Goal: Task Accomplishment & Management: Use online tool/utility

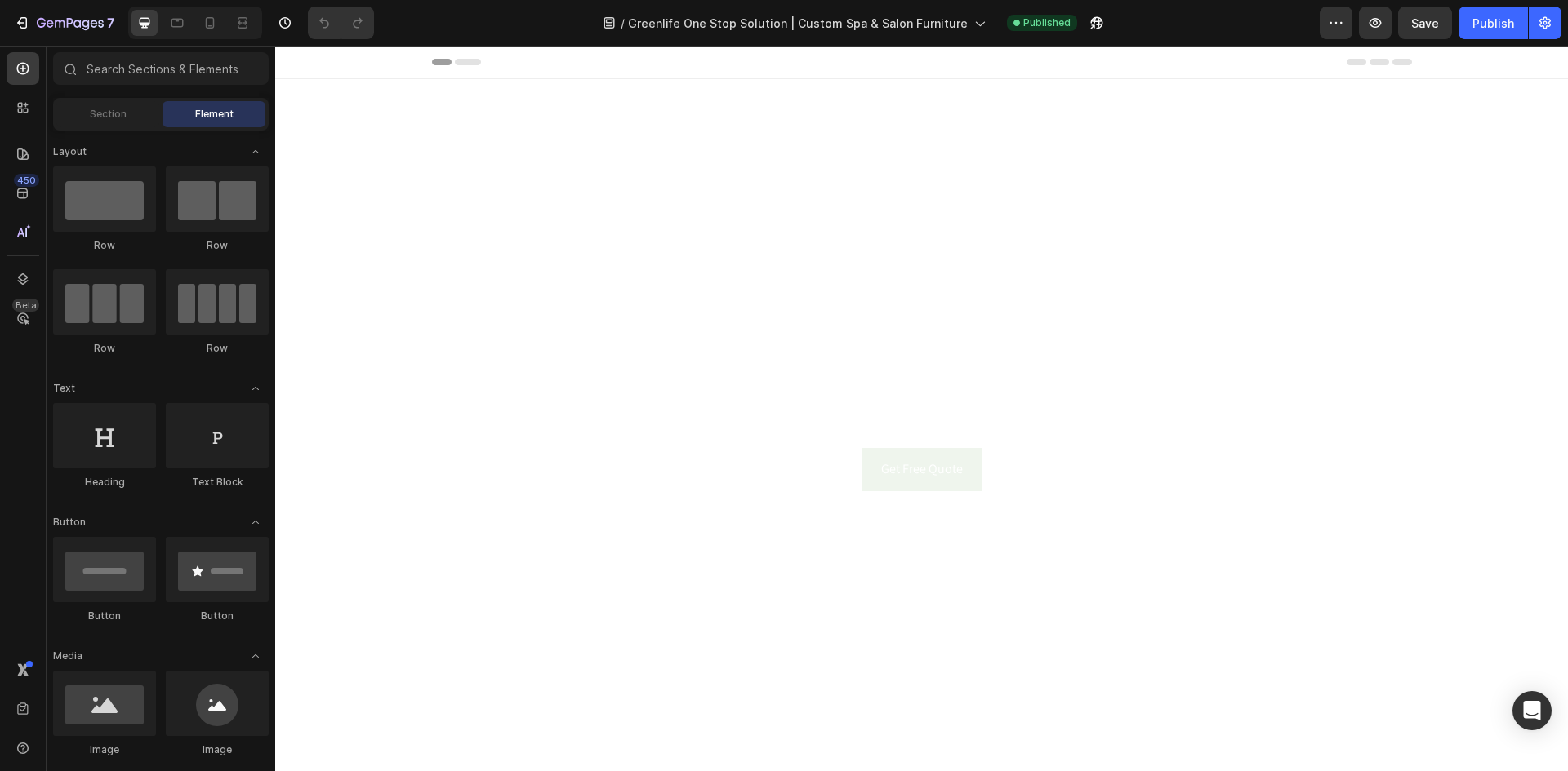
click at [627, 335] on video "Background Image" at bounding box center [922, 442] width 1293 height 727
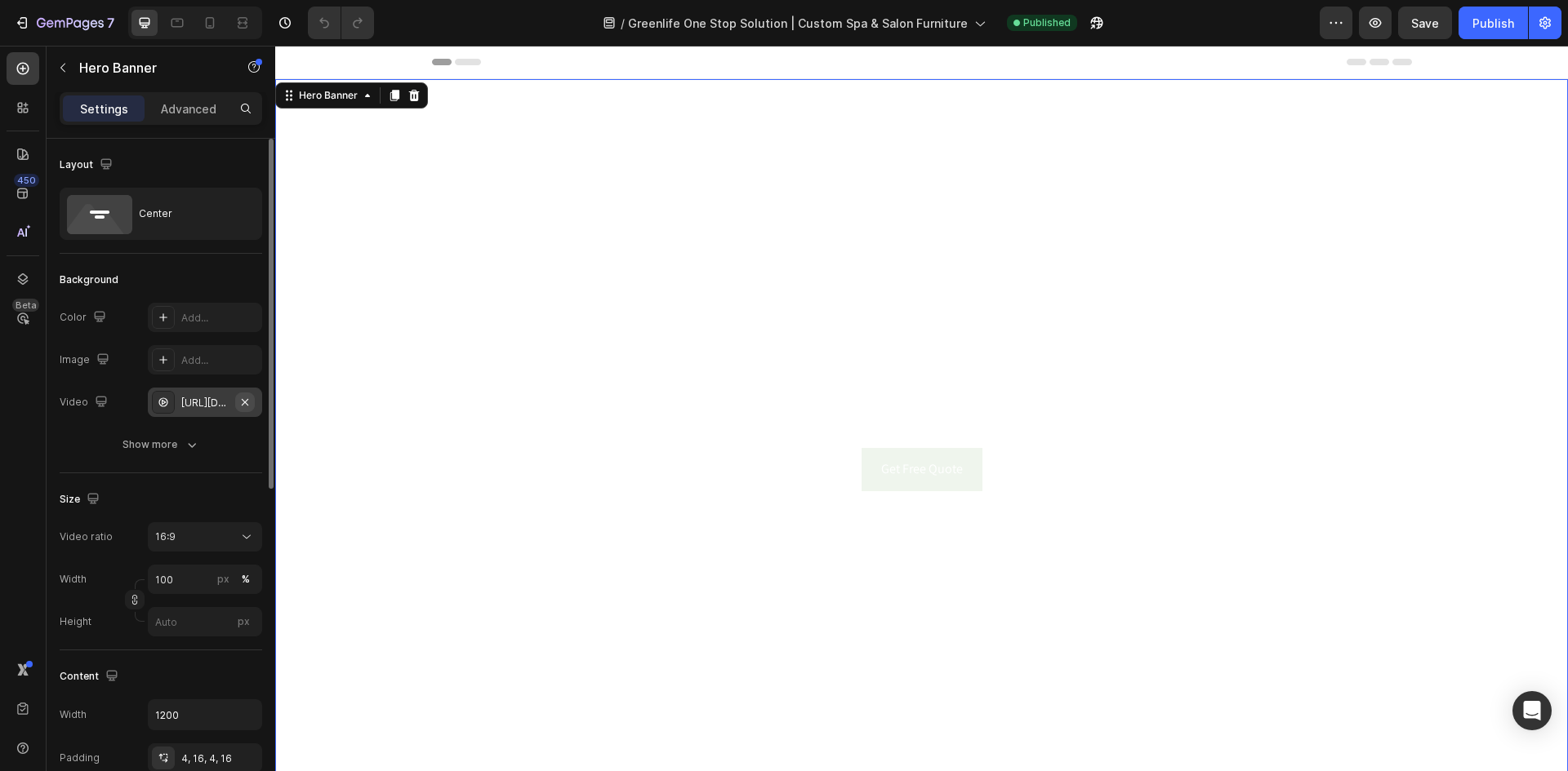
click at [248, 406] on icon "button" at bounding box center [244, 402] width 13 height 13
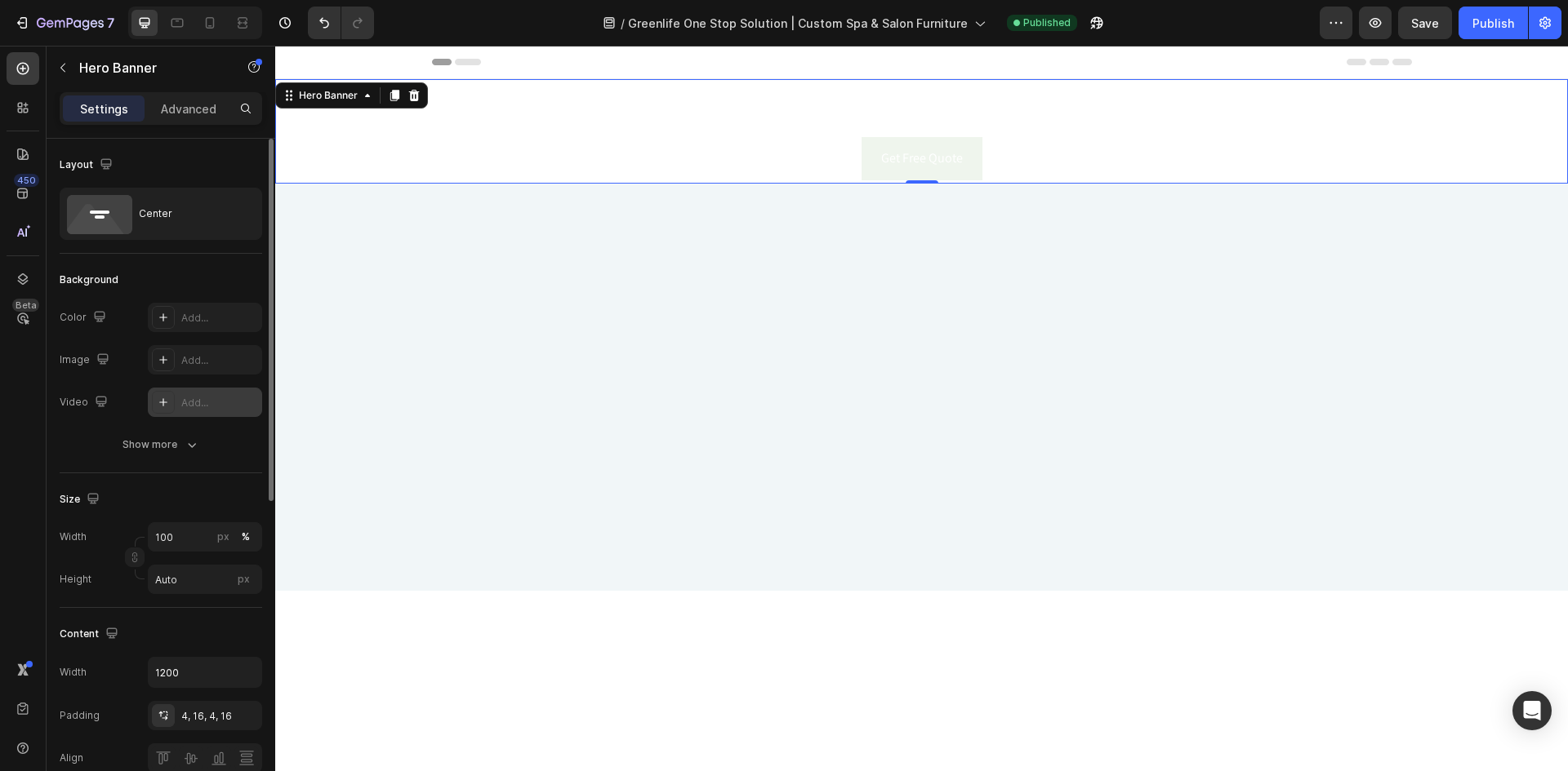
click at [212, 405] on div "Add..." at bounding box center [219, 403] width 77 height 15
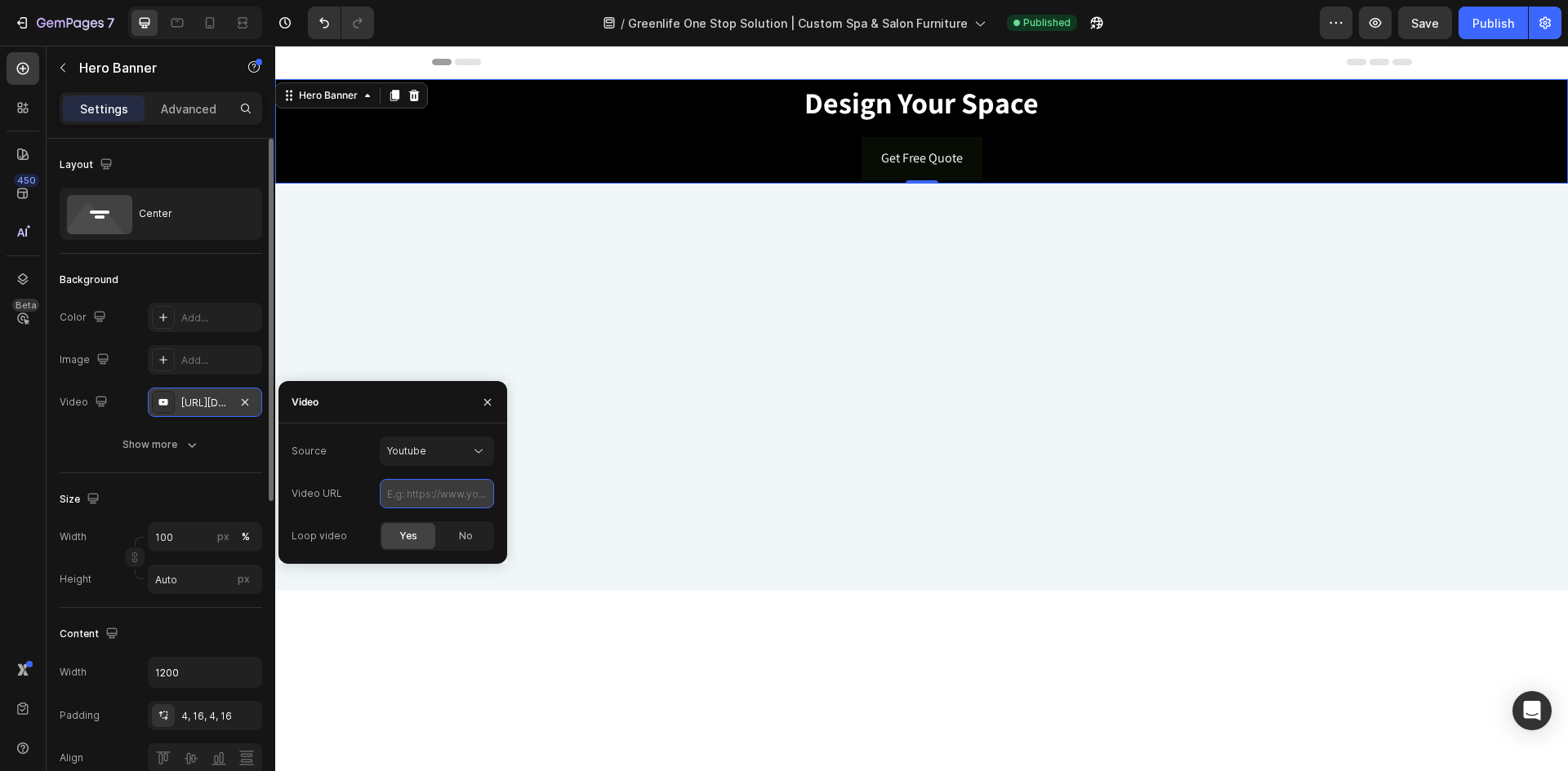
paste input "[URL][DOMAIN_NAME]"
type input "[URL][DOMAIN_NAME]"
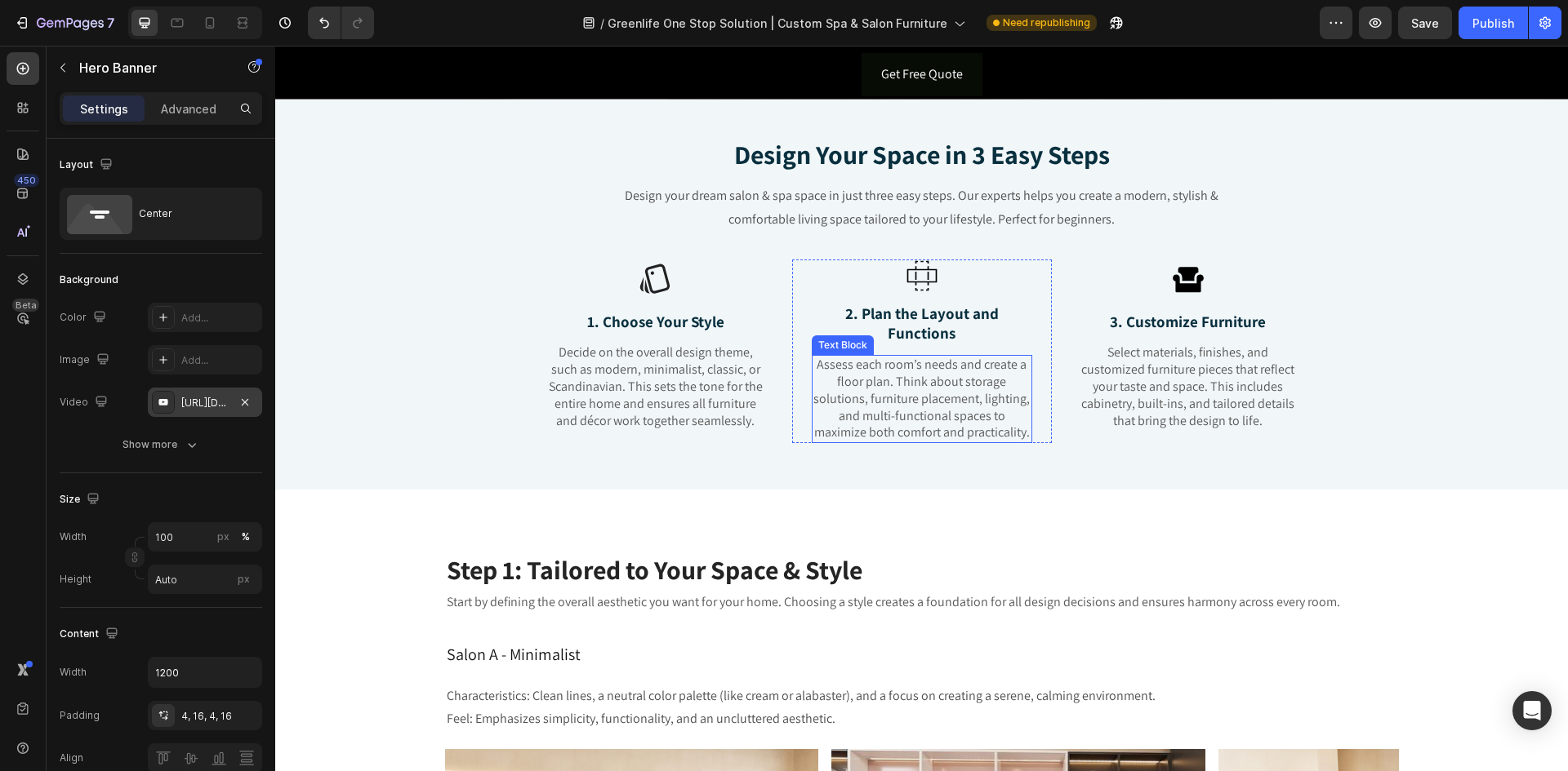
scroll to position [0, 0]
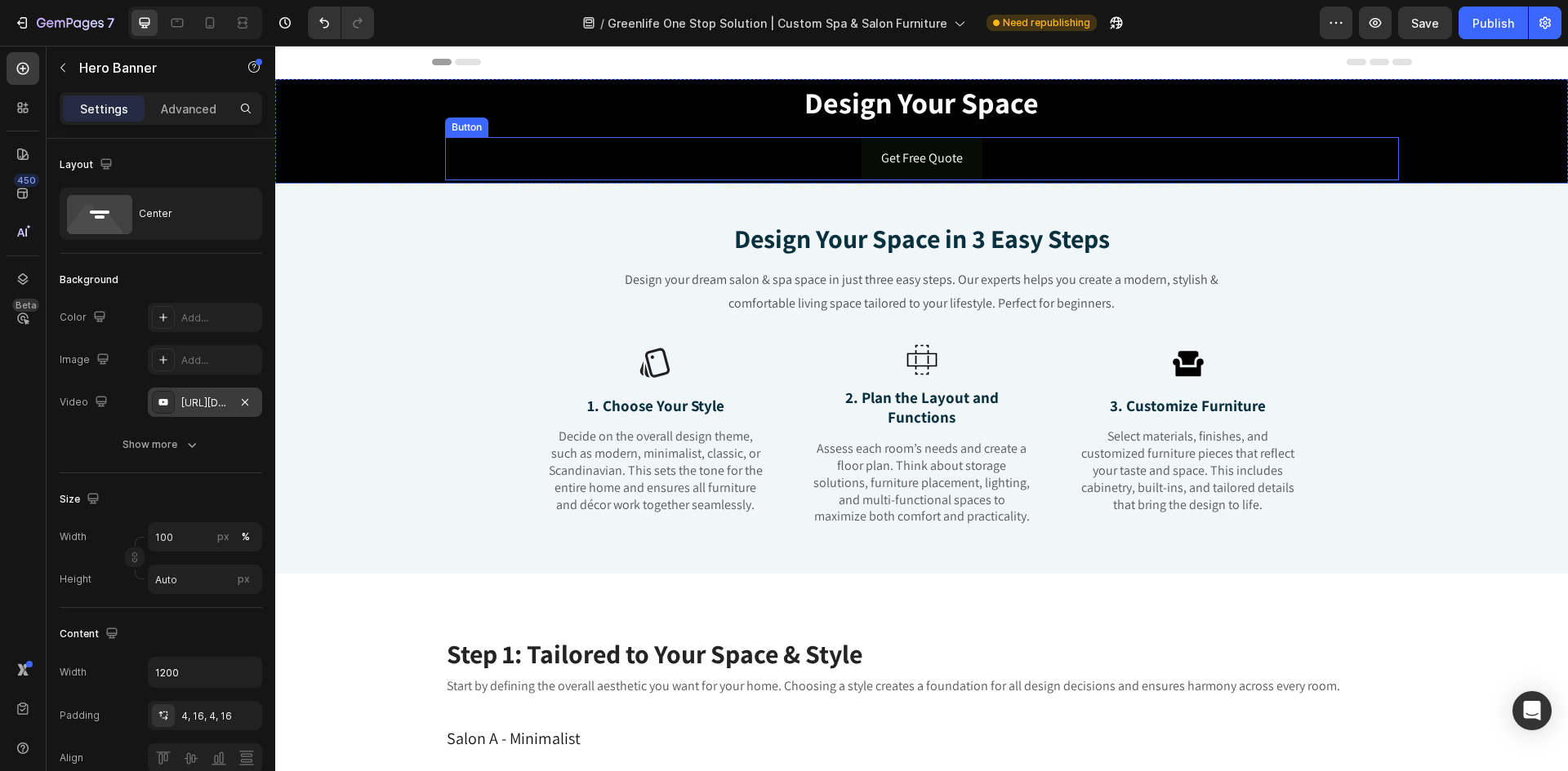
drag, startPoint x: 542, startPoint y: 505, endPoint x: 535, endPoint y: 147, distance: 358.1
click at [535, 147] on div "Get Free Quote Button" at bounding box center [922, 159] width 954 height 43
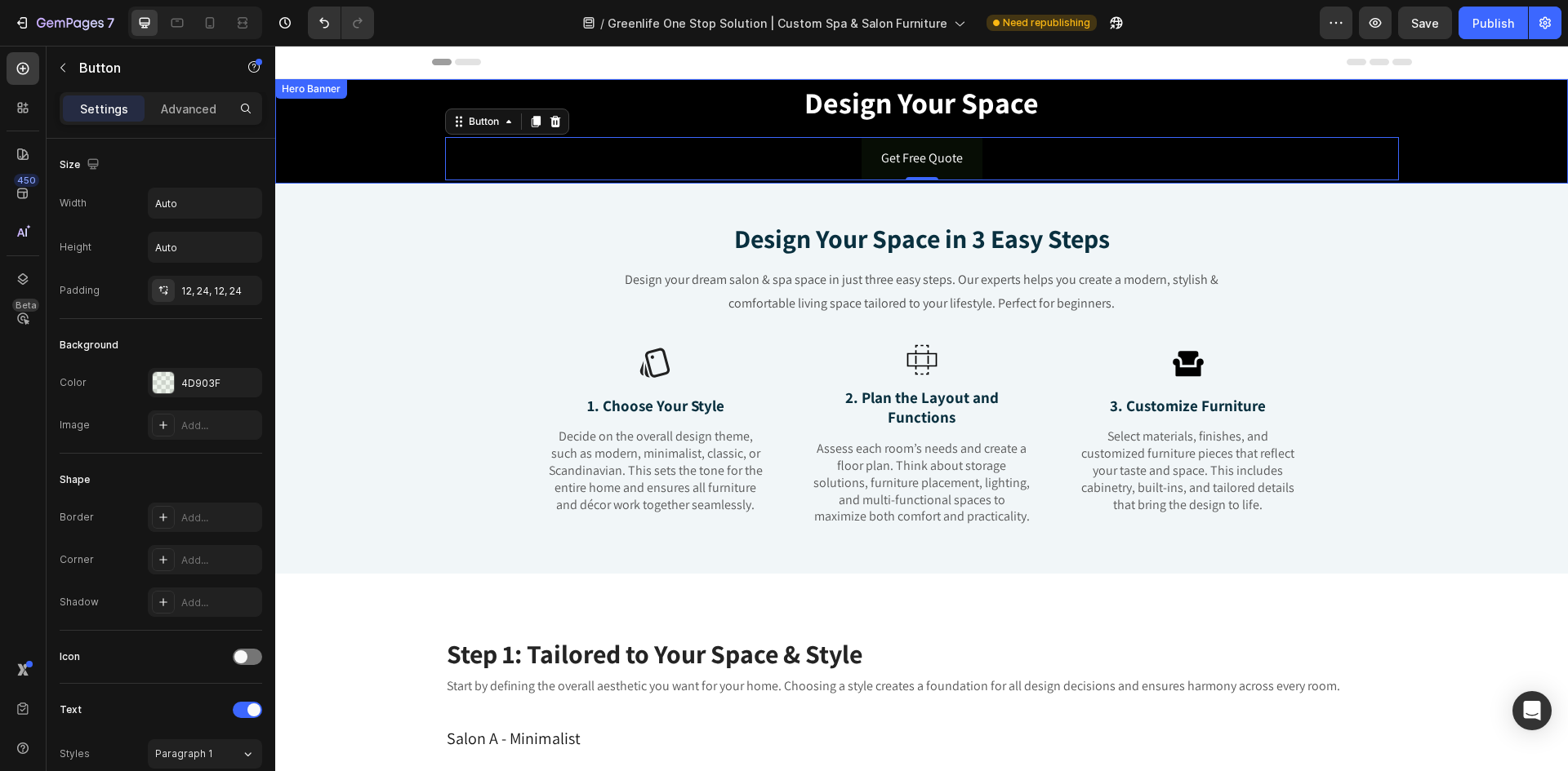
click at [344, 153] on div "Background Image" at bounding box center [922, 131] width 1293 height 105
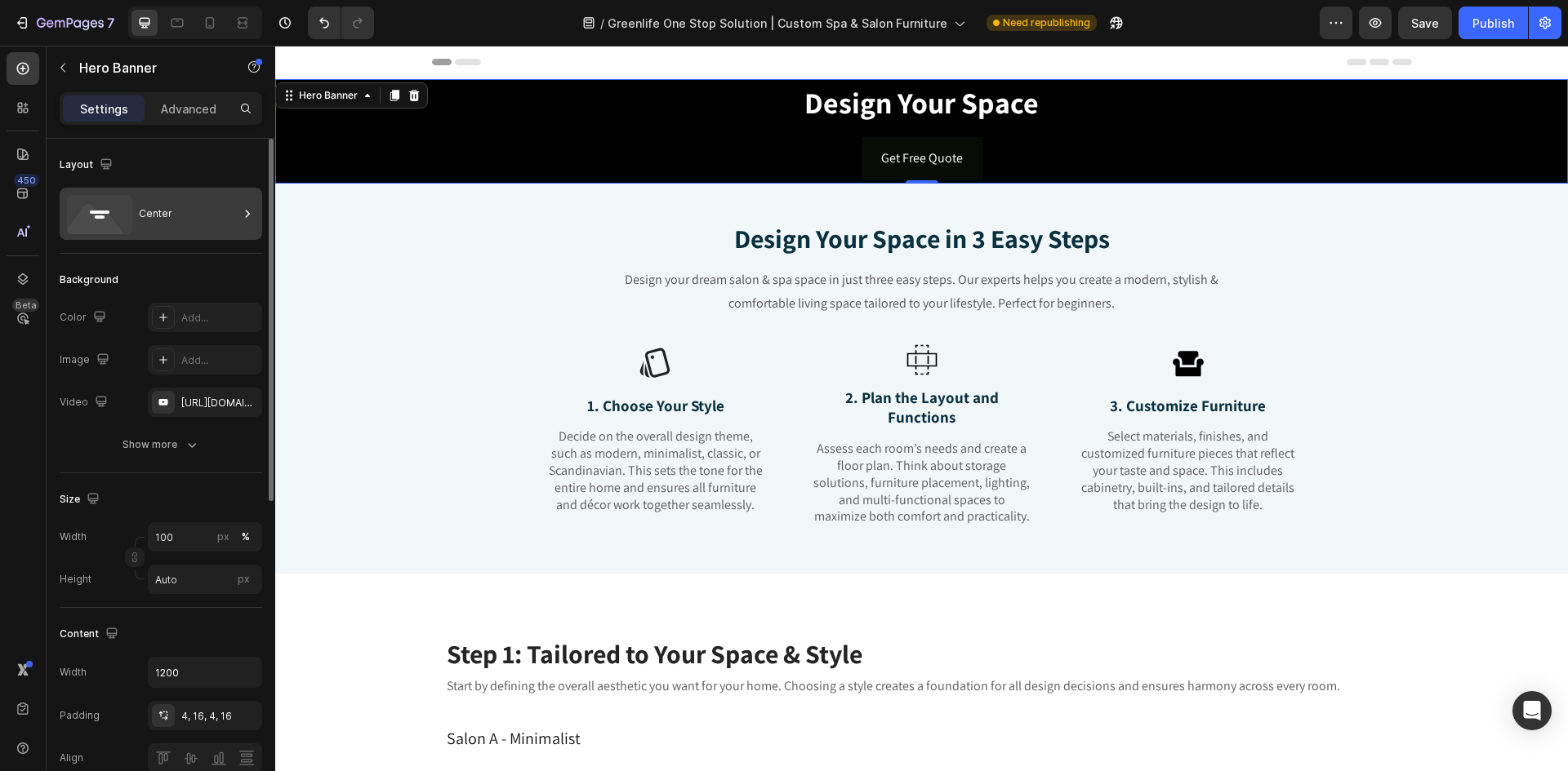
click at [198, 225] on div "Center" at bounding box center [188, 213] width 100 height 37
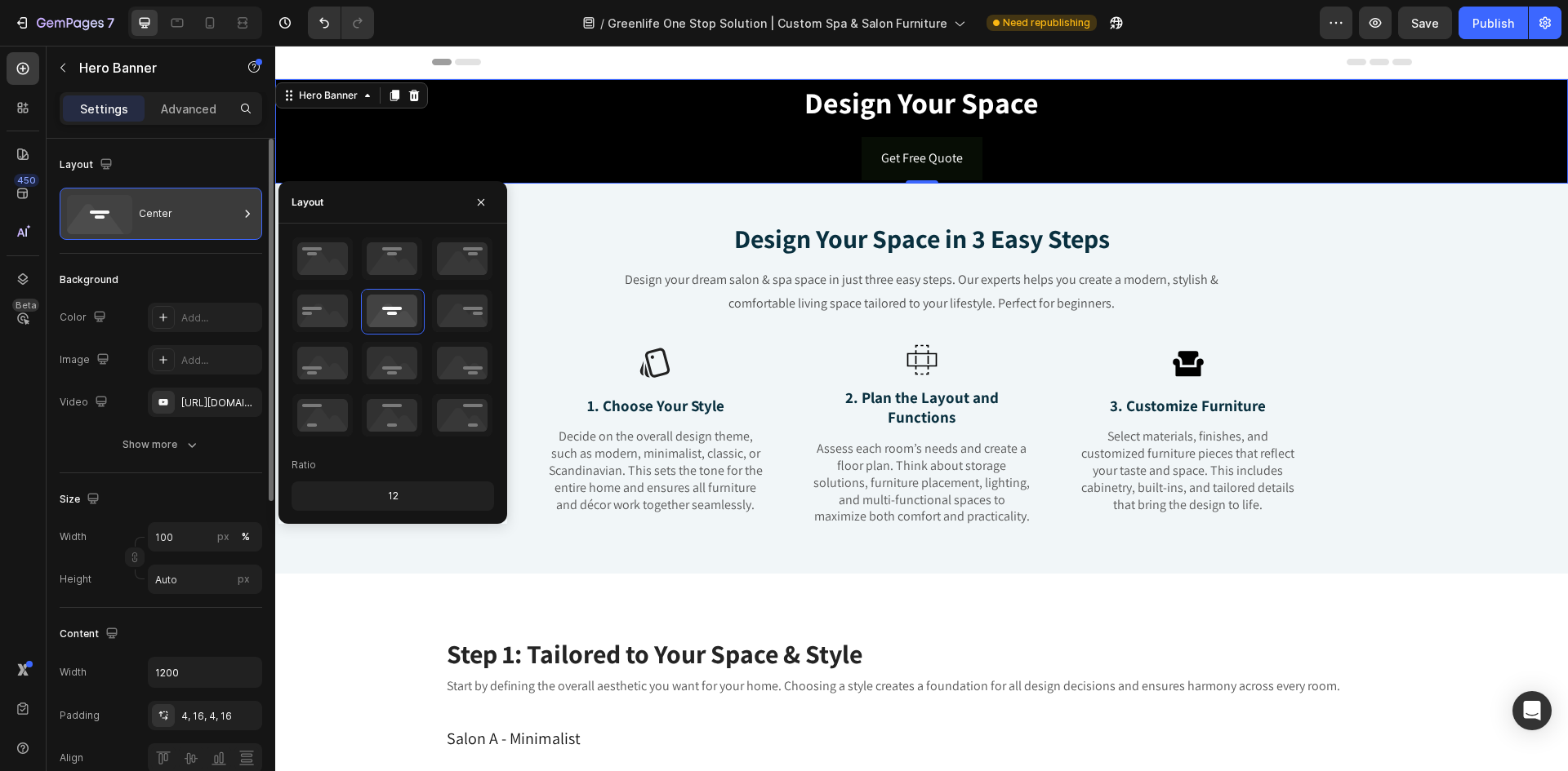
click at [201, 219] on div "Center" at bounding box center [188, 213] width 100 height 37
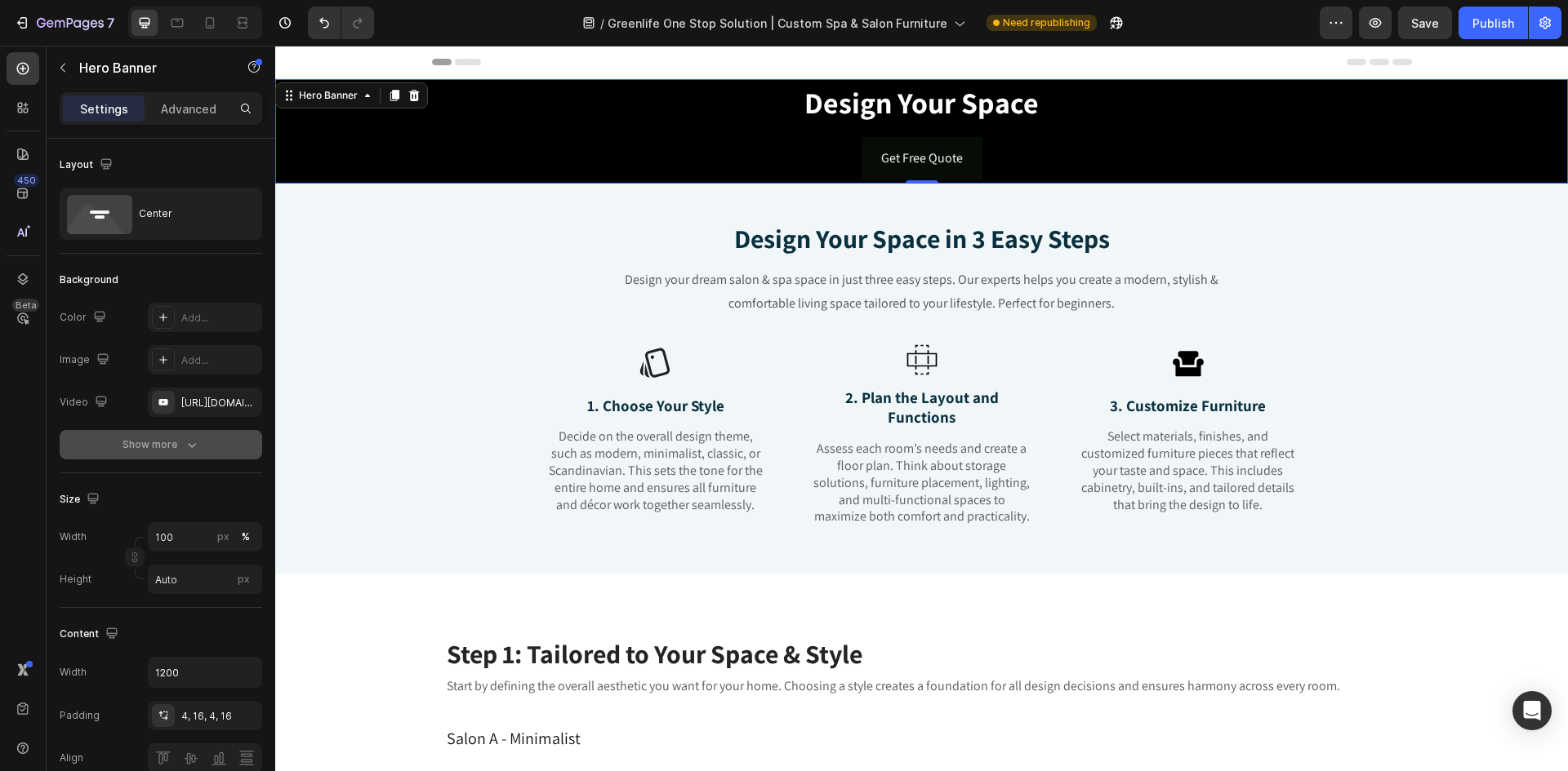
click at [153, 445] on div "Show more" at bounding box center [161, 444] width 78 height 16
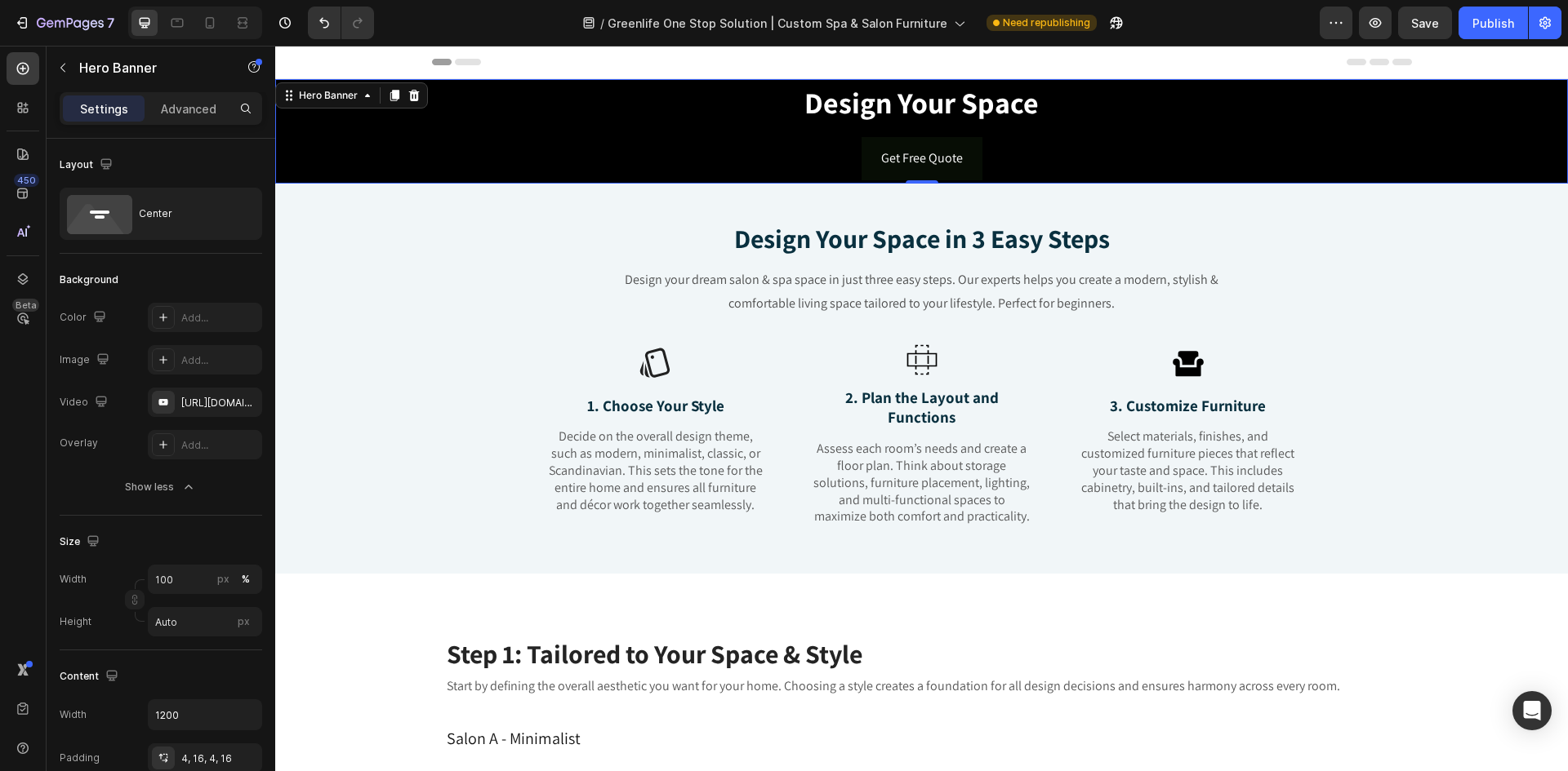
click at [190, 404] on div "[URL][DOMAIN_NAME]" at bounding box center [205, 403] width 48 height 15
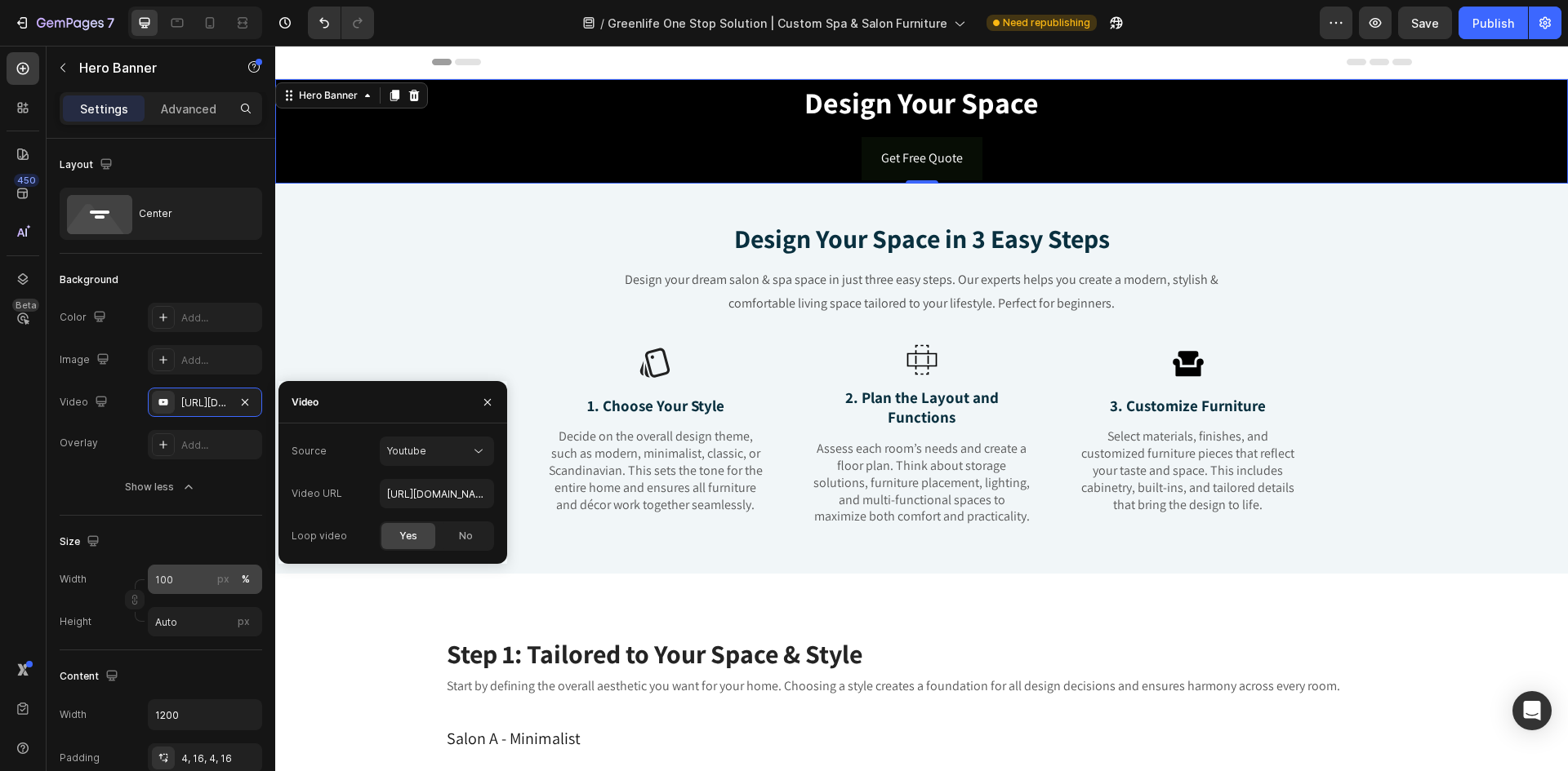
scroll to position [81, 0]
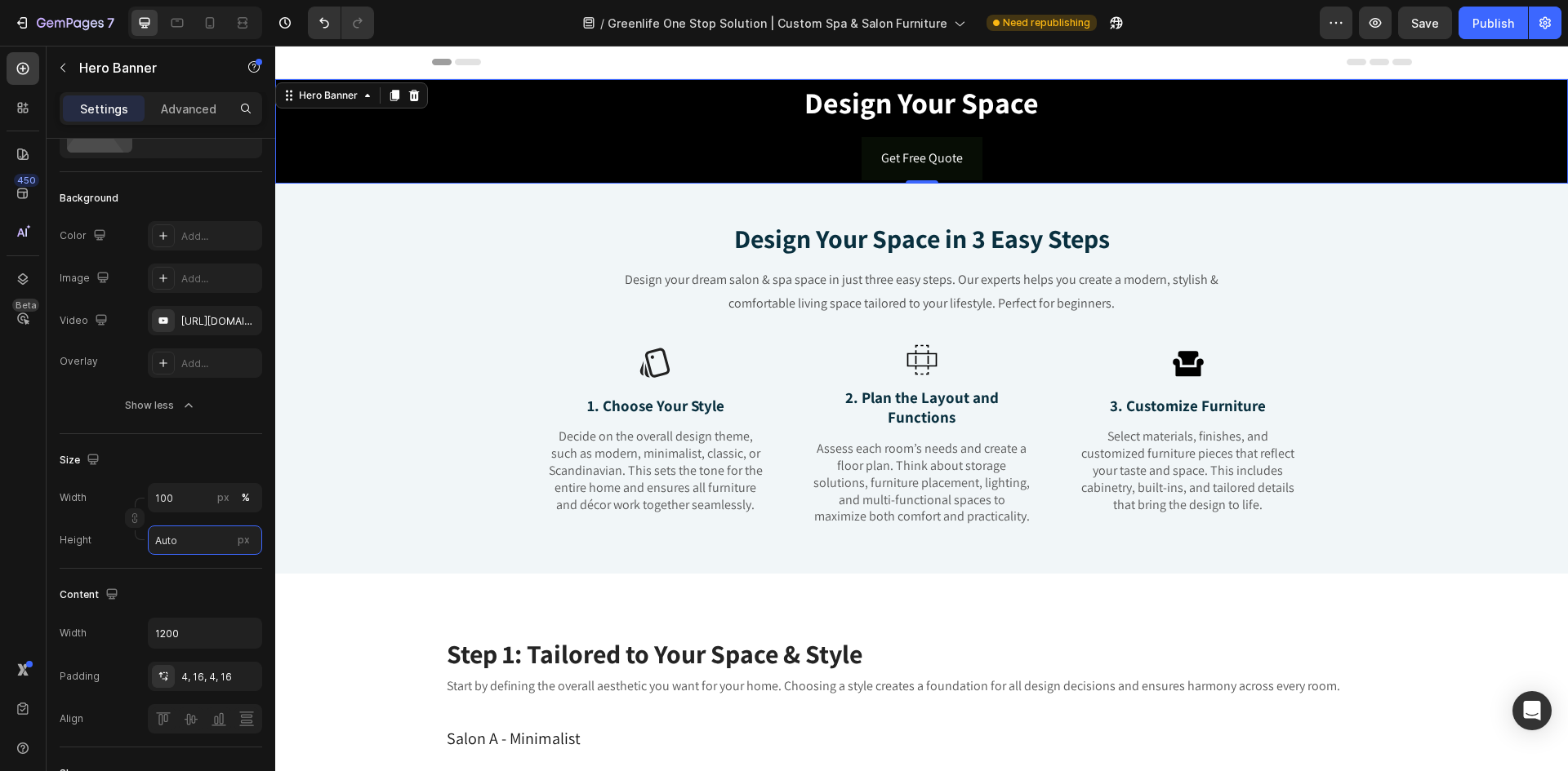
click at [188, 536] on input "Auto" at bounding box center [205, 541] width 114 height 29
click at [176, 614] on span "Fit screen" at bounding box center [179, 608] width 49 height 15
type input "100 vh"
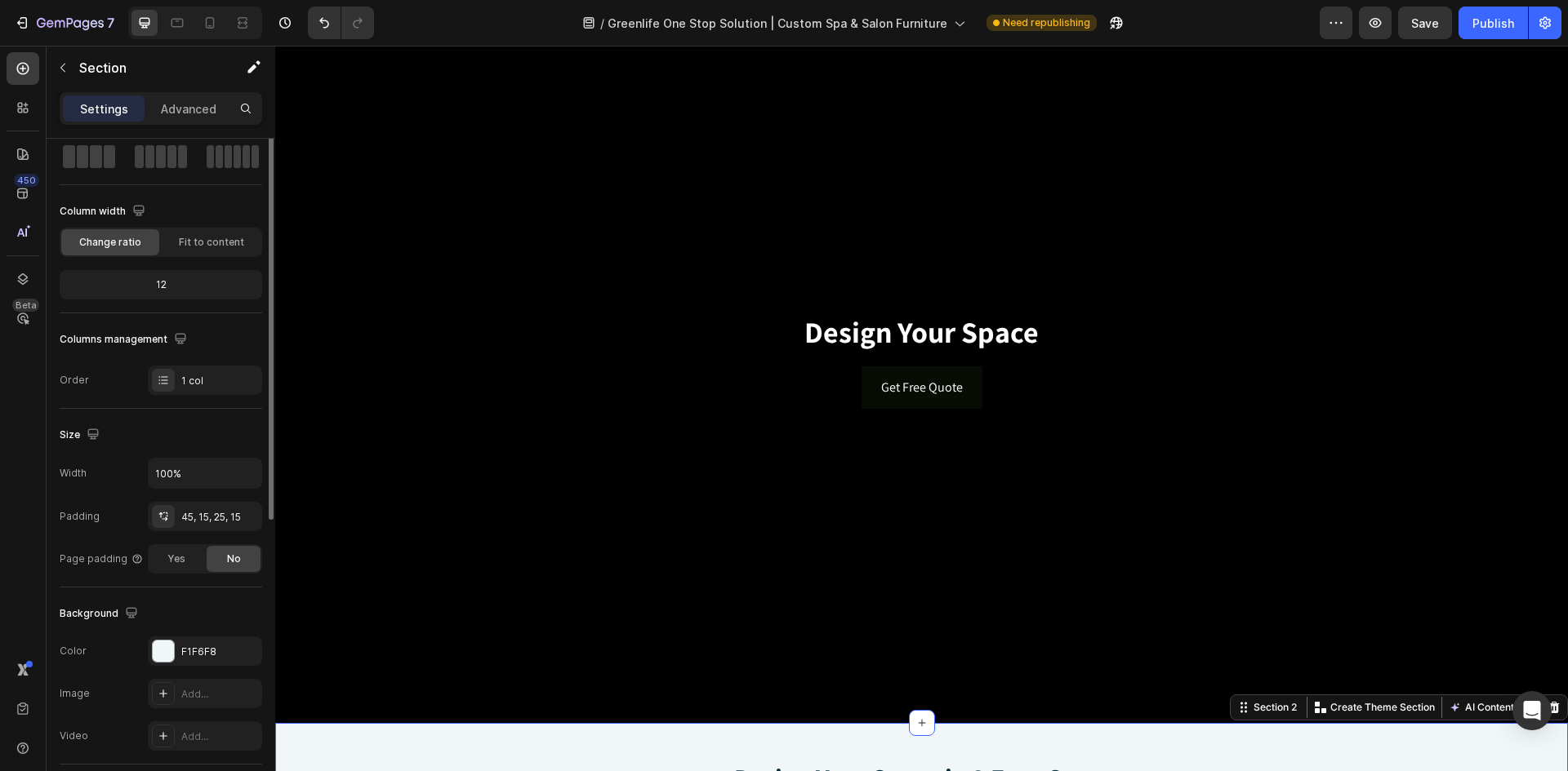
scroll to position [0, 0]
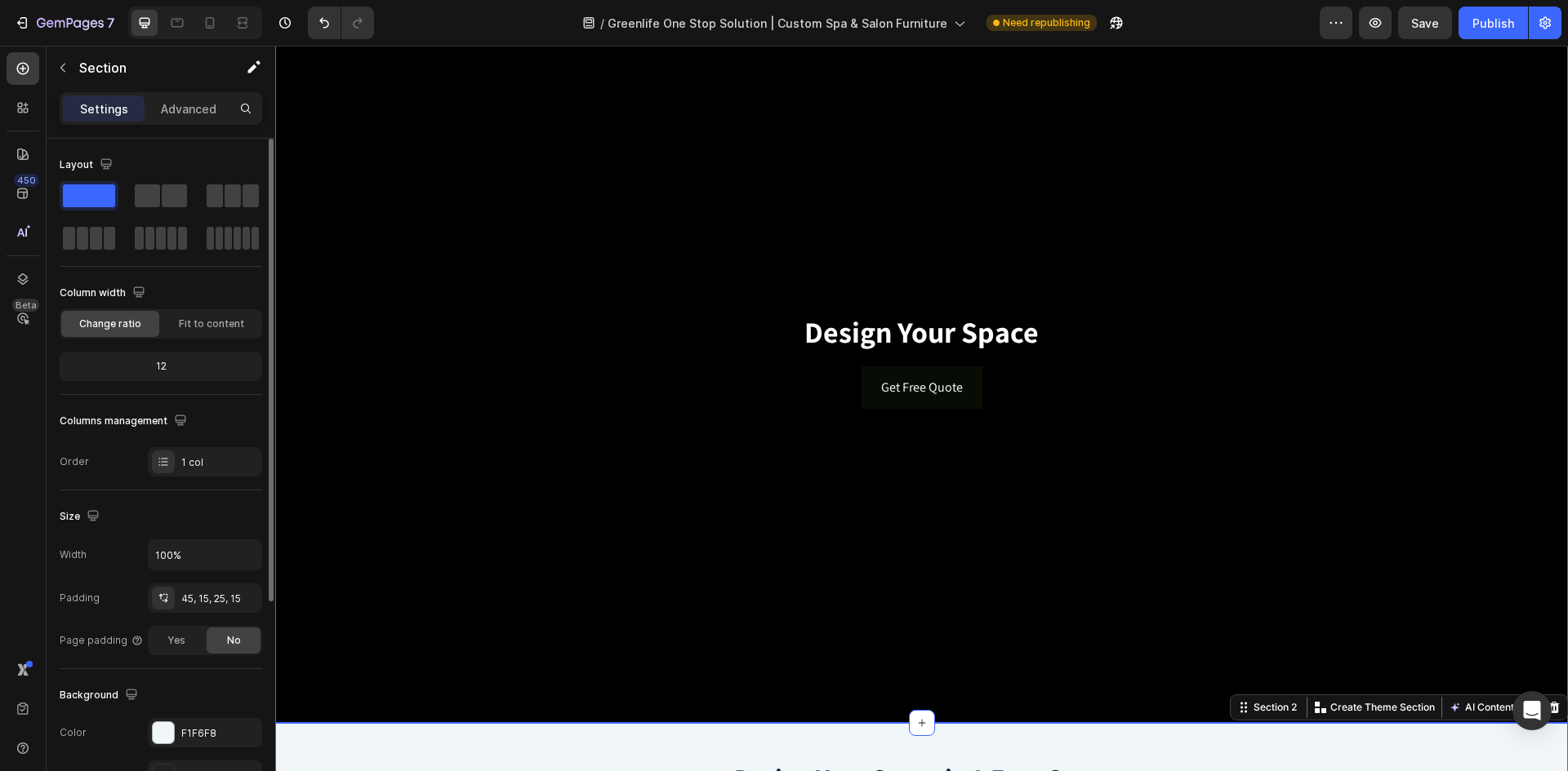
click at [396, 470] on div "Background Image" at bounding box center [922, 360] width 1293 height 726
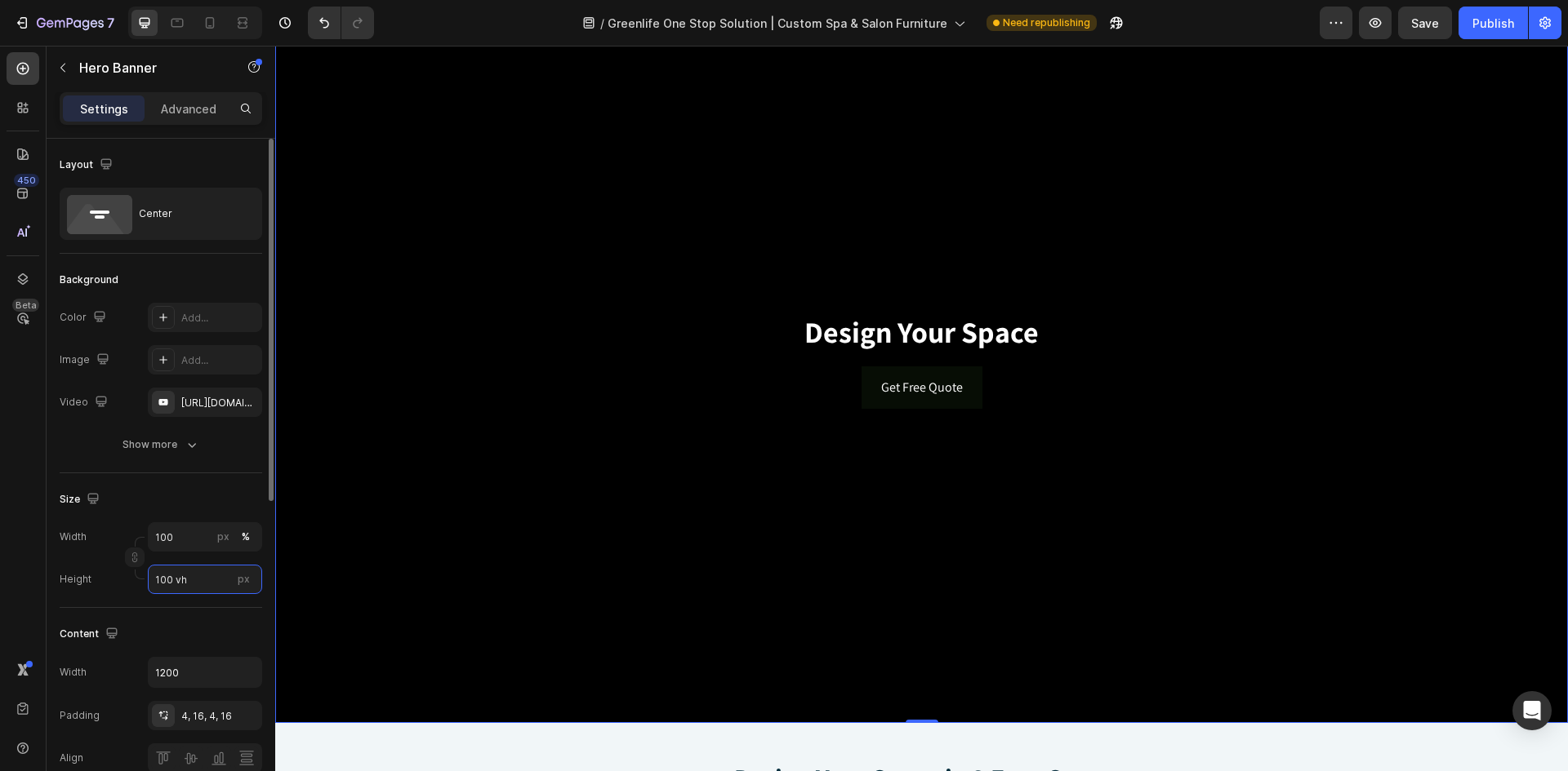
click at [217, 586] on input "100 vh" at bounding box center [205, 580] width 114 height 29
click at [167, 443] on div "Show more" at bounding box center [161, 444] width 78 height 16
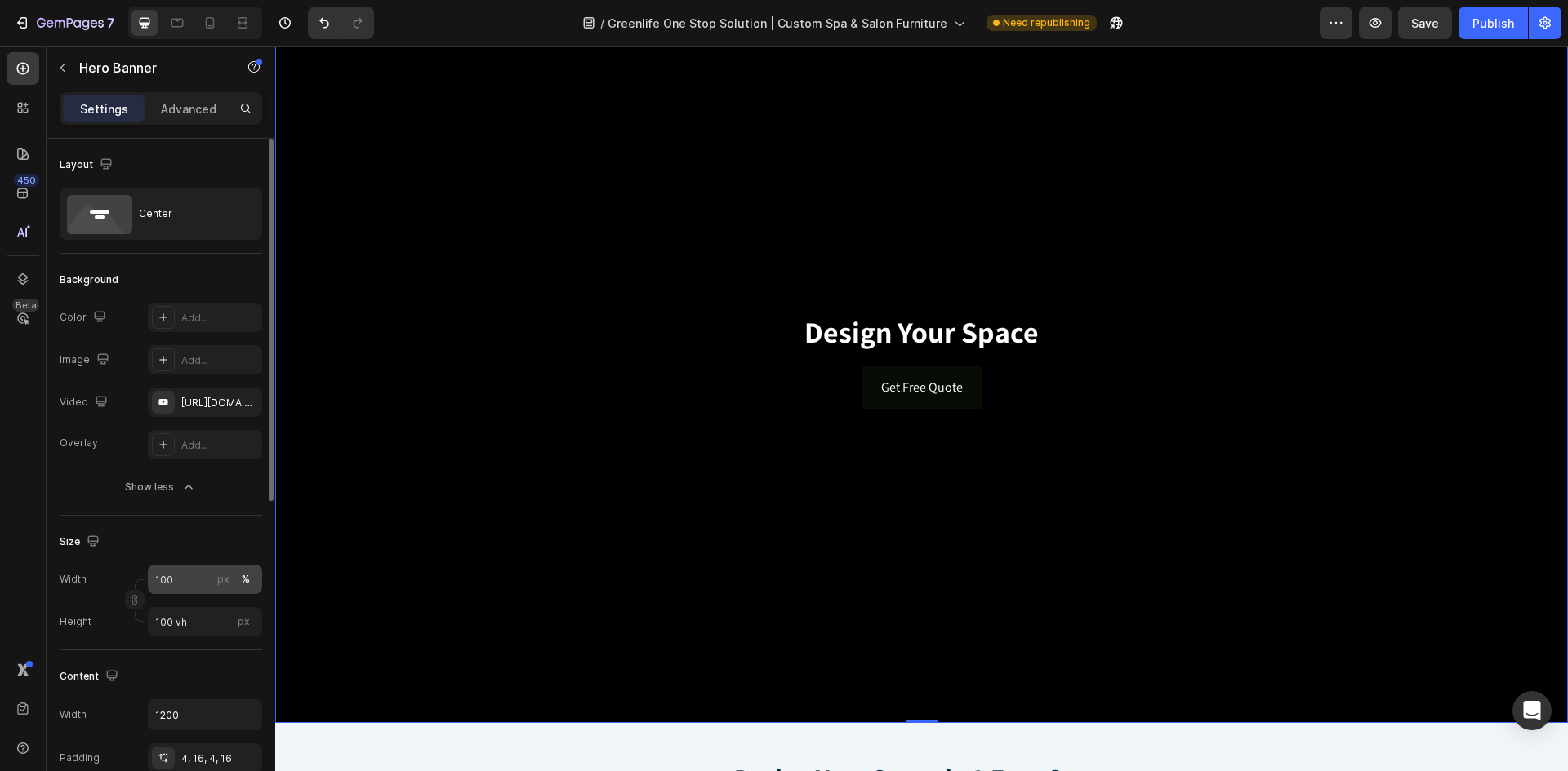
scroll to position [81, 0]
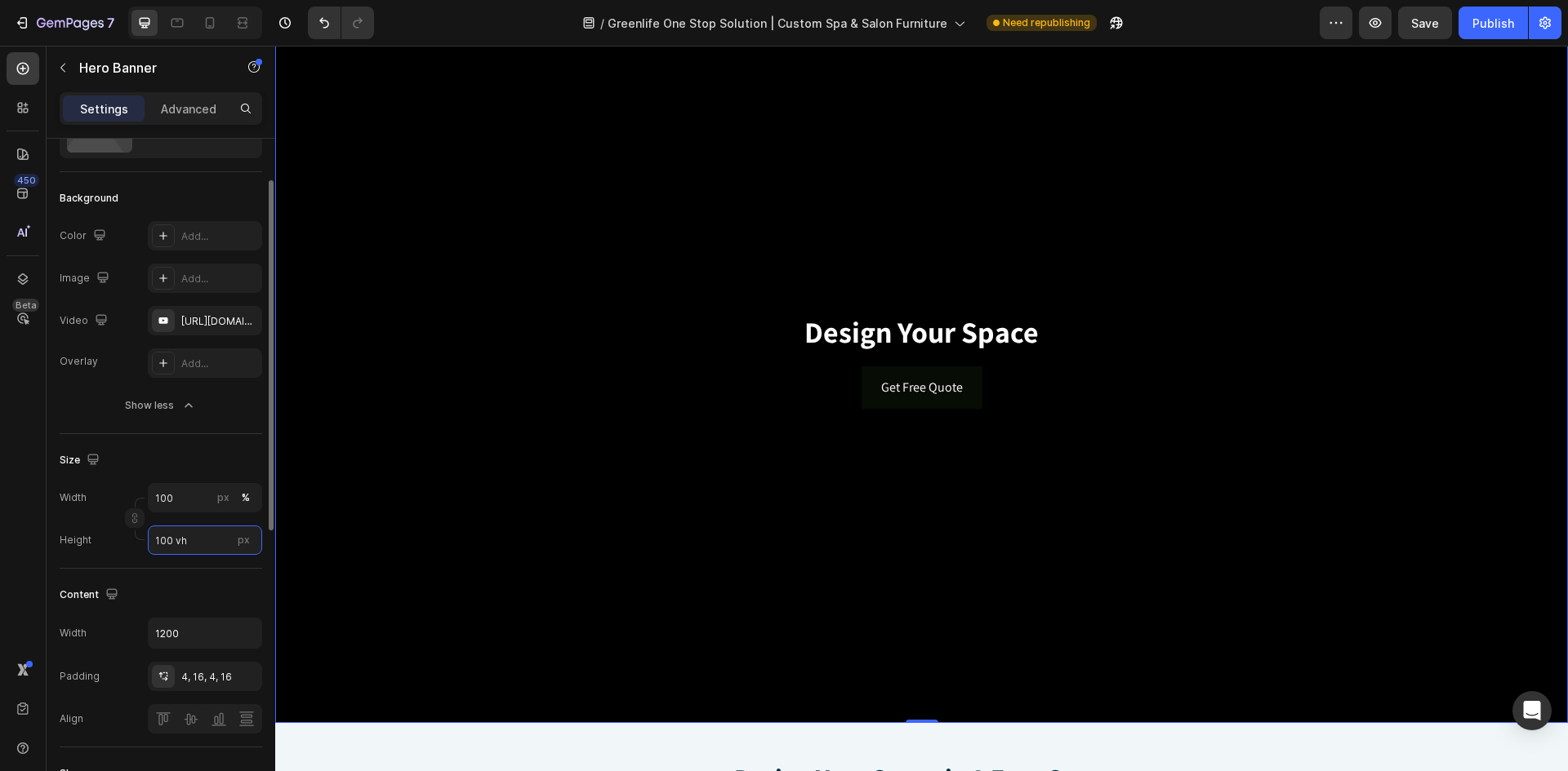
click at [197, 546] on input "100 vh" at bounding box center [205, 541] width 114 height 29
click at [181, 584] on span "Fit content" at bounding box center [179, 580] width 50 height 15
type input "Auto"
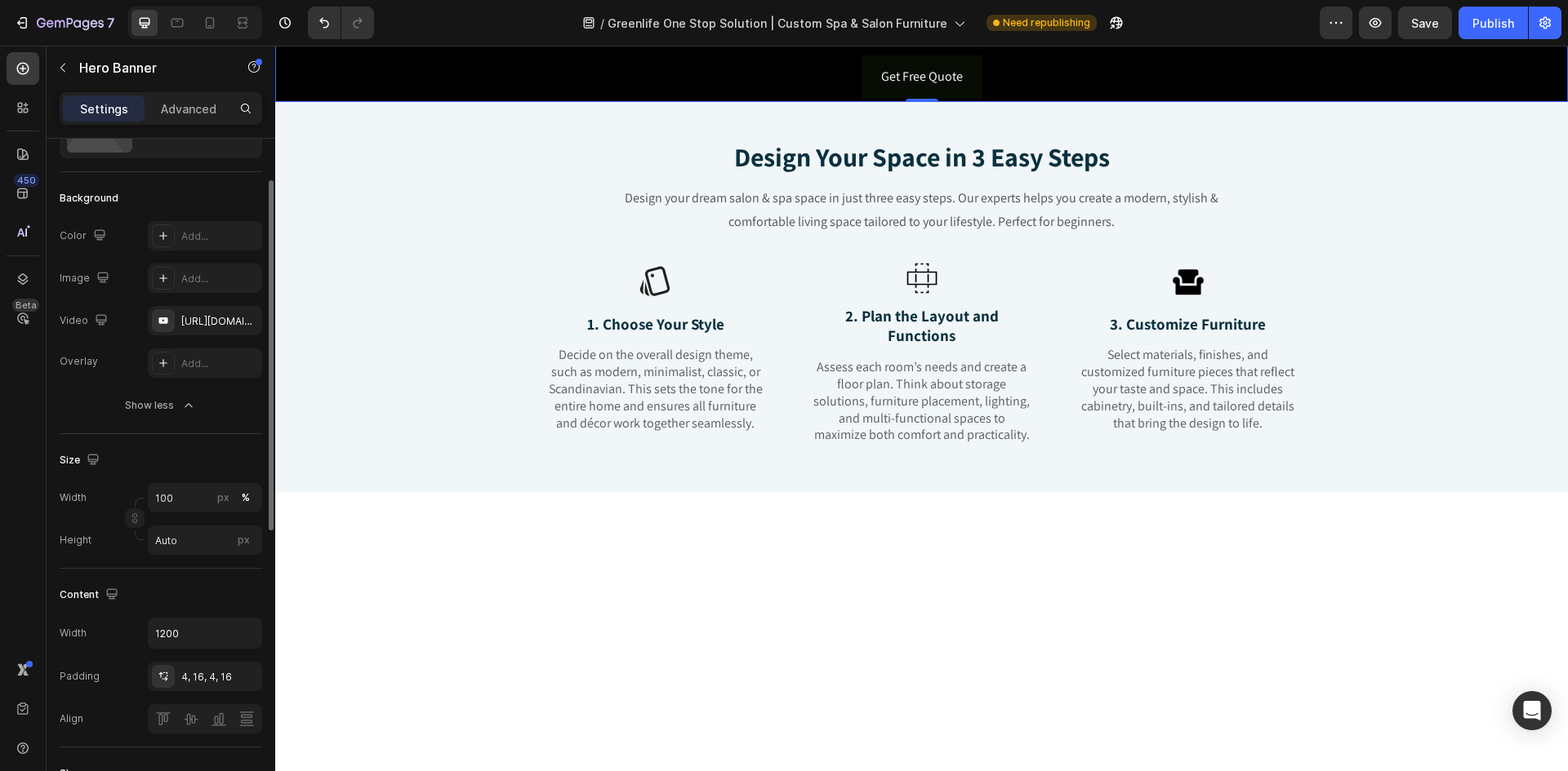
scroll to position [163, 0]
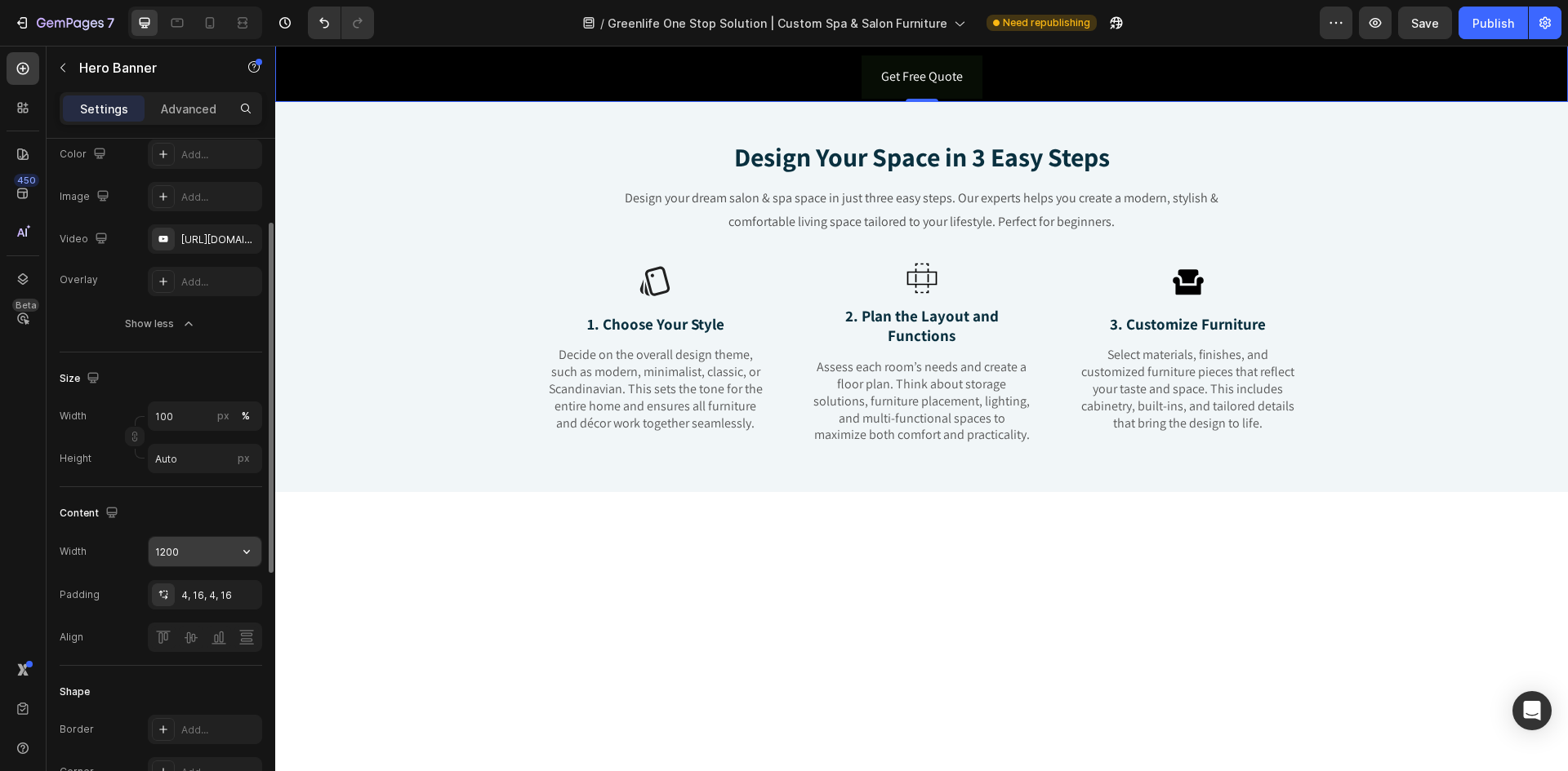
click at [195, 558] on input "1200" at bounding box center [205, 552] width 113 height 29
click at [248, 555] on icon "button" at bounding box center [246, 552] width 16 height 16
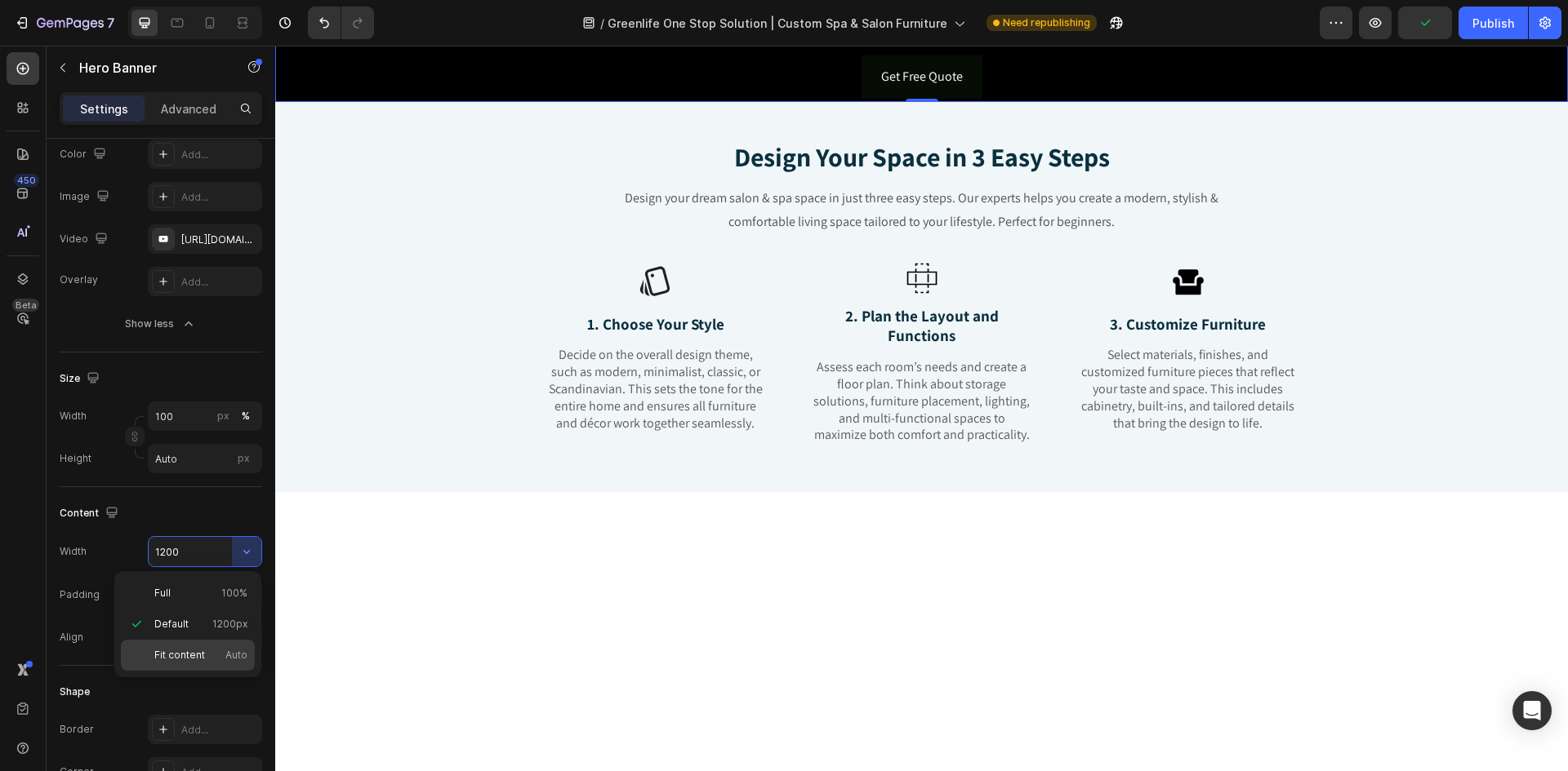
click at [192, 658] on span "Fit content" at bounding box center [179, 655] width 50 height 15
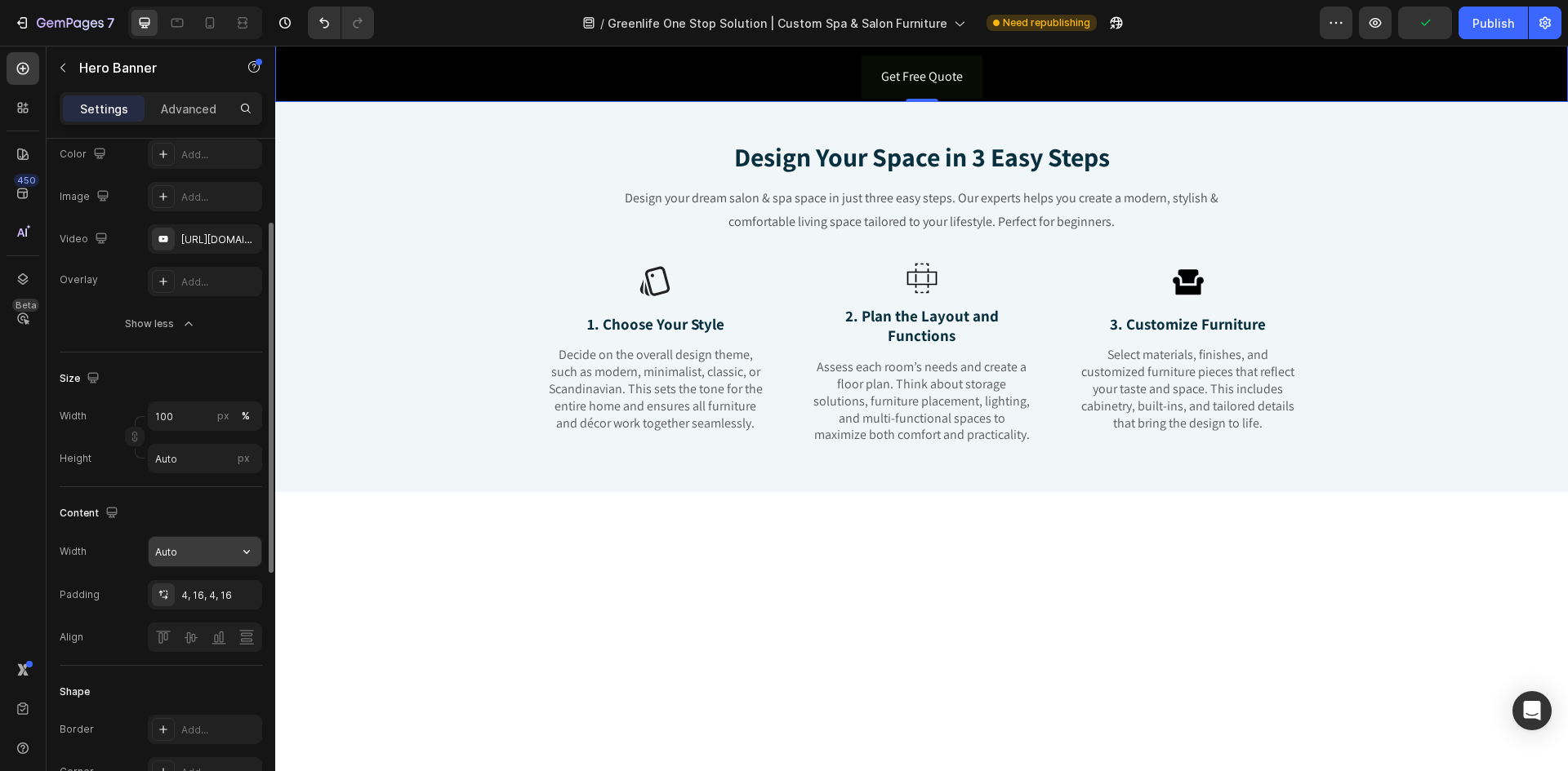
click at [210, 561] on input "Auto" at bounding box center [205, 552] width 113 height 29
click at [237, 554] on button "button" at bounding box center [247, 552] width 29 height 29
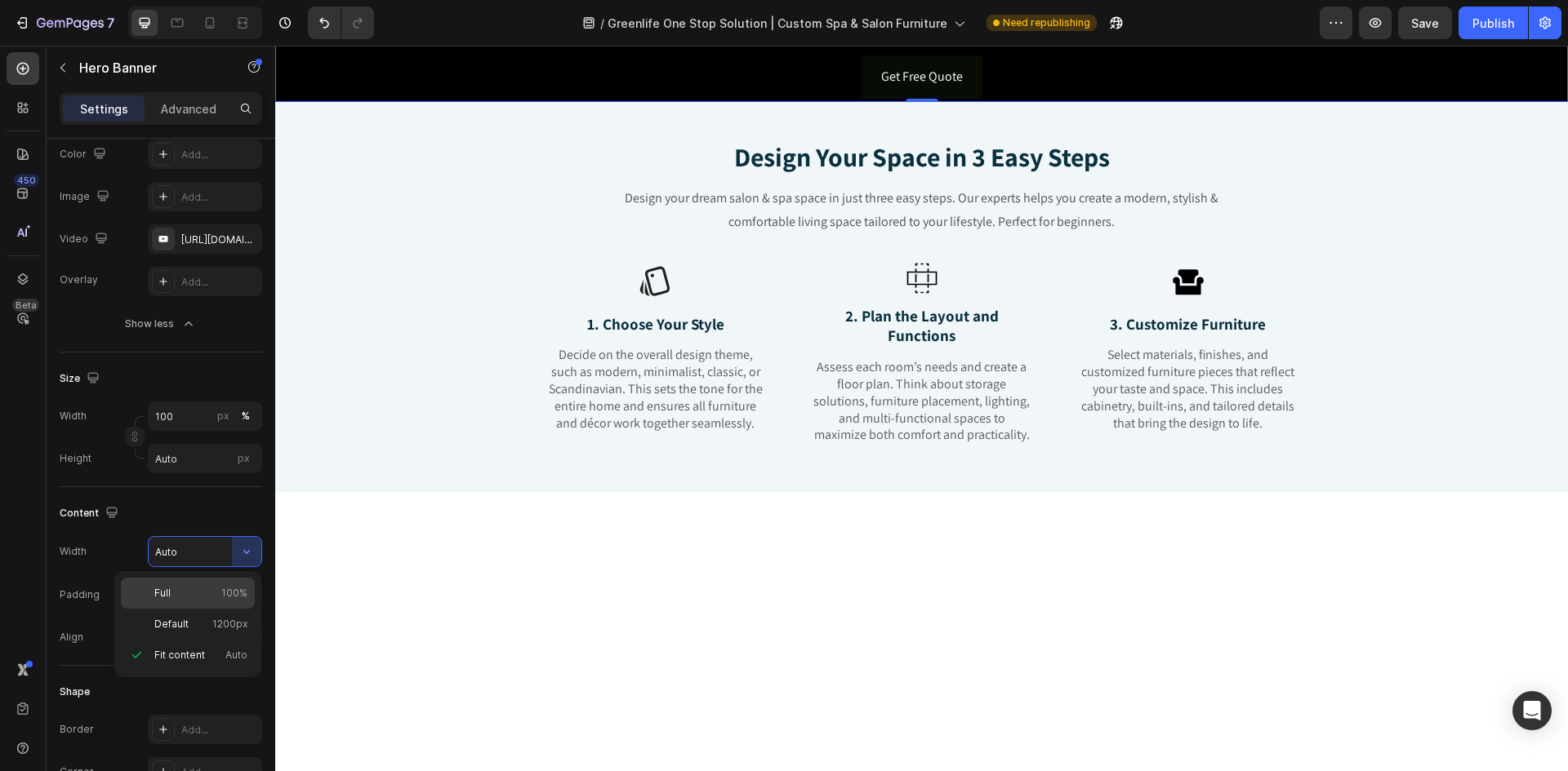
click at [194, 596] on p "Full 100%" at bounding box center [200, 593] width 93 height 15
type input "100%"
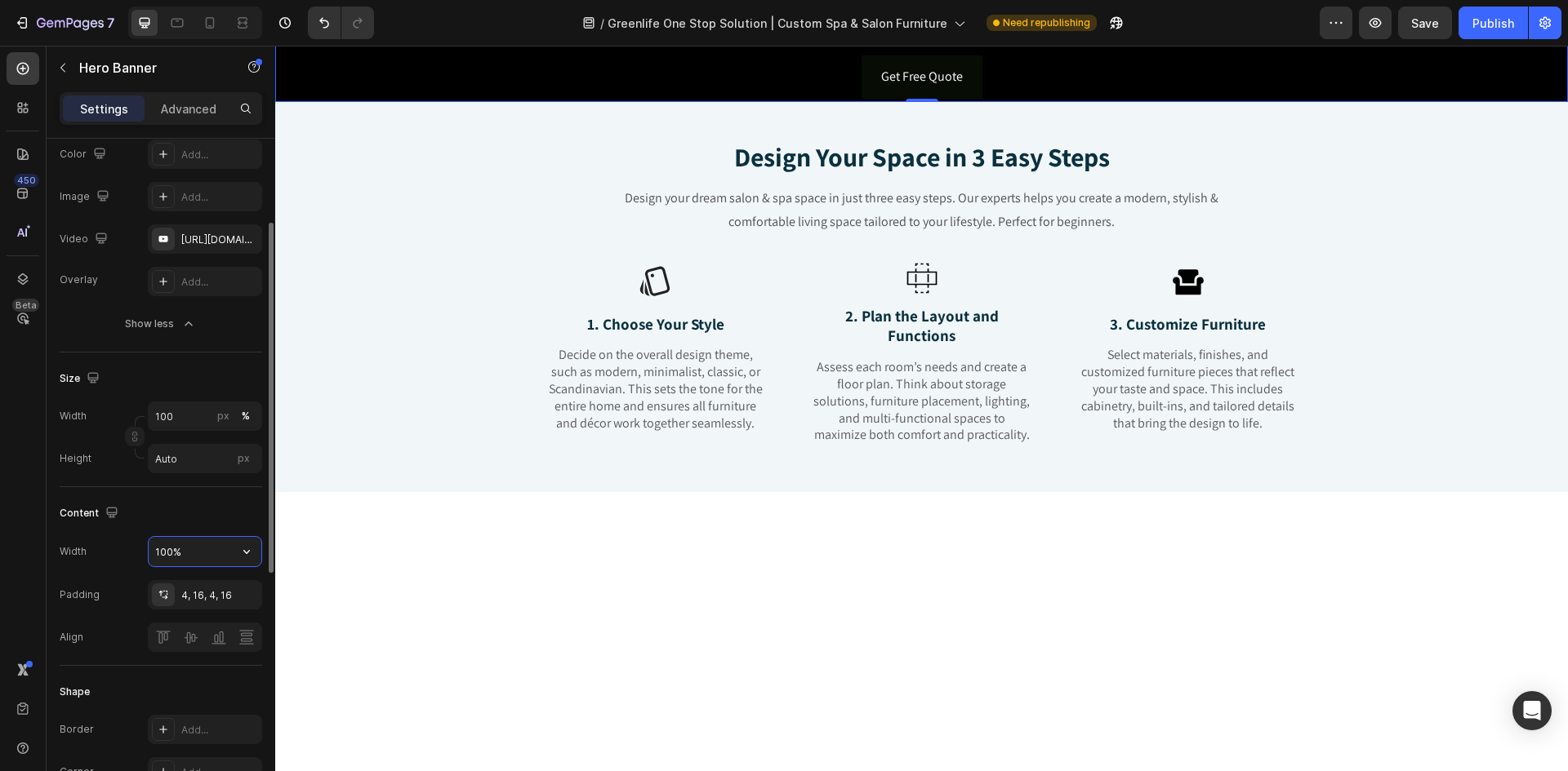
click at [229, 551] on input "100%" at bounding box center [205, 552] width 113 height 29
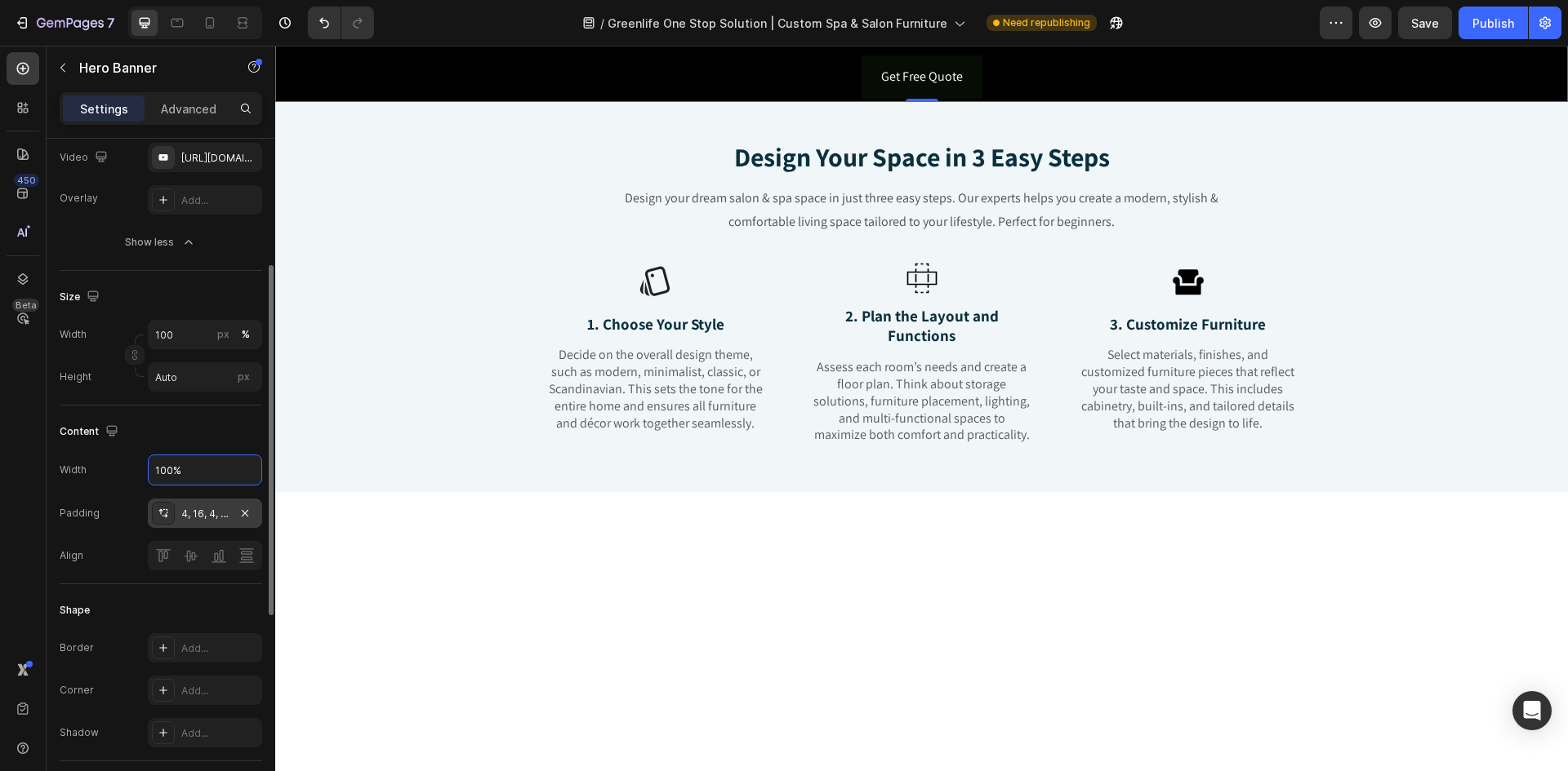
click at [205, 517] on div "4, 16, 4, 16" at bounding box center [205, 514] width 48 height 15
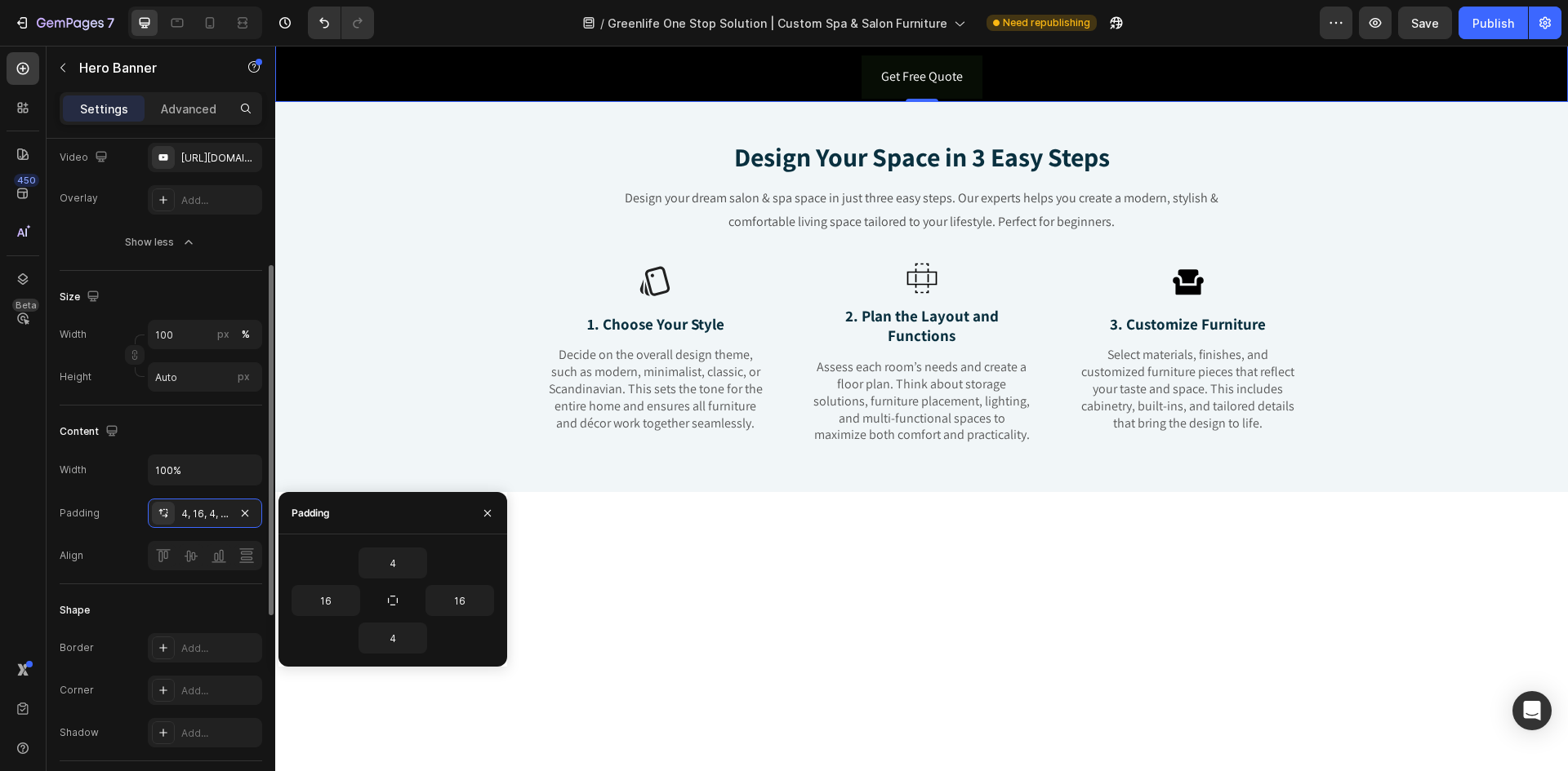
click at [221, 452] on div "Content Width 100% Padding 4, 16, 4, 16 Align" at bounding box center [161, 495] width 203 height 178
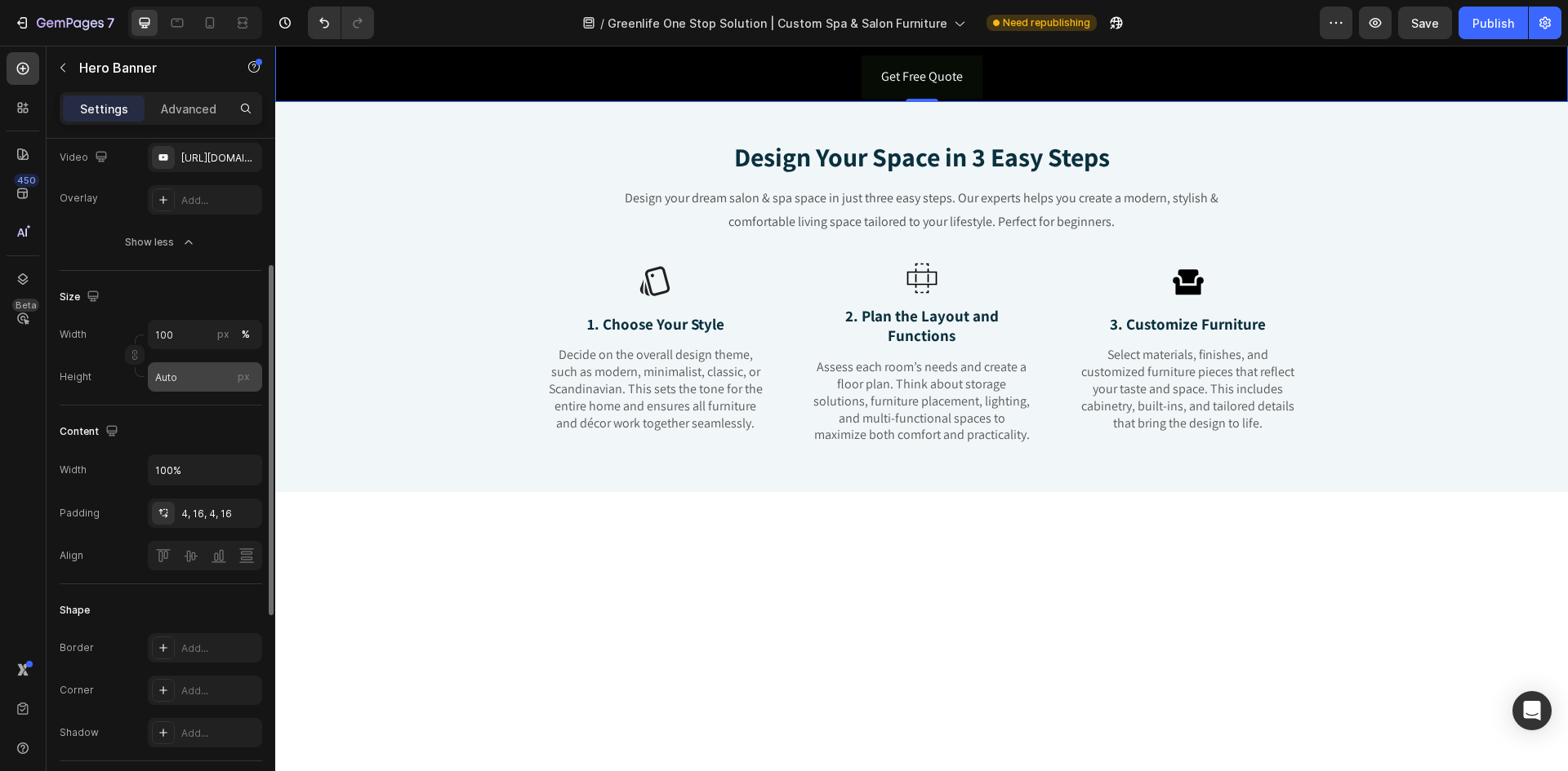
scroll to position [163, 0]
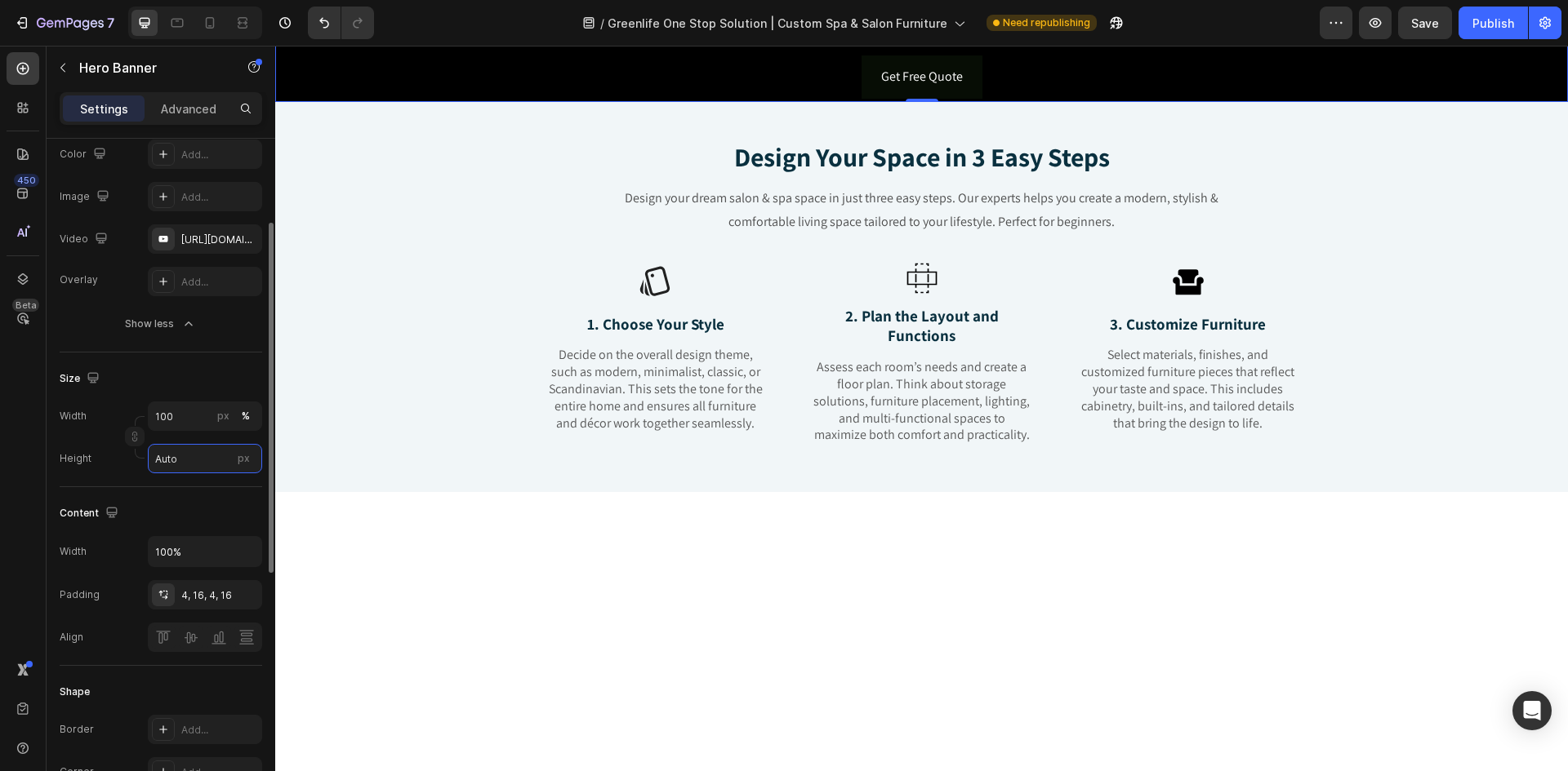
click at [198, 451] on input "Auto" at bounding box center [205, 459] width 114 height 29
click at [206, 523] on p "Fit screen 100vh" at bounding box center [201, 527] width 94 height 15
type input "100 vh"
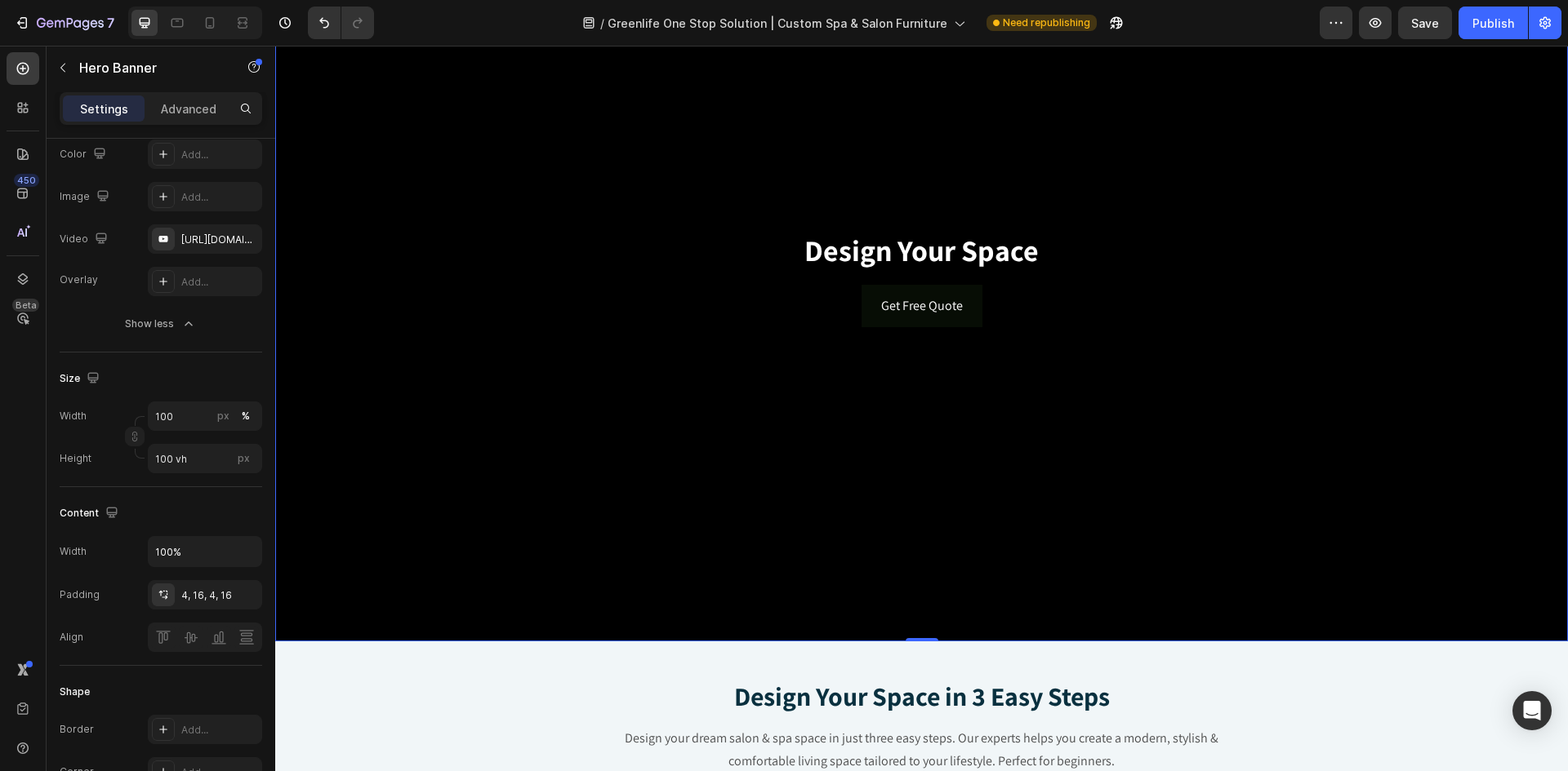
scroll to position [408, 0]
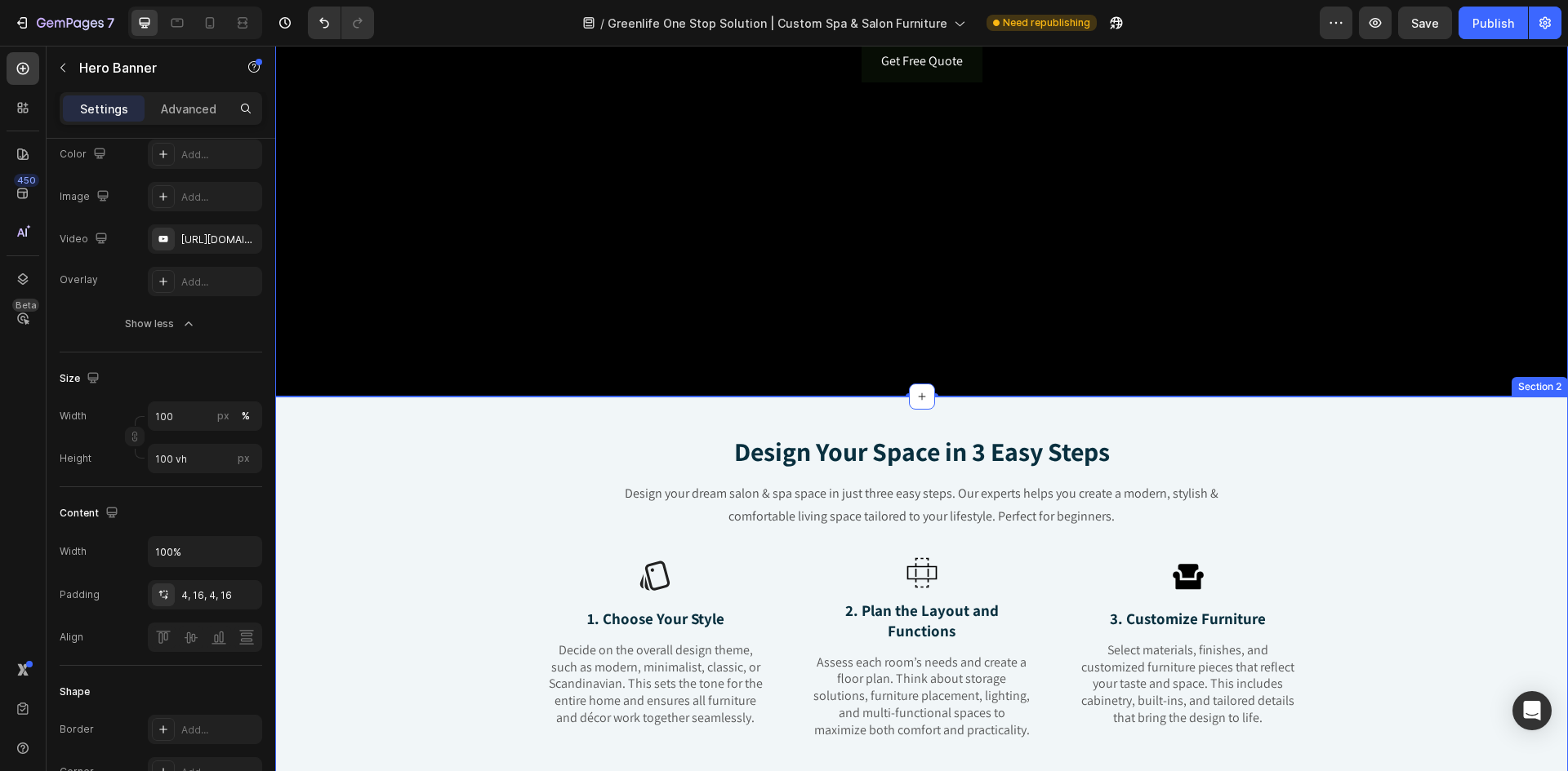
click at [804, 584] on div "Icon 2. Plan the Layout and Functions Text Block Assess each room’s needs and c…" at bounding box center [922, 649] width 260 height 184
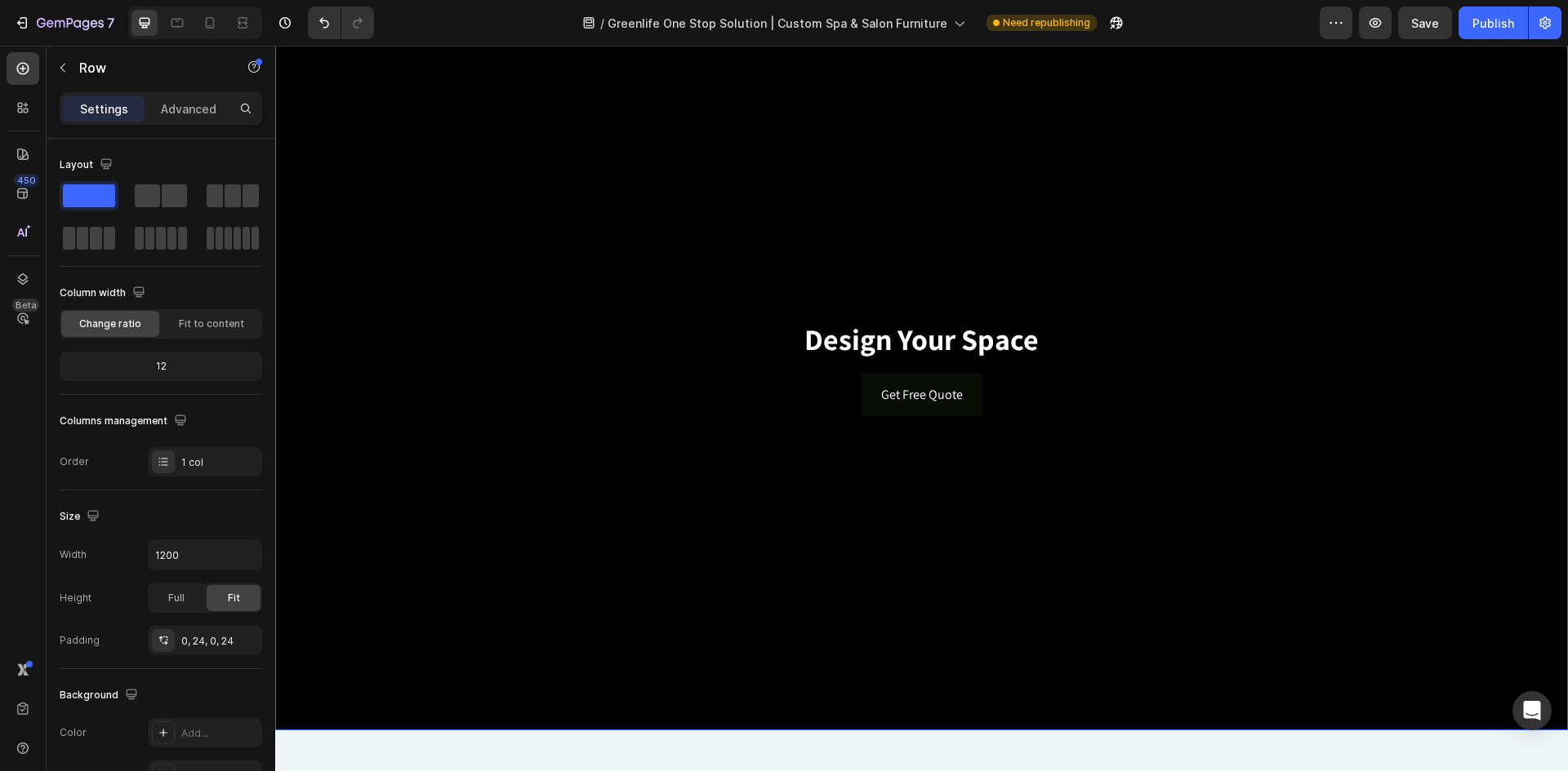
scroll to position [0, 0]
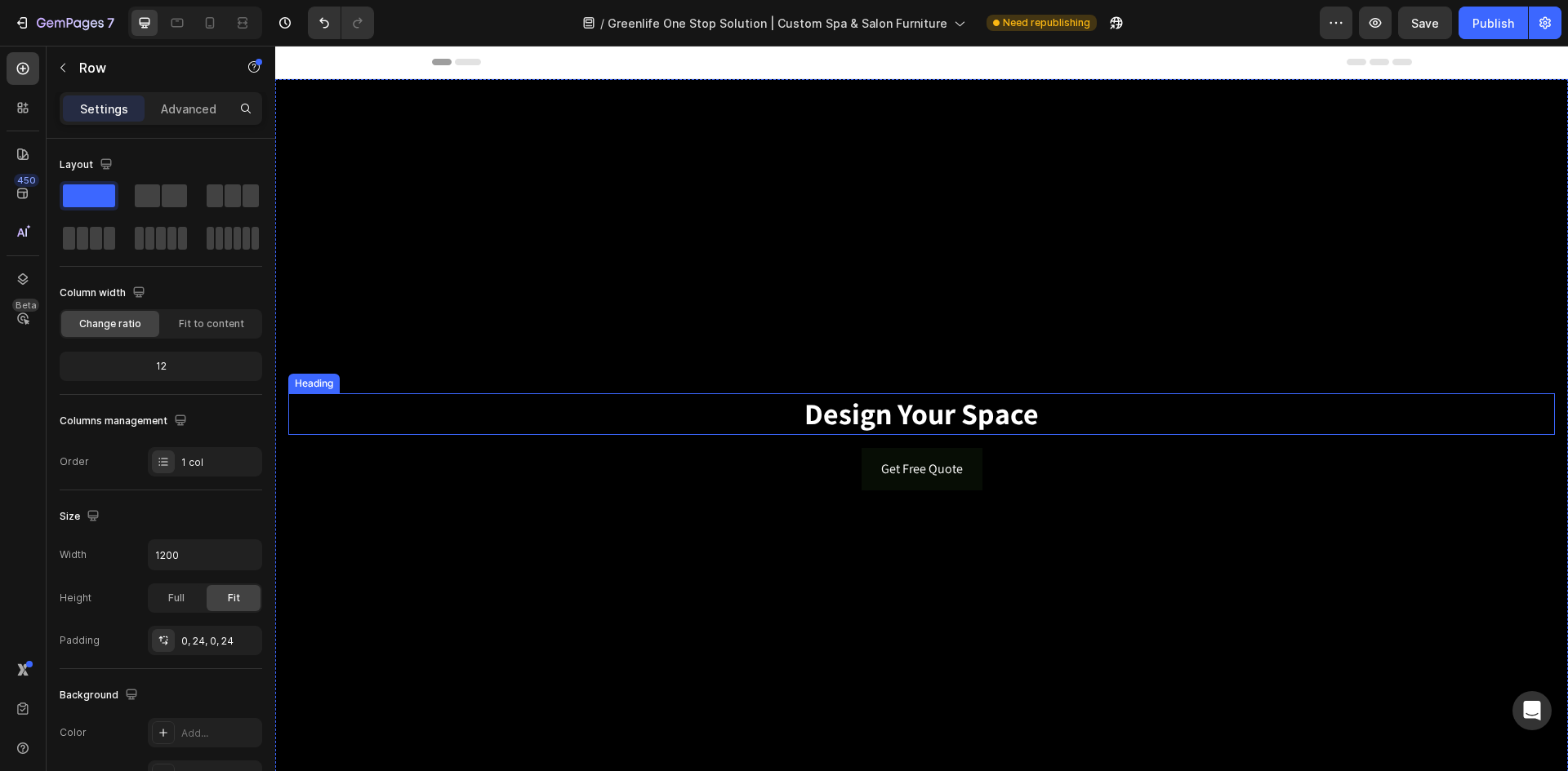
click at [418, 431] on h2 "Design Your Space" at bounding box center [922, 414] width 1267 height 42
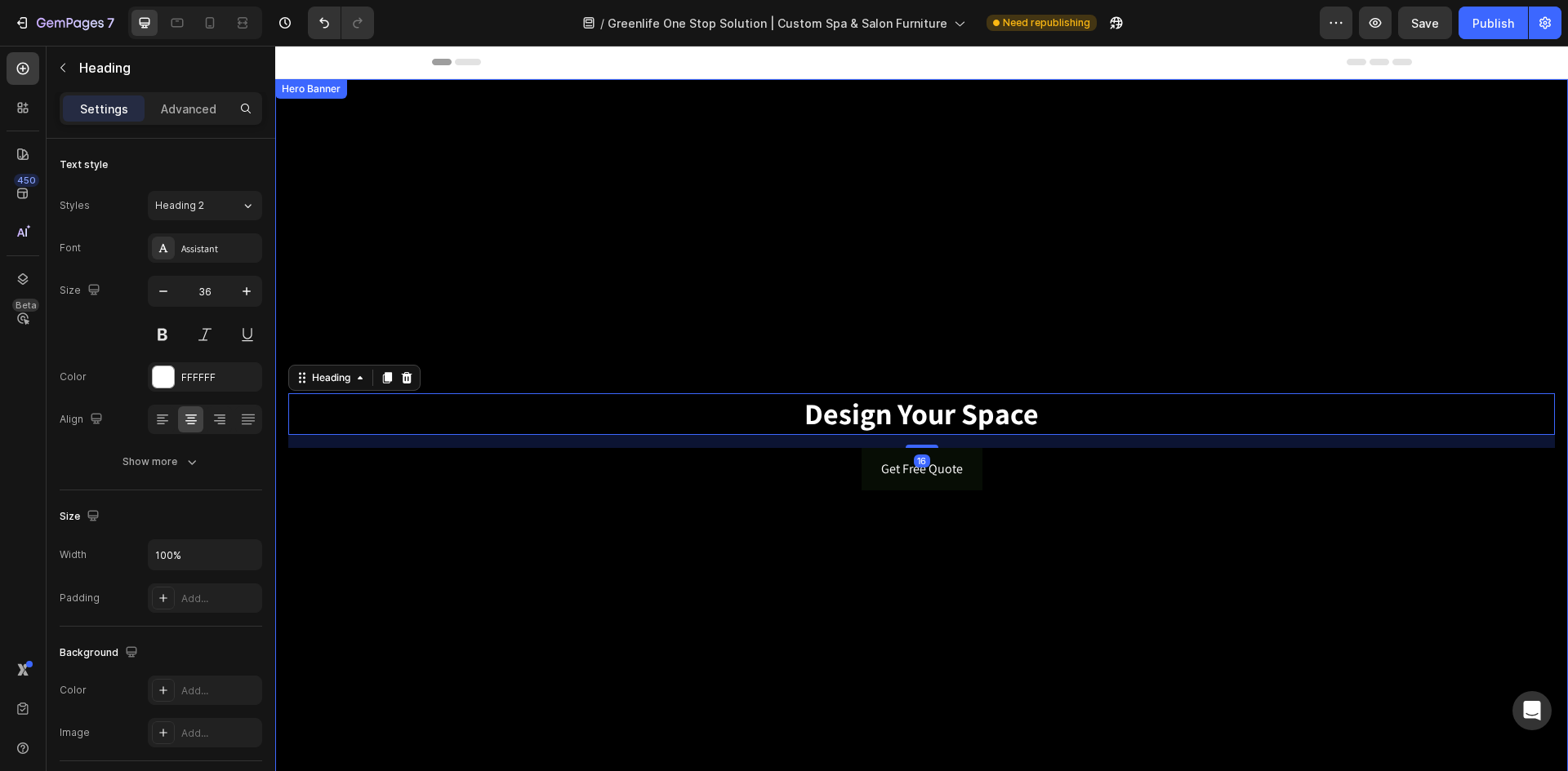
click at [605, 282] on div "Background Image" at bounding box center [922, 442] width 1293 height 726
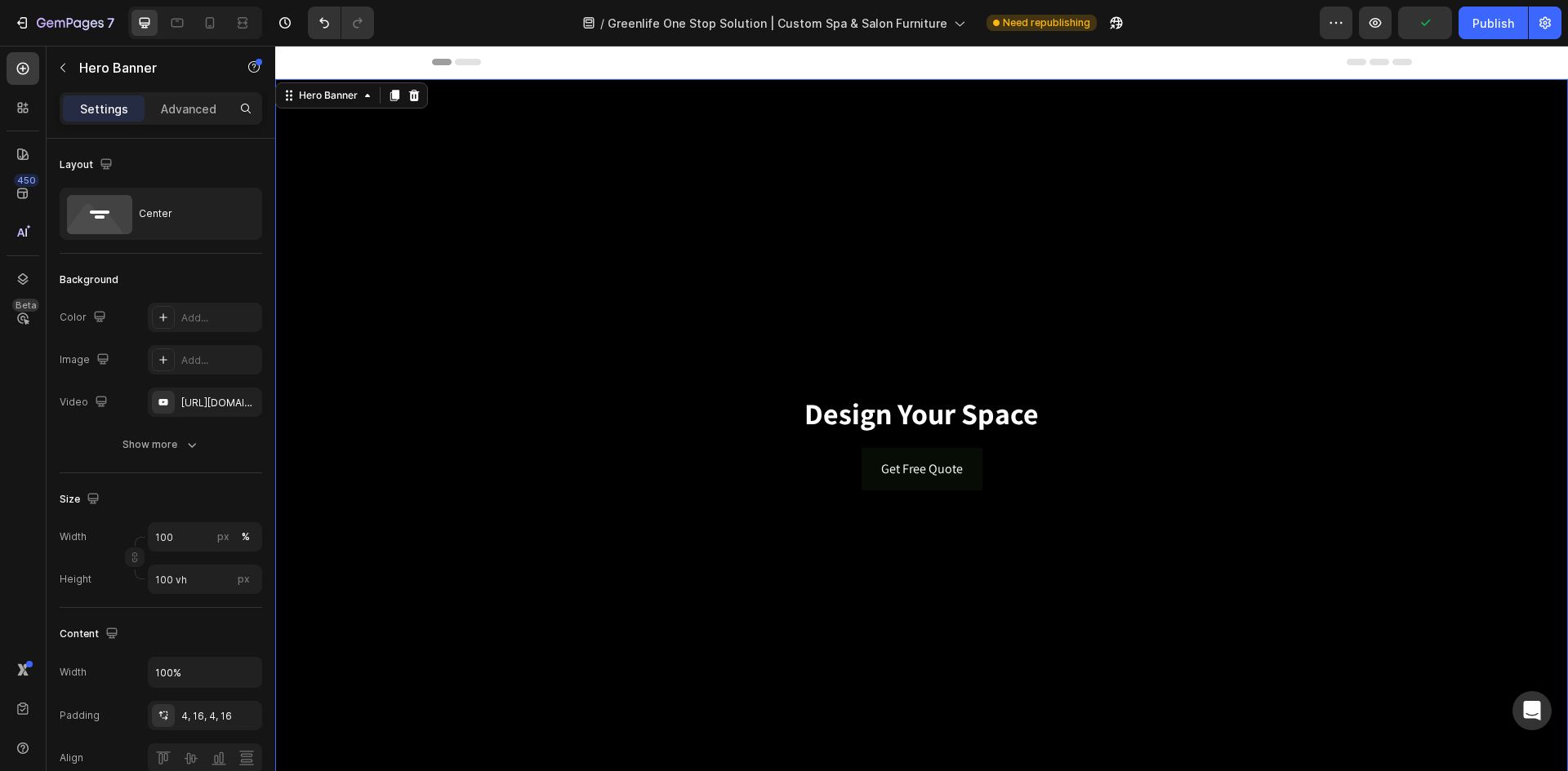
click at [442, 262] on div "Background Image" at bounding box center [922, 442] width 1293 height 726
click at [67, 71] on icon "button" at bounding box center [62, 68] width 13 height 13
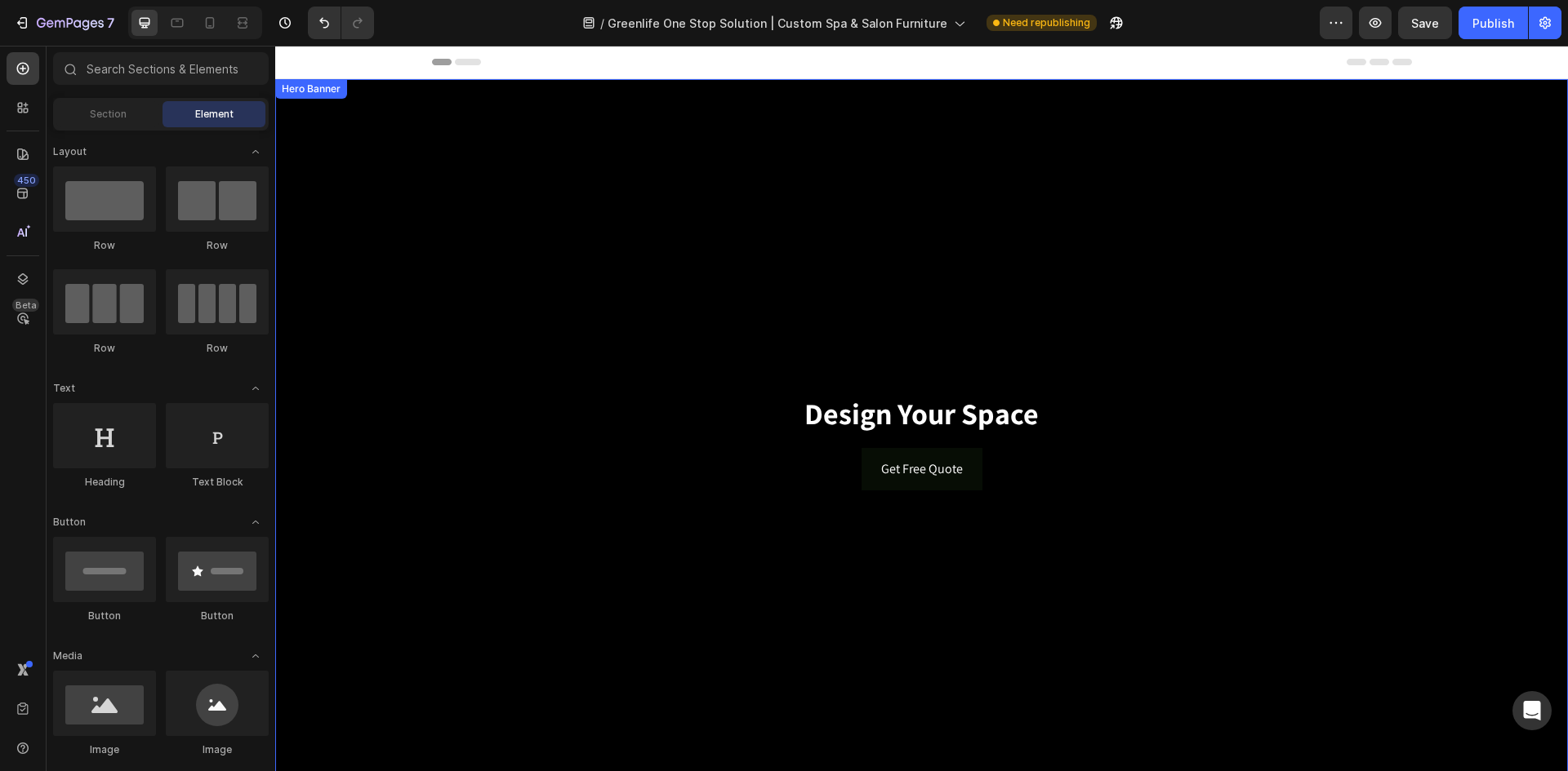
click at [644, 196] on div "Background Image" at bounding box center [922, 442] width 1293 height 726
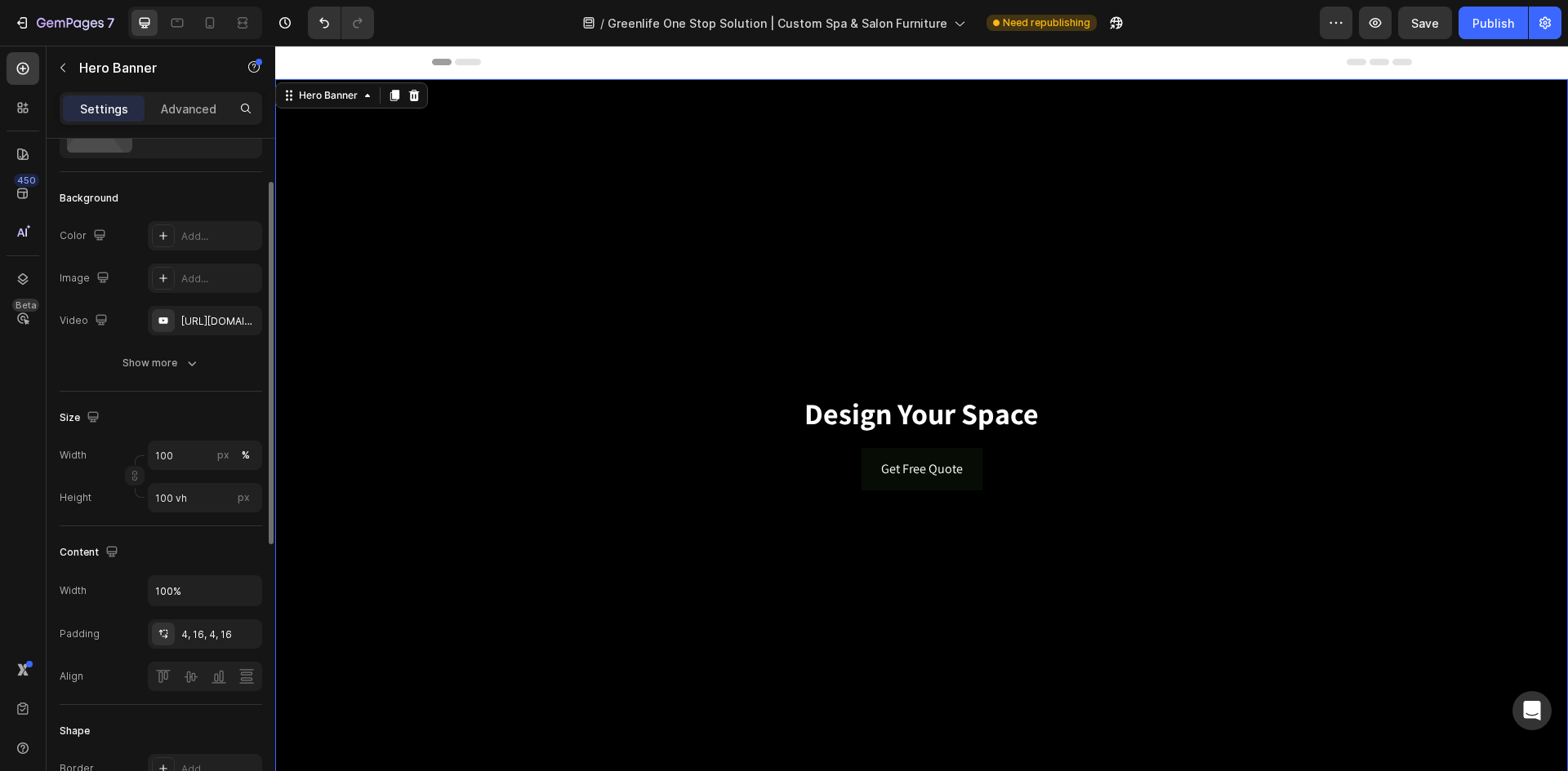
scroll to position [327, 0]
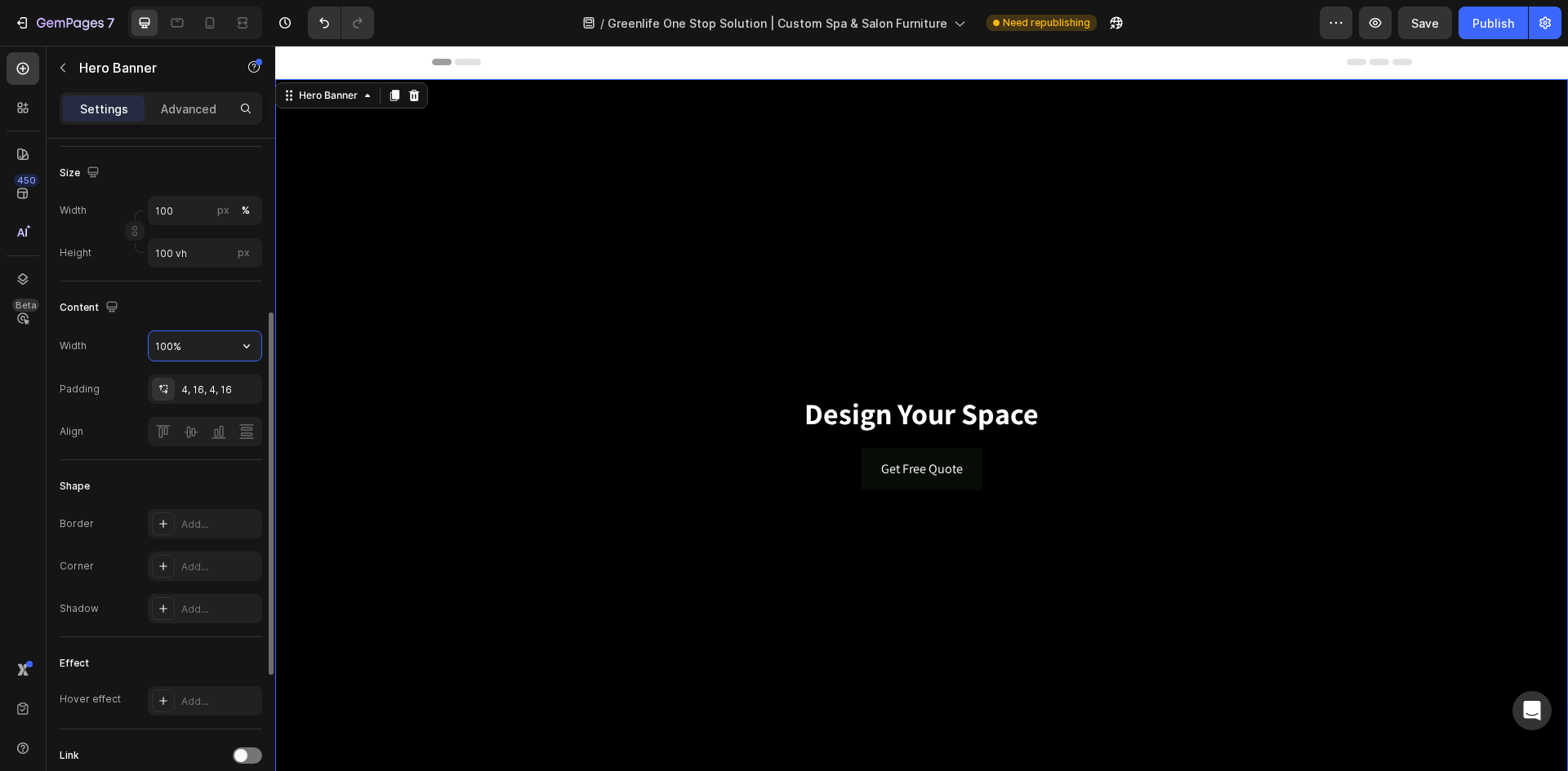
click at [208, 348] on input "100%" at bounding box center [205, 347] width 113 height 29
click at [245, 348] on icon "button" at bounding box center [246, 346] width 16 height 16
click at [202, 423] on p "Default 1200px" at bounding box center [200, 418] width 93 height 15
type input "1200"
click at [205, 395] on div "4, 16, 4, 16" at bounding box center [205, 390] width 48 height 15
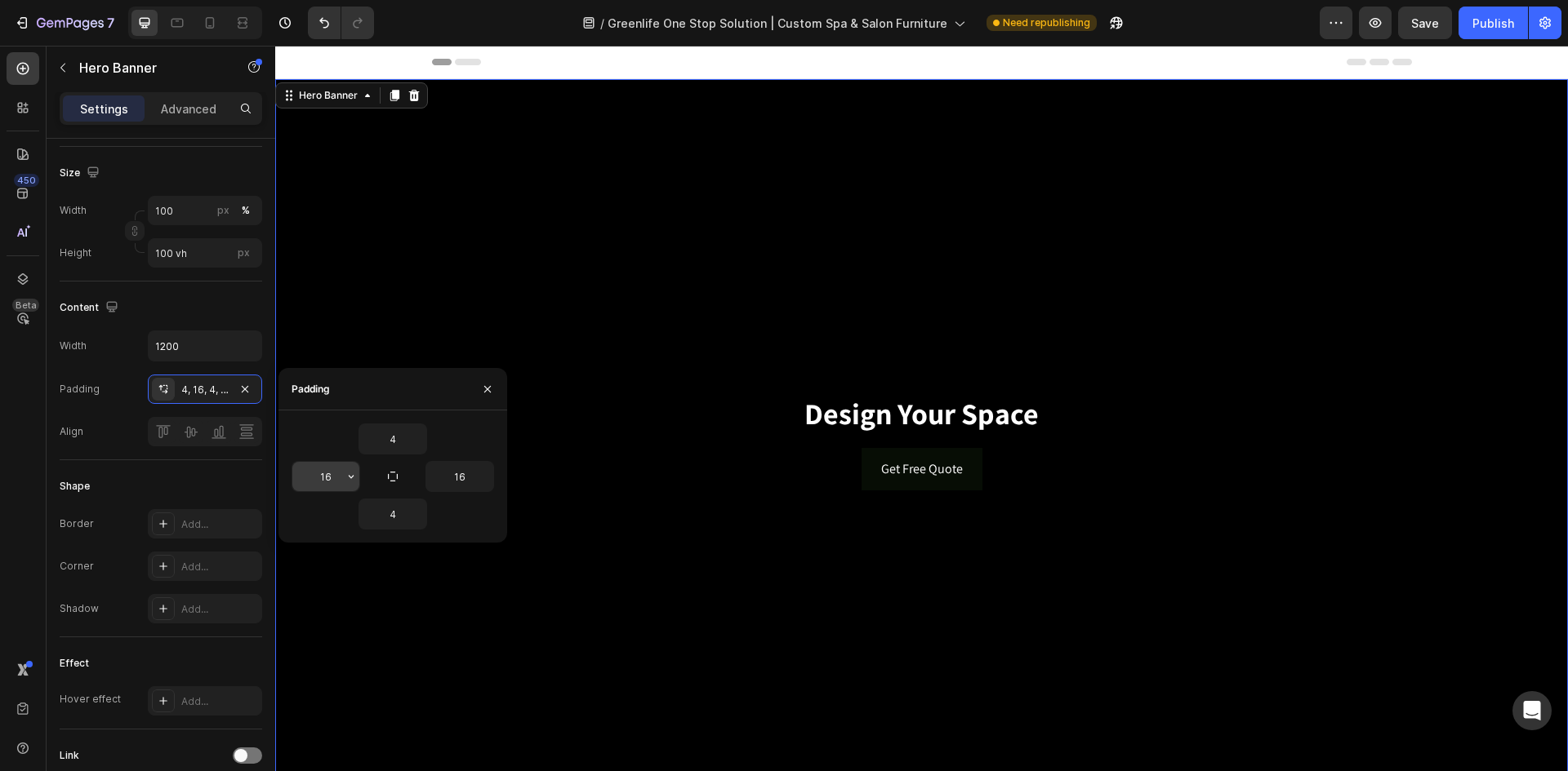
click at [331, 479] on input "16" at bounding box center [325, 476] width 67 height 29
click at [348, 483] on icon "button" at bounding box center [351, 476] width 13 height 13
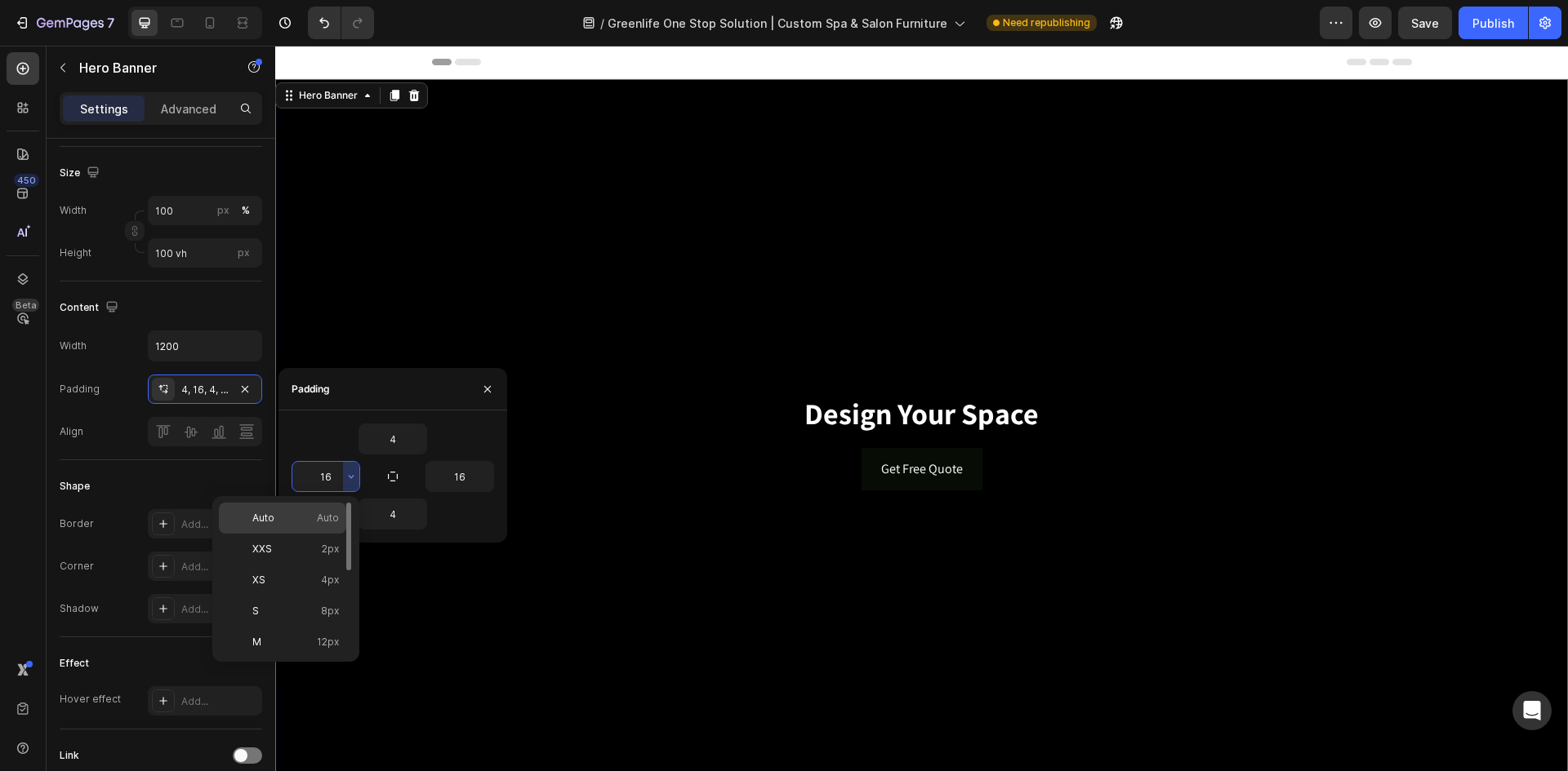
click at [294, 517] on p "Auto Auto" at bounding box center [296, 518] width 87 height 15
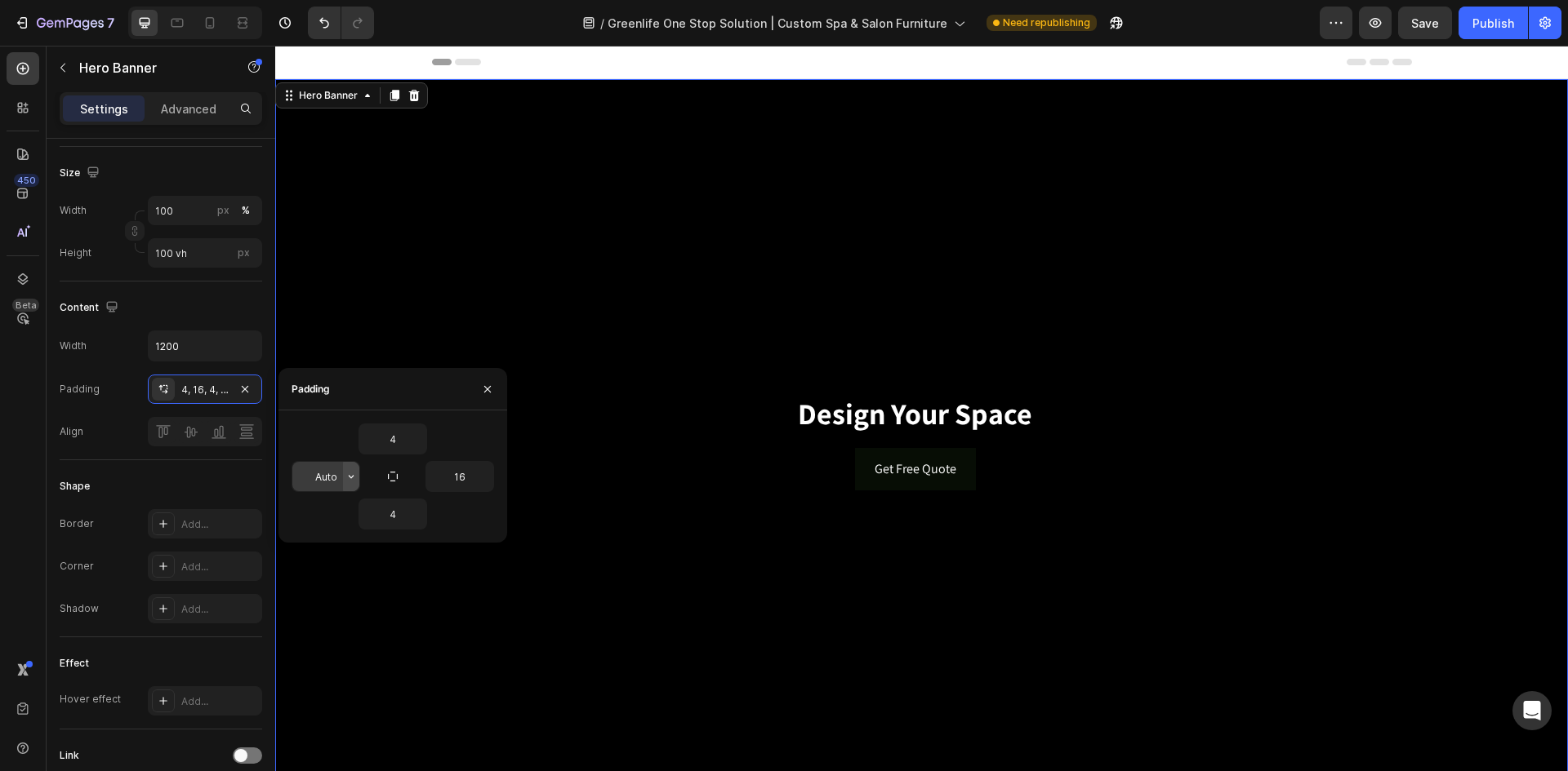
click at [347, 480] on icon "button" at bounding box center [351, 476] width 13 height 13
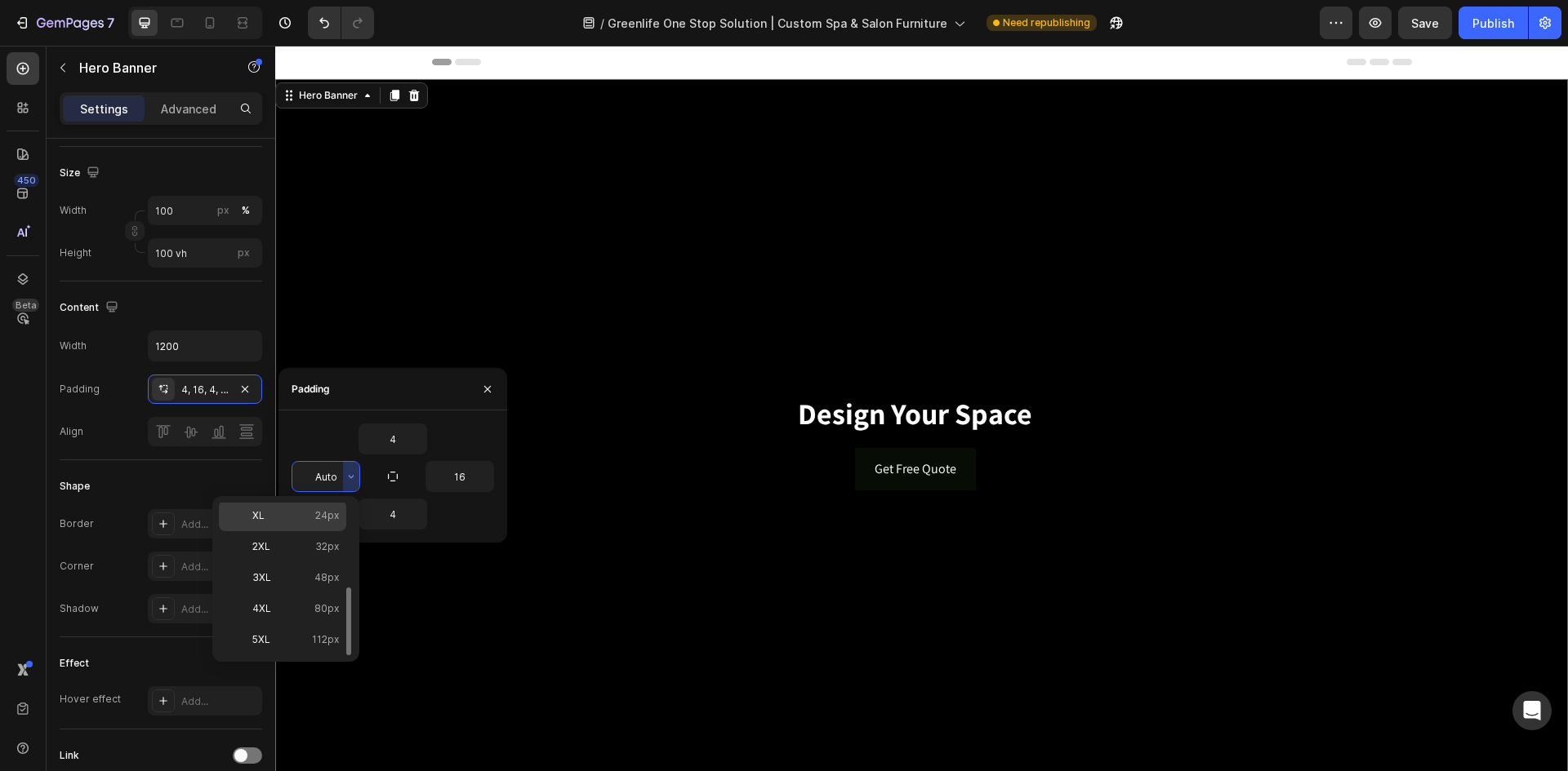
scroll to position [0, 0]
click at [293, 552] on p "XXS 2px" at bounding box center [296, 549] width 87 height 15
type input "2"
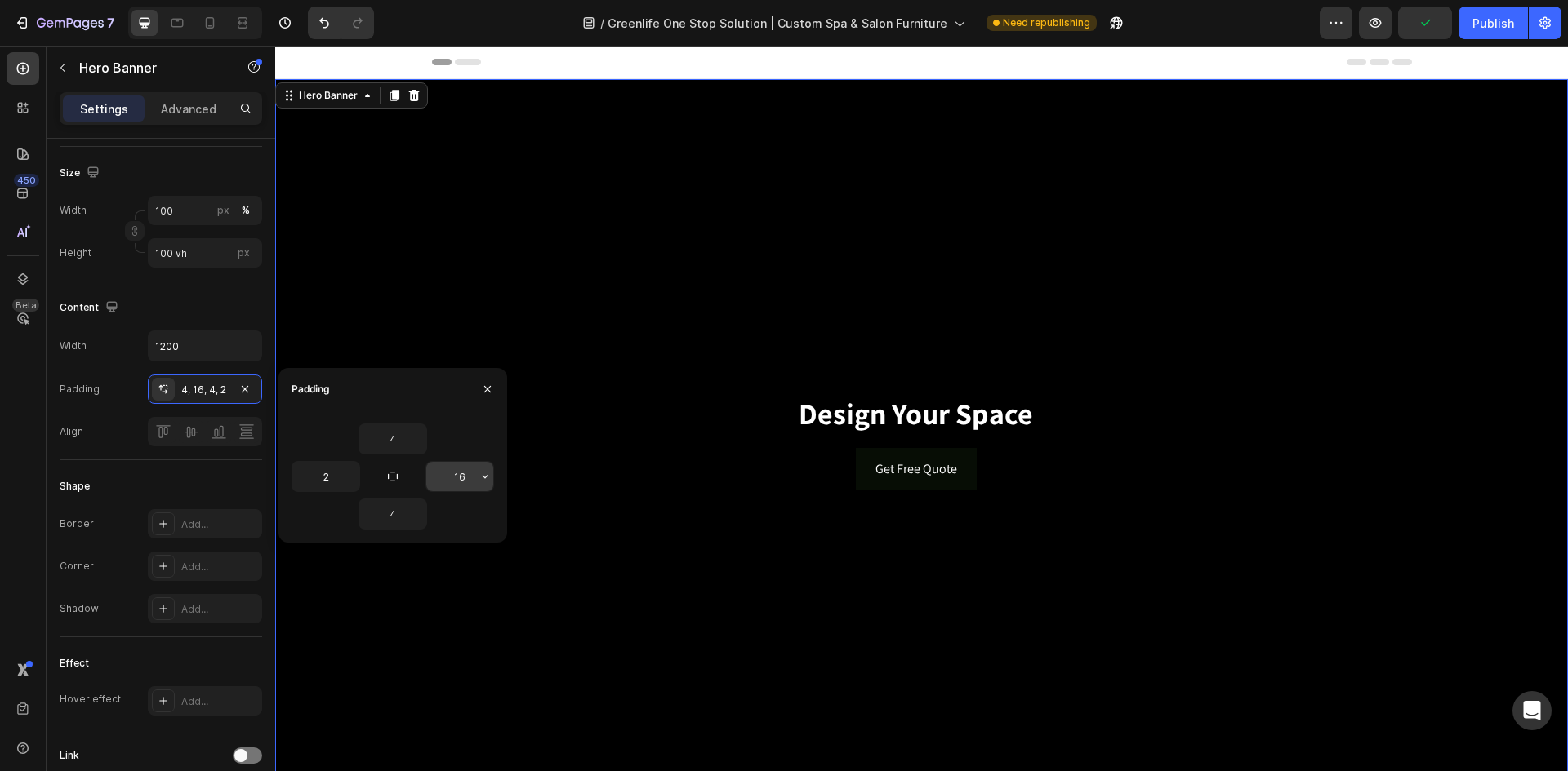
click at [471, 482] on input "16" at bounding box center [459, 476] width 67 height 29
click at [482, 476] on icon "button" at bounding box center [485, 476] width 13 height 13
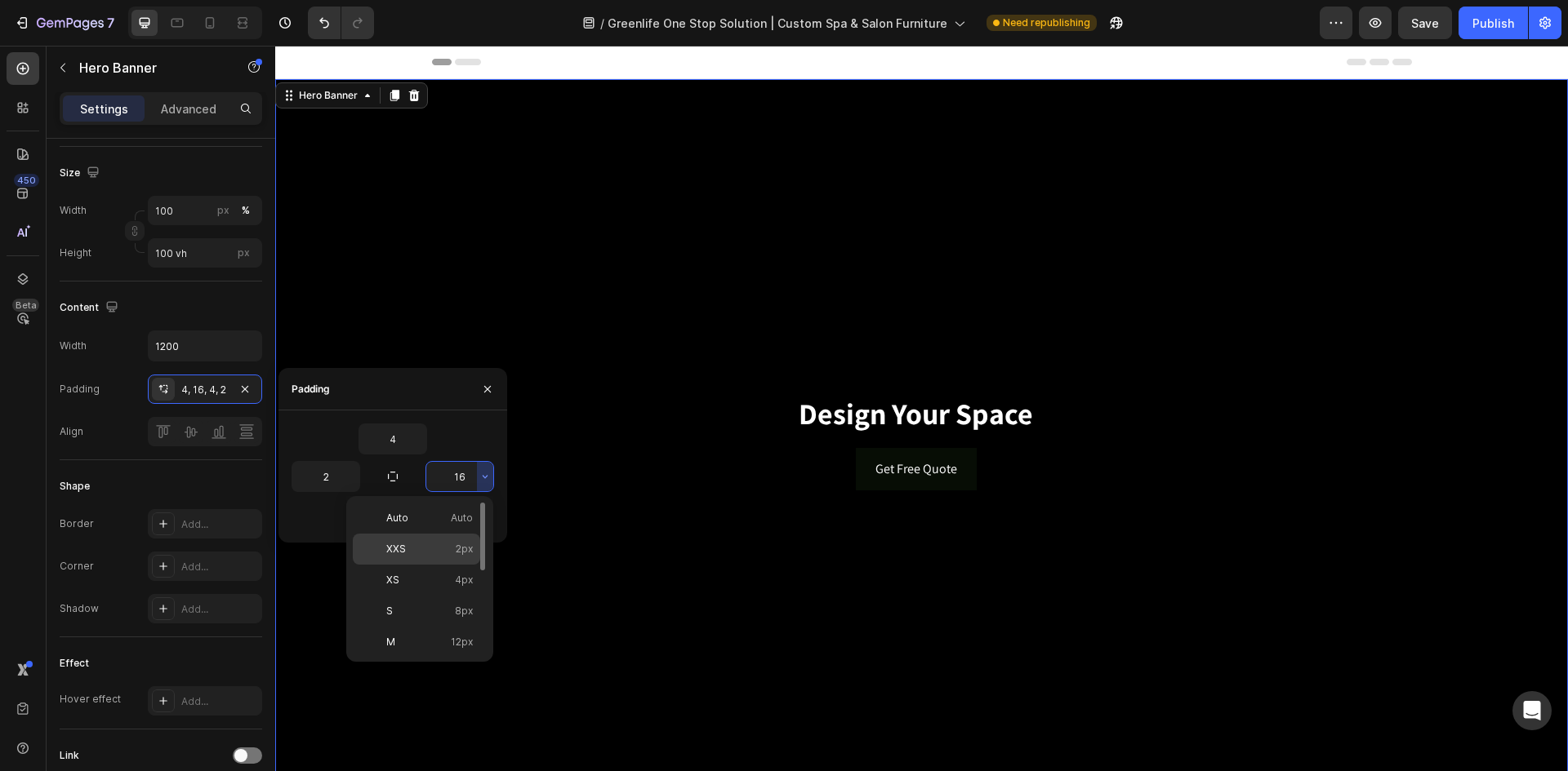
click at [412, 545] on p "XXS 2px" at bounding box center [430, 549] width 87 height 15
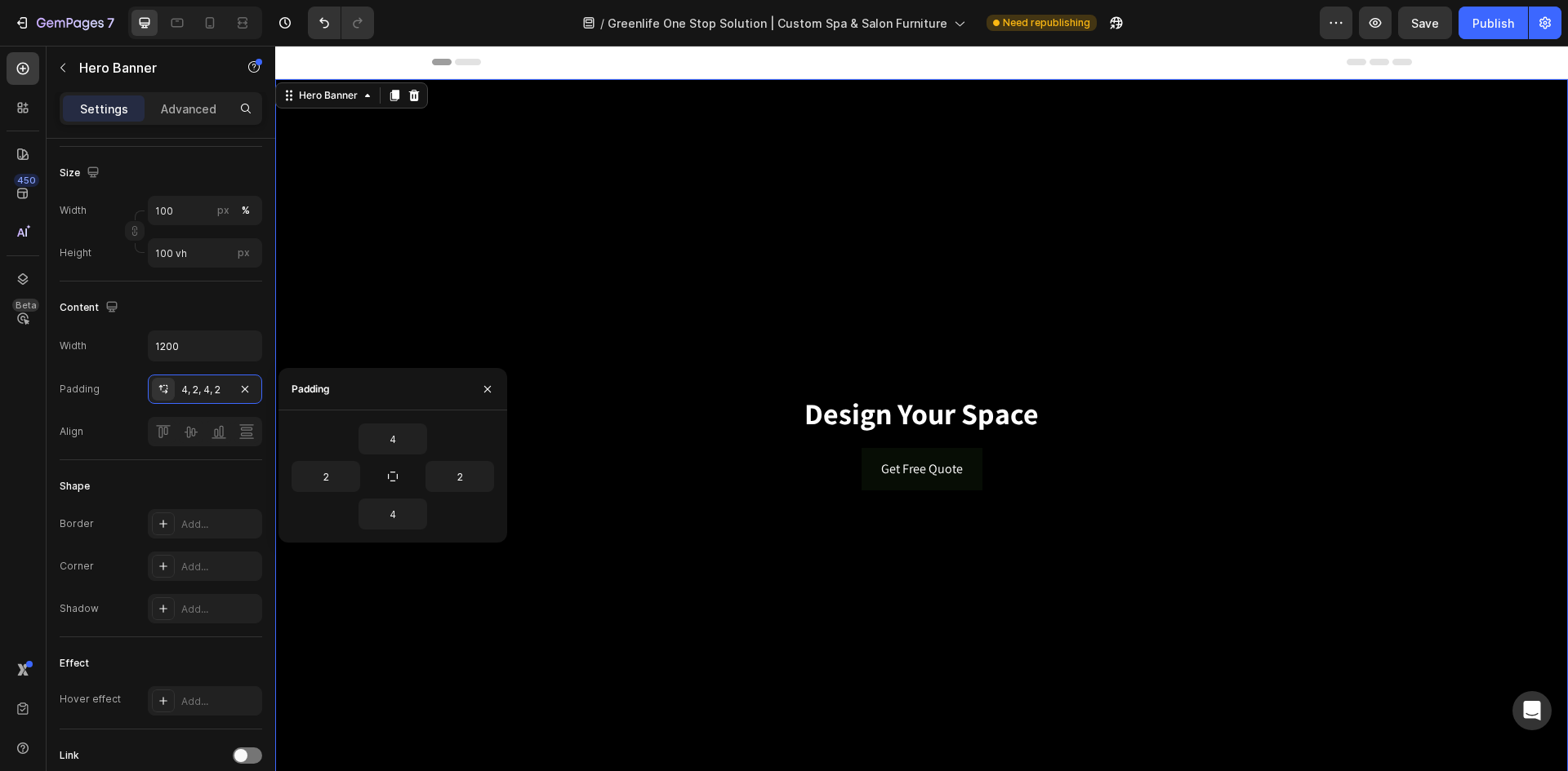
click at [628, 554] on div "Background Image" at bounding box center [922, 442] width 1293 height 726
type input "16"
type input "100%"
type input "Auto"
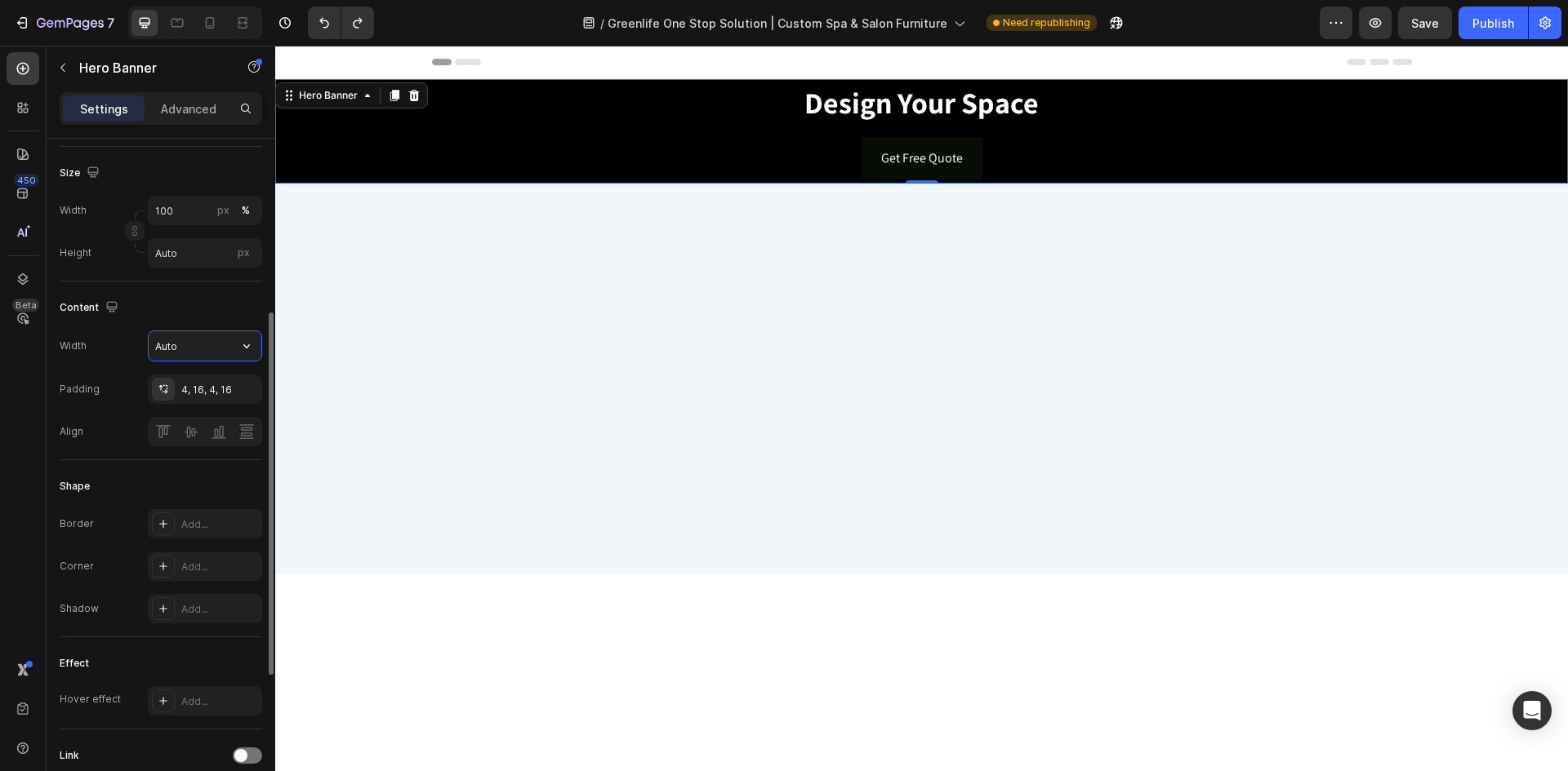
click at [219, 339] on input "Auto" at bounding box center [205, 347] width 113 height 29
click at [244, 347] on icon "button" at bounding box center [246, 346] width 16 height 16
click at [221, 411] on span "1200px" at bounding box center [230, 418] width 36 height 15
click at [217, 353] on input "1200" at bounding box center [205, 347] width 113 height 29
click at [244, 346] on icon "button" at bounding box center [246, 346] width 16 height 16
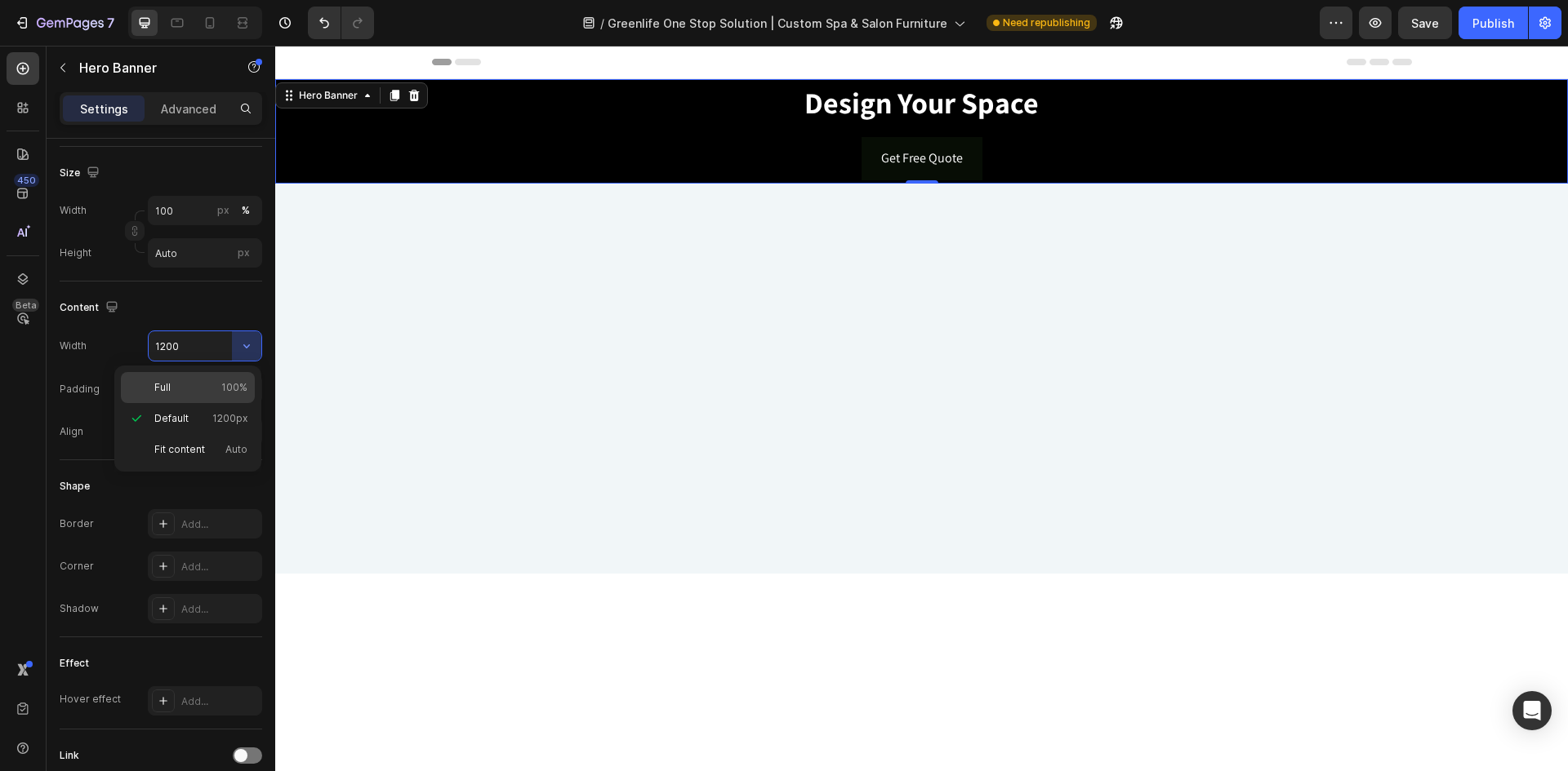
click at [197, 398] on div "Full 100%" at bounding box center [187, 388] width 134 height 31
type input "100%"
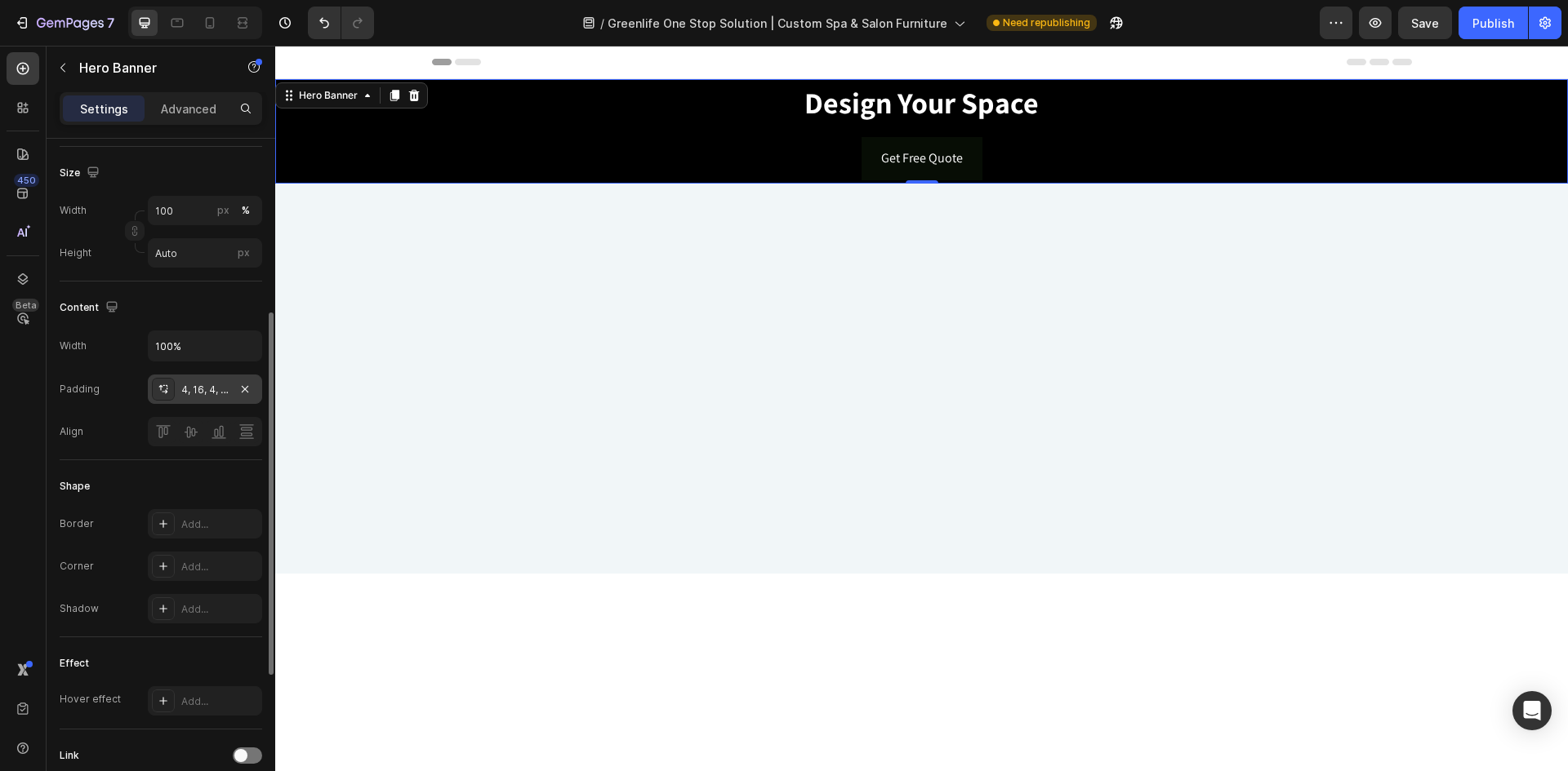
click at [211, 398] on div "4, 16, 4, 16" at bounding box center [205, 390] width 114 height 29
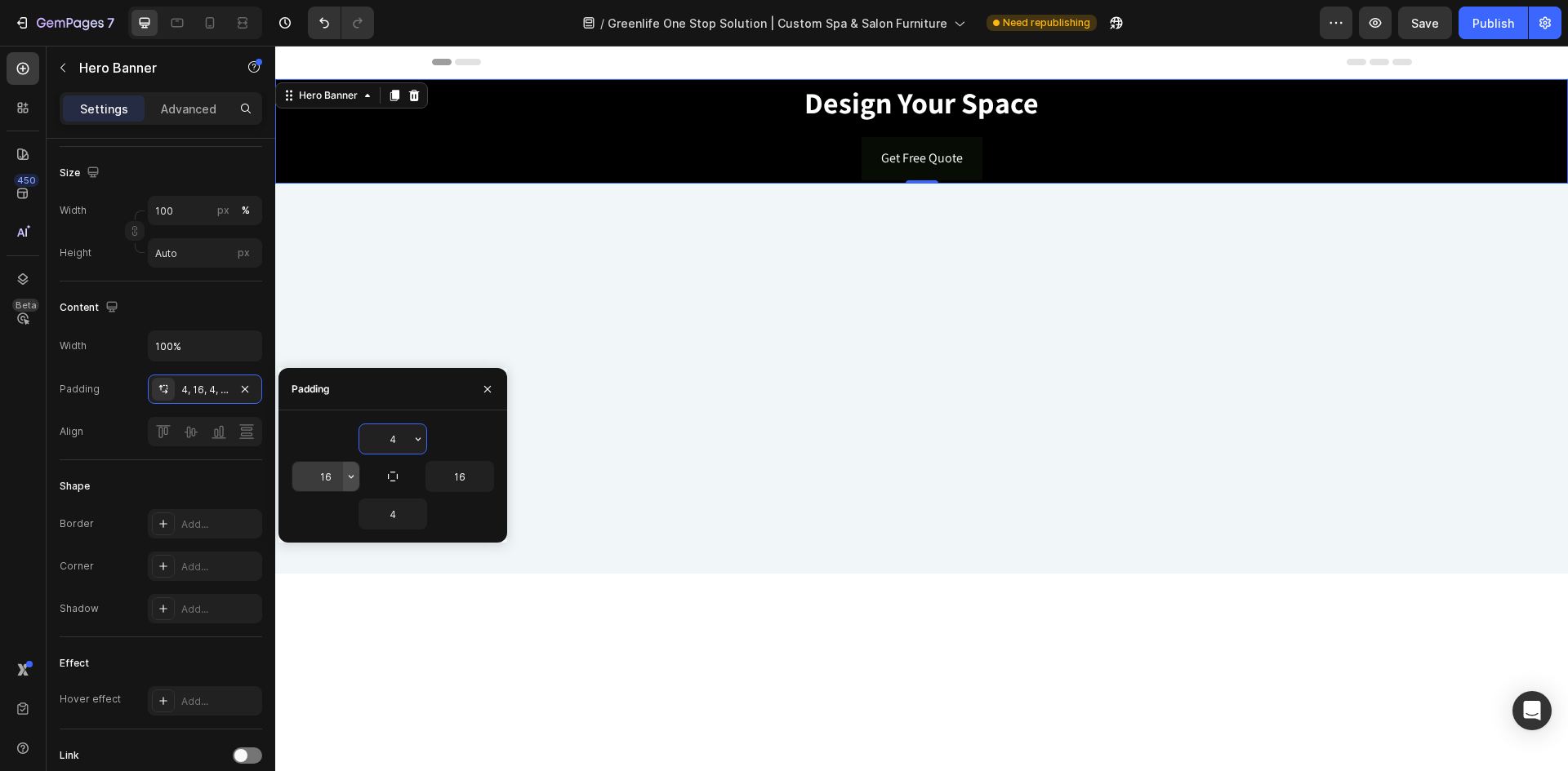
drag, startPoint x: 338, startPoint y: 480, endPoint x: 346, endPoint y: 484, distance: 8.9
click at [338, 480] on input "16" at bounding box center [325, 476] width 67 height 29
click at [349, 475] on icon "button" at bounding box center [351, 476] width 13 height 13
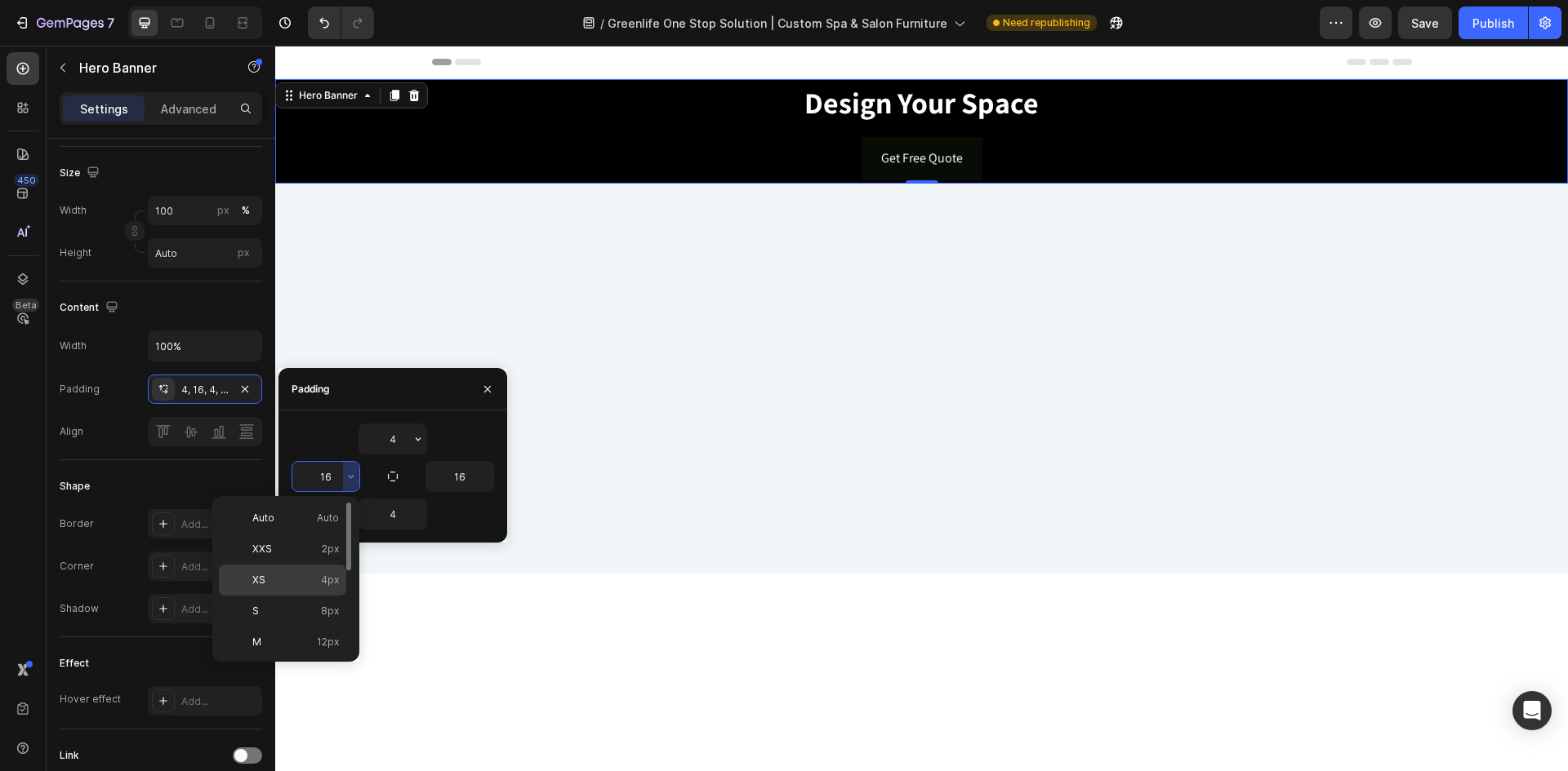
click at [288, 578] on p "XS 4px" at bounding box center [296, 580] width 87 height 15
type input "4"
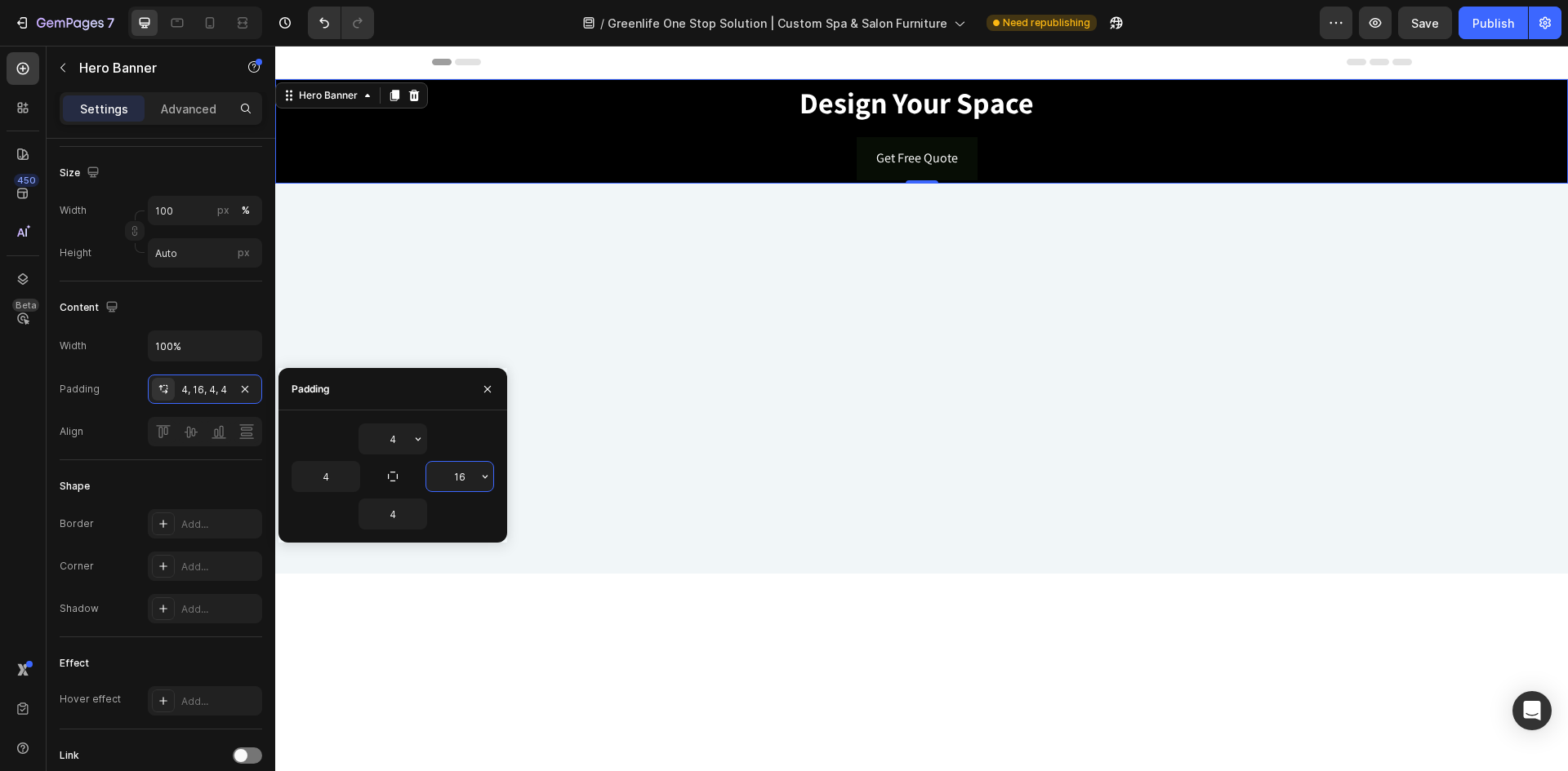
click at [464, 482] on input "16" at bounding box center [459, 476] width 67 height 29
click at [474, 482] on input "16" at bounding box center [459, 476] width 67 height 29
click at [484, 478] on icon "button" at bounding box center [485, 476] width 13 height 13
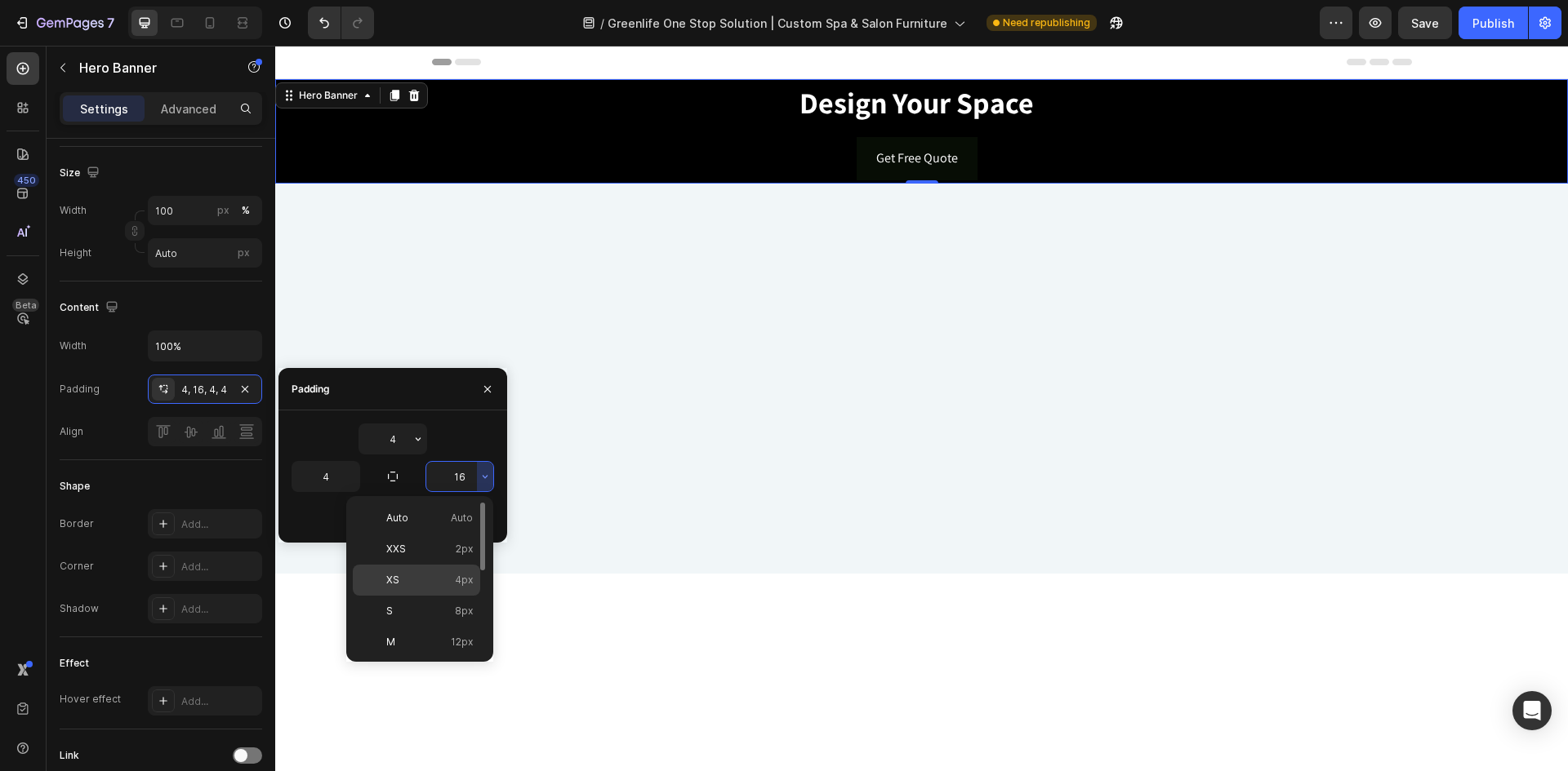
click at [398, 586] on span "XS" at bounding box center [393, 580] width 13 height 15
type input "4"
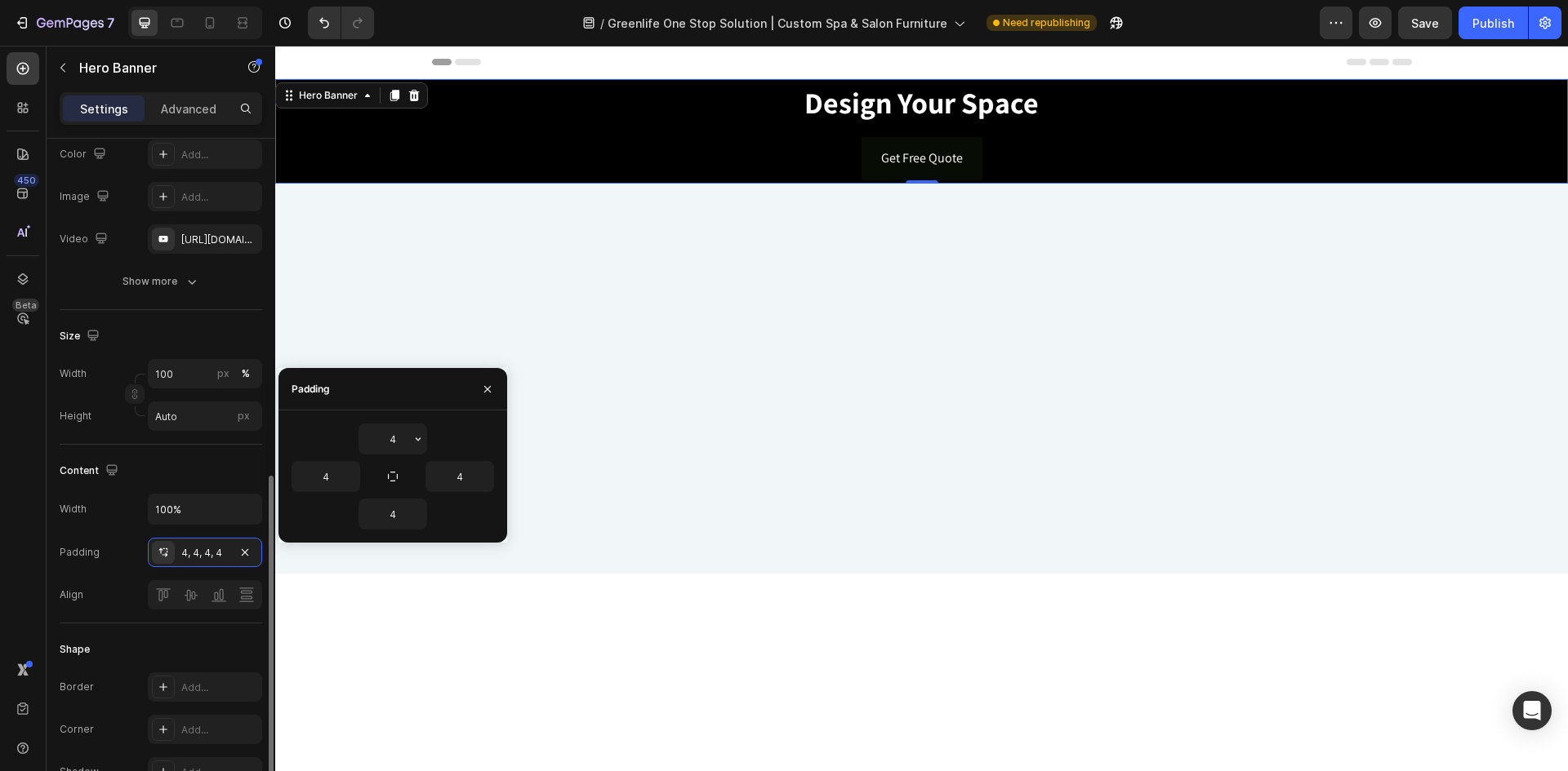
scroll to position [81, 0]
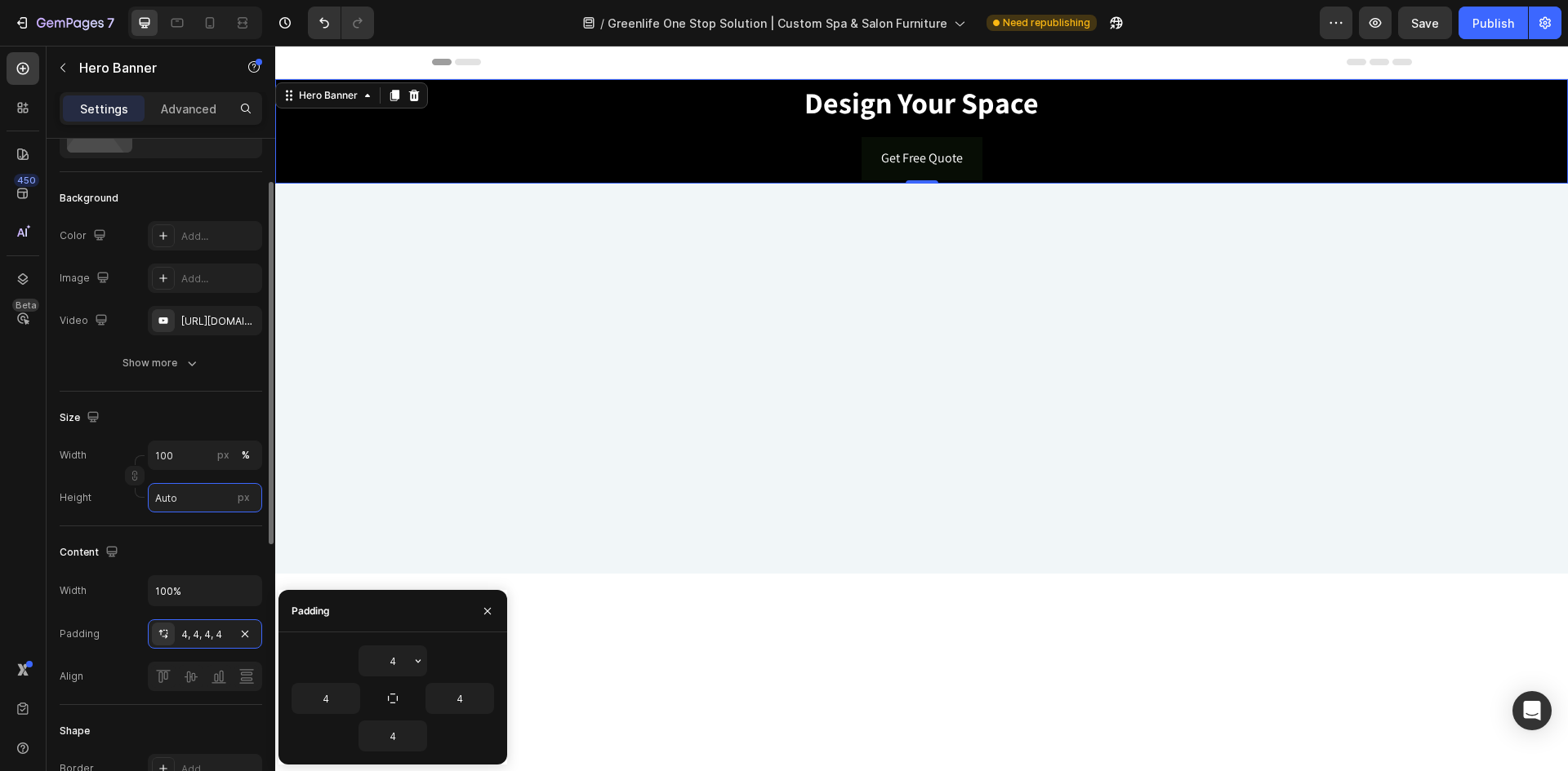
click at [222, 492] on input "Auto" at bounding box center [205, 498] width 114 height 29
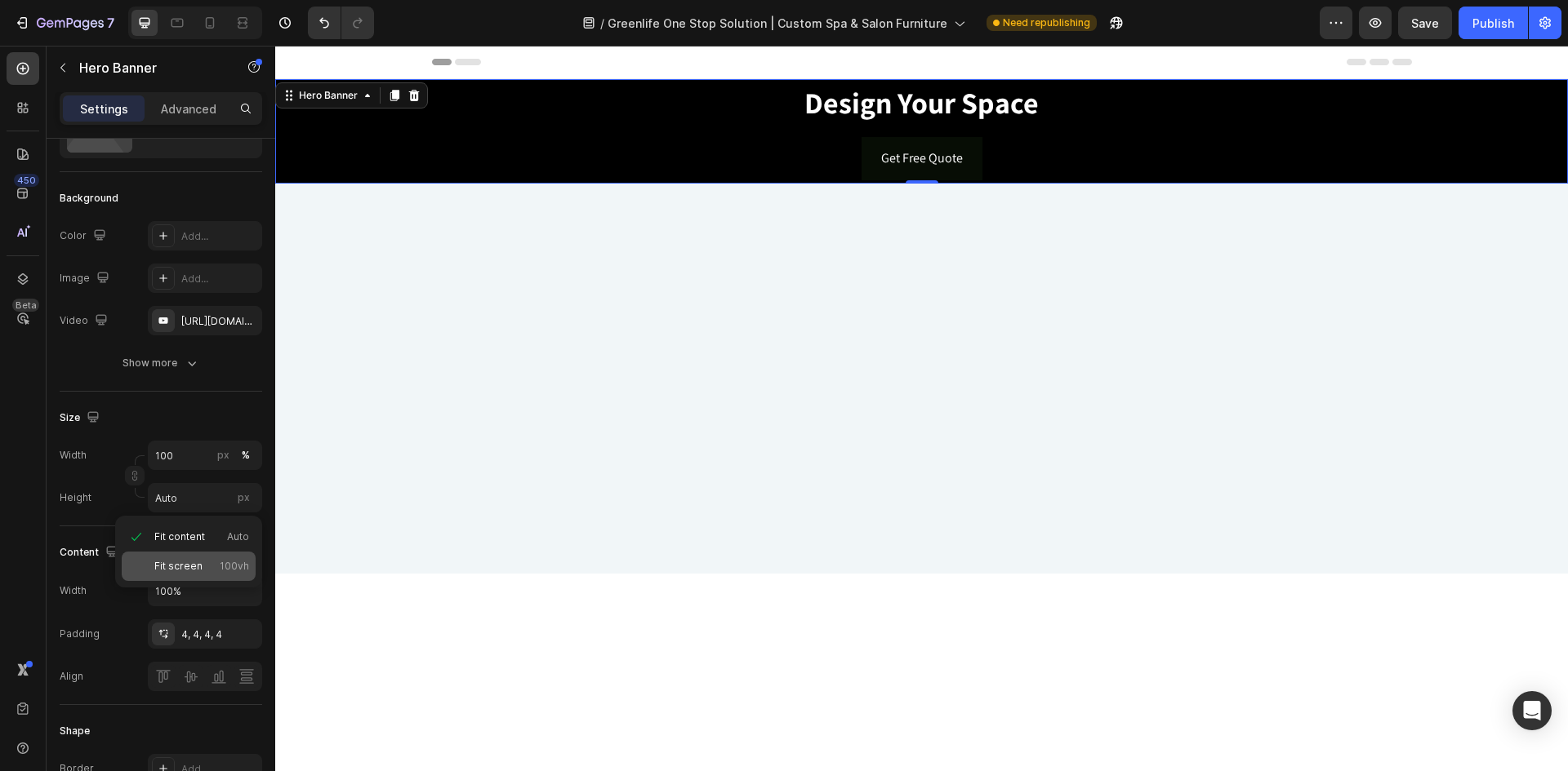
click at [210, 569] on p "Fit screen 100vh" at bounding box center [201, 566] width 94 height 15
type input "100 vh"
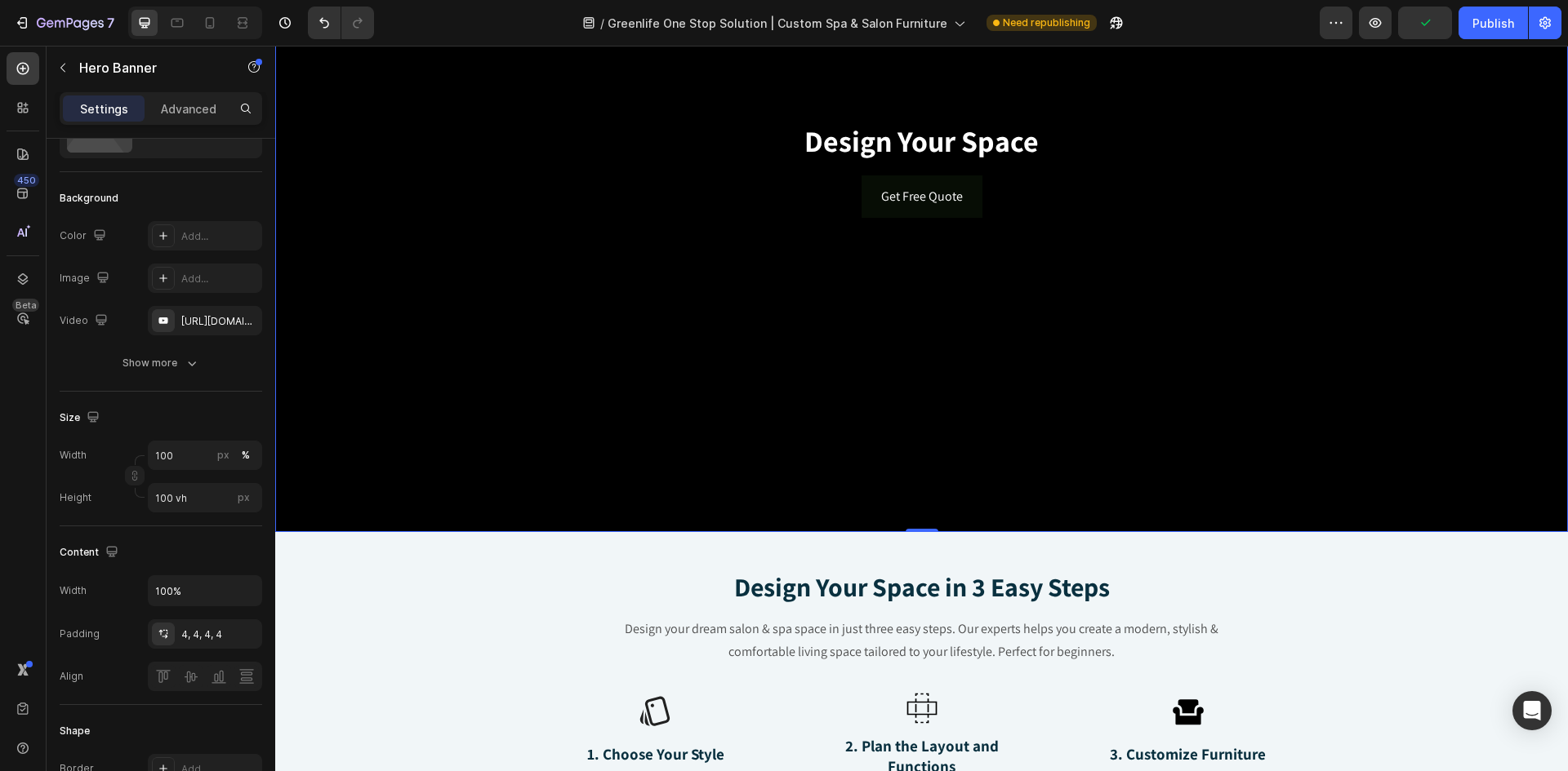
scroll to position [327, 0]
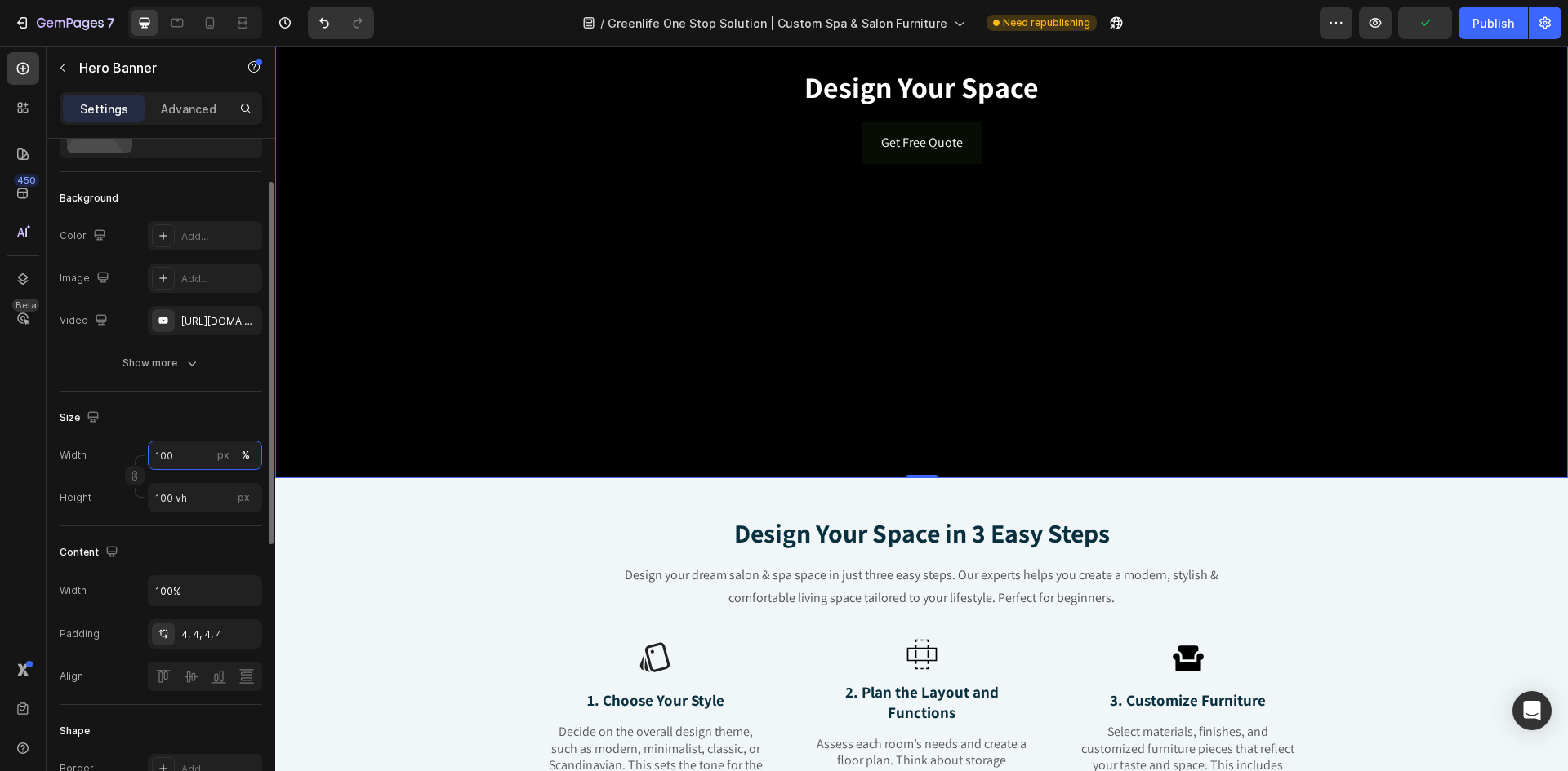
click at [203, 457] on input "100" at bounding box center [205, 456] width 114 height 29
click at [185, 522] on span "Default" at bounding box center [172, 523] width 35 height 15
type input "1200"
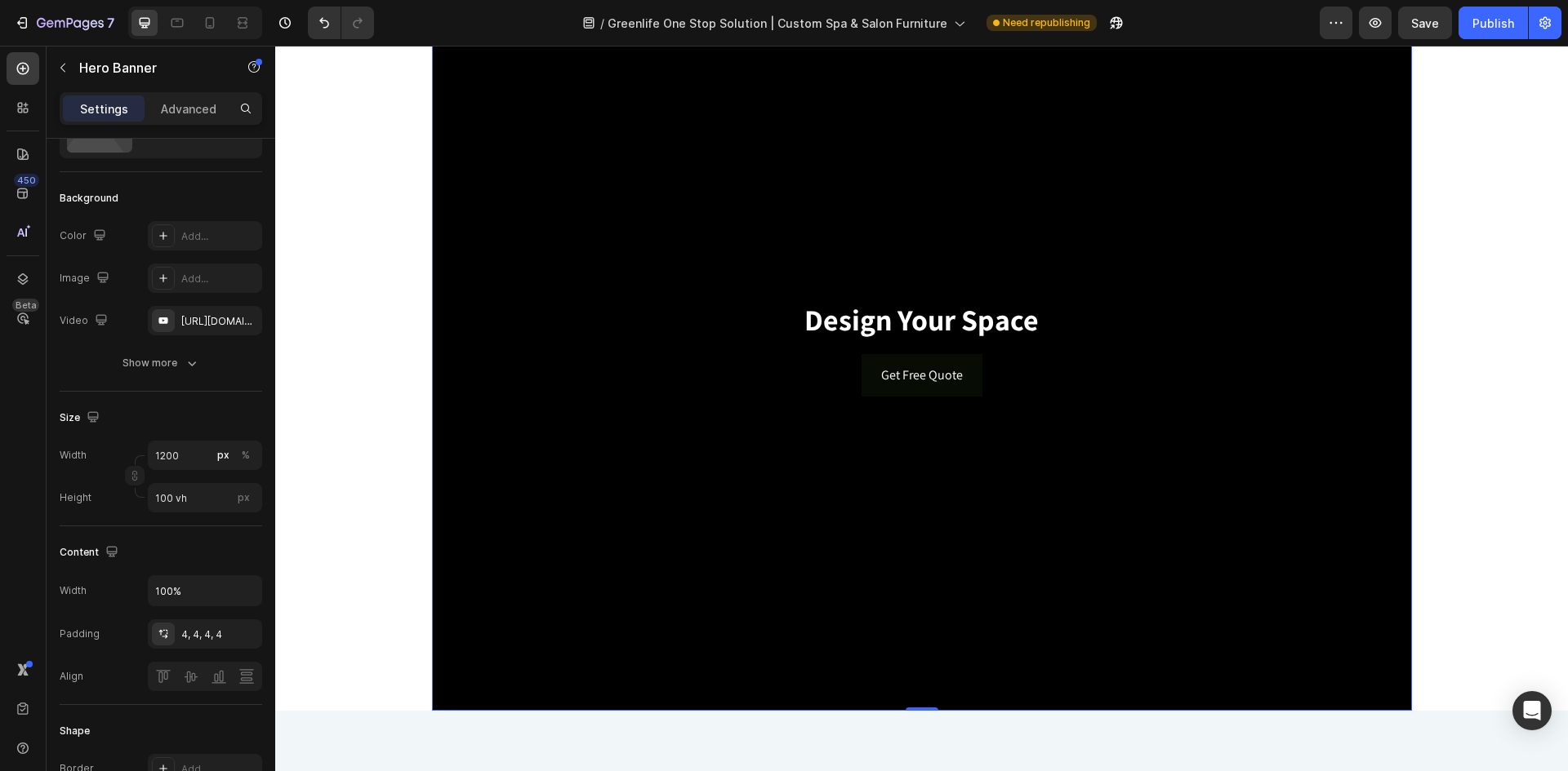
scroll to position [0, 0]
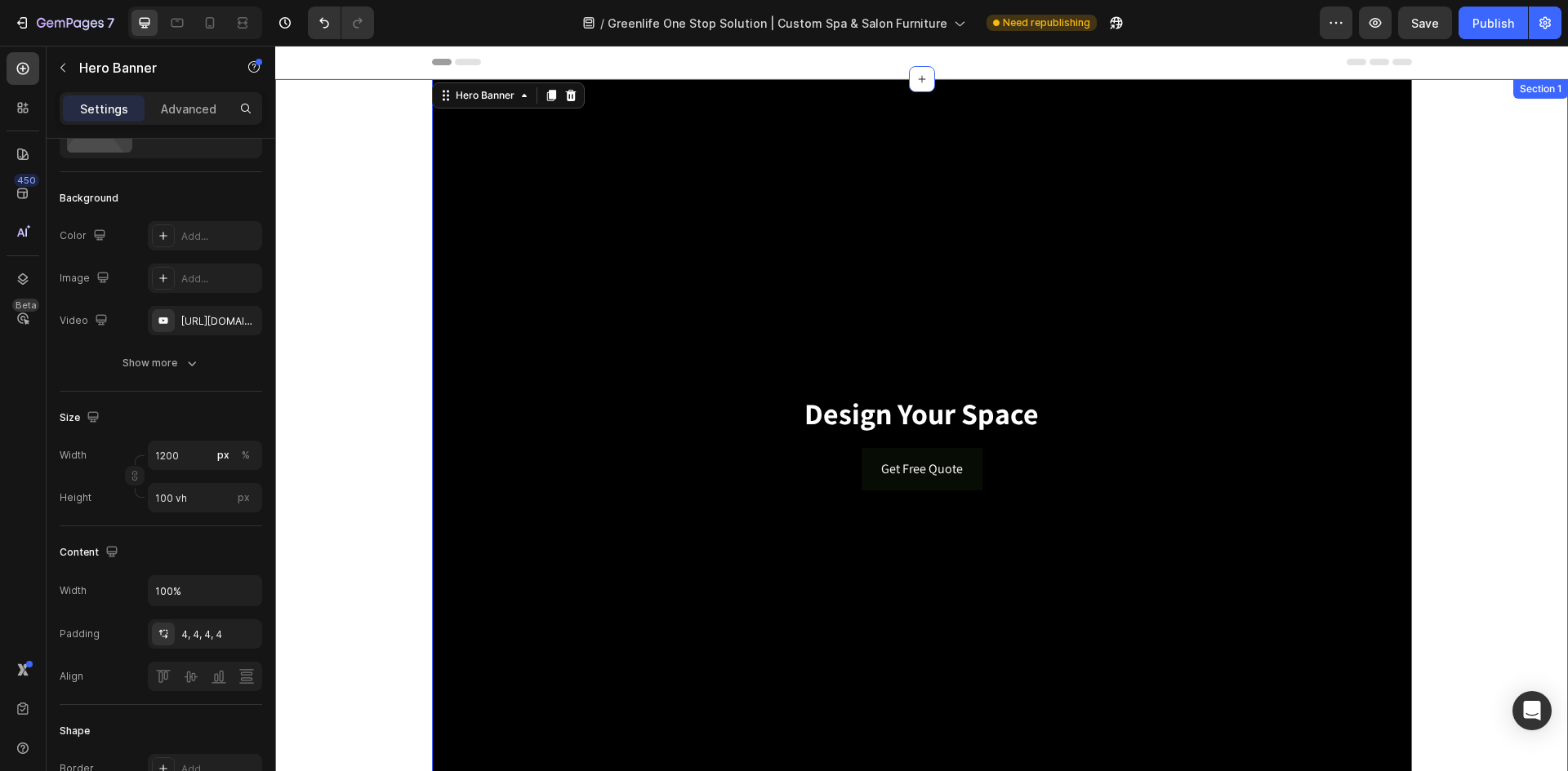
click at [333, 499] on div "Design Your Space Heading Get Free Quote Button Hero Banner 0" at bounding box center [922, 442] width 1293 height 726
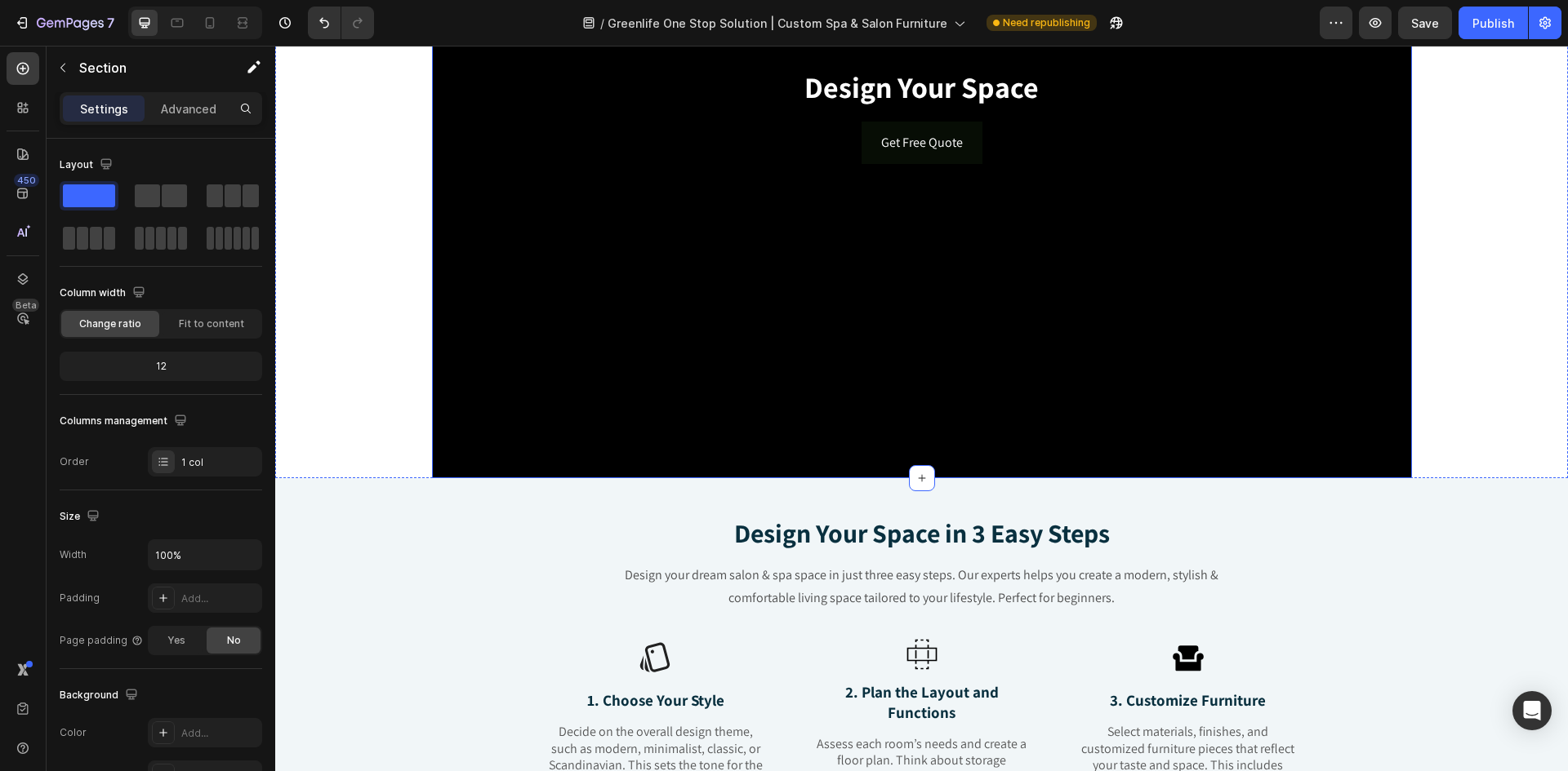
scroll to position [81, 0]
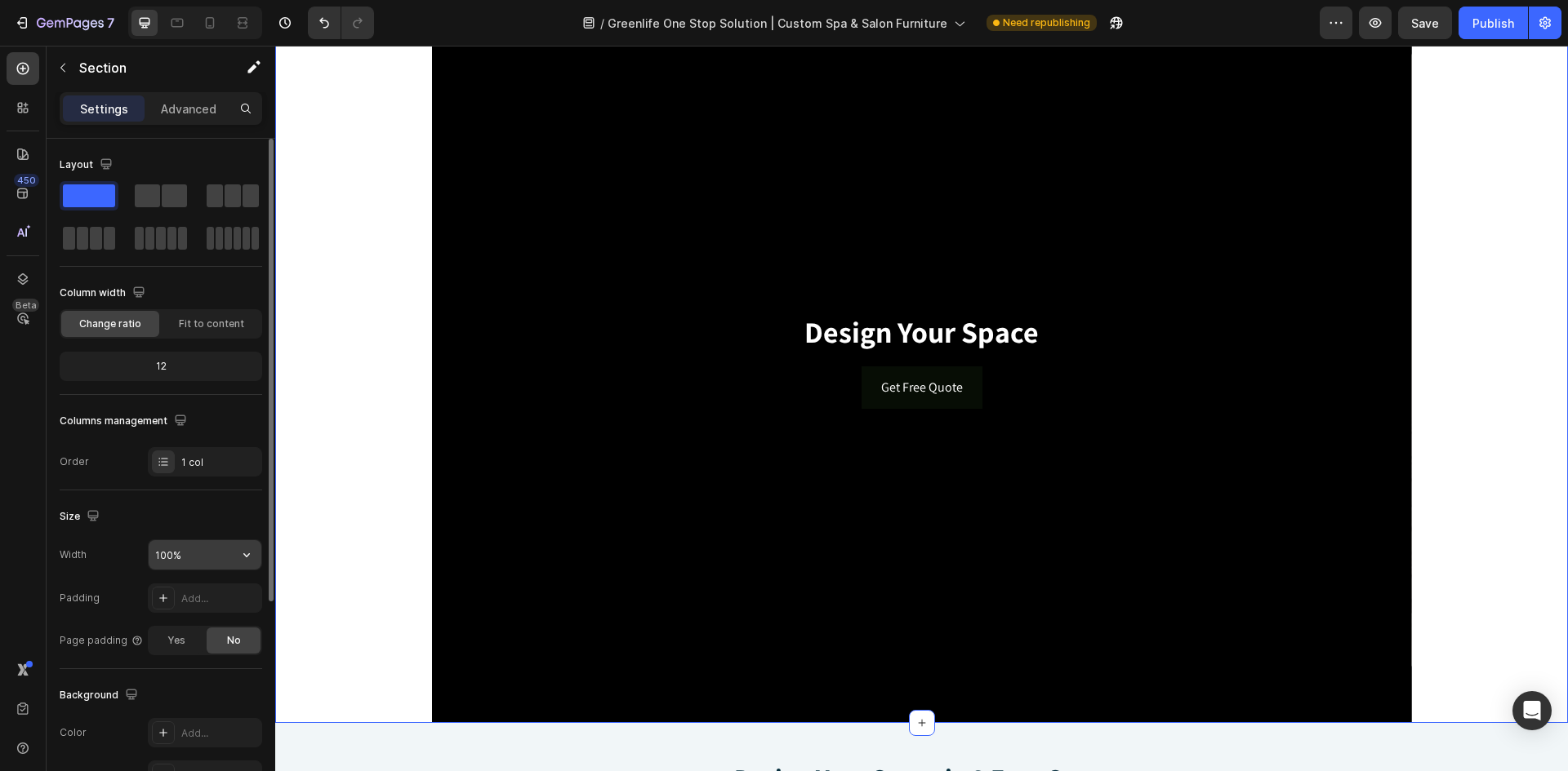
click at [230, 559] on input "100%" at bounding box center [205, 555] width 113 height 29
click at [243, 559] on icon "button" at bounding box center [246, 554] width 16 height 16
click at [175, 555] on input "100%" at bounding box center [205, 555] width 113 height 29
click at [169, 555] on input "100%" at bounding box center [205, 555] width 113 height 29
drag, startPoint x: 149, startPoint y: 556, endPoint x: 134, endPoint y: 557, distance: 15.0
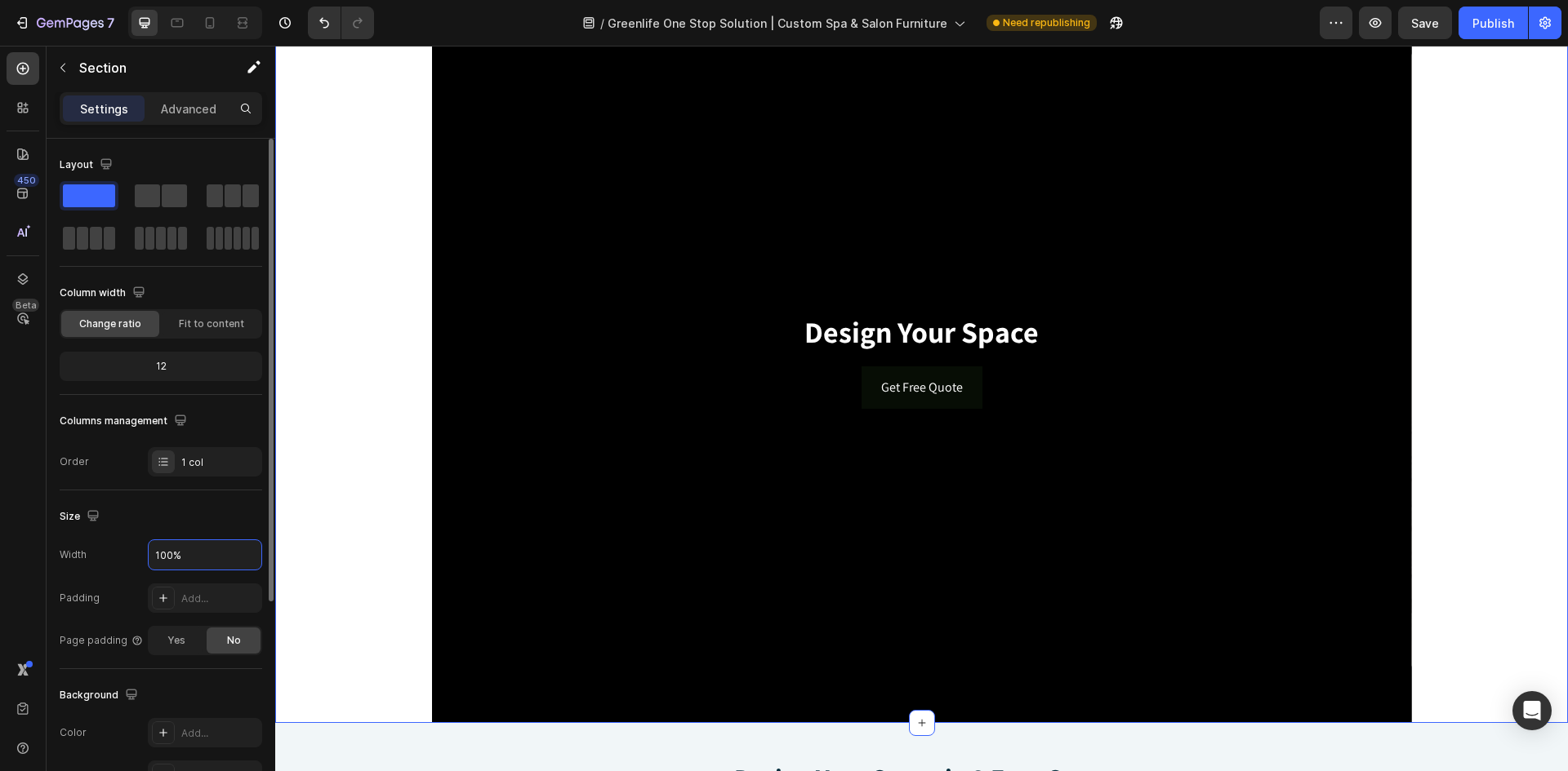
click at [134, 556] on div "Width 100%" at bounding box center [161, 555] width 203 height 31
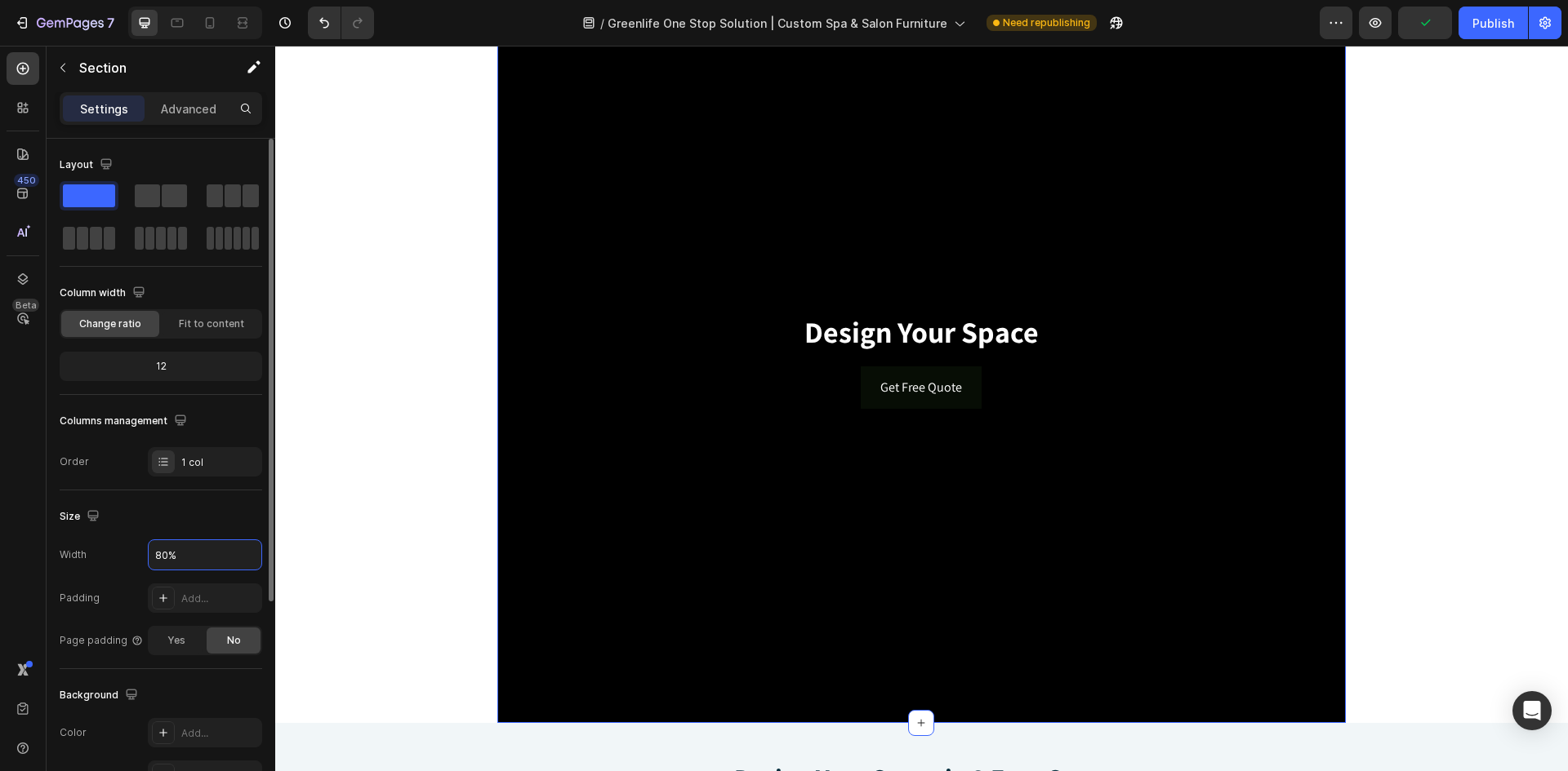
click at [222, 528] on div "Size" at bounding box center [161, 516] width 203 height 26
click at [246, 554] on icon "button" at bounding box center [246, 554] width 16 height 16
click at [178, 625] on span "Default" at bounding box center [172, 627] width 35 height 15
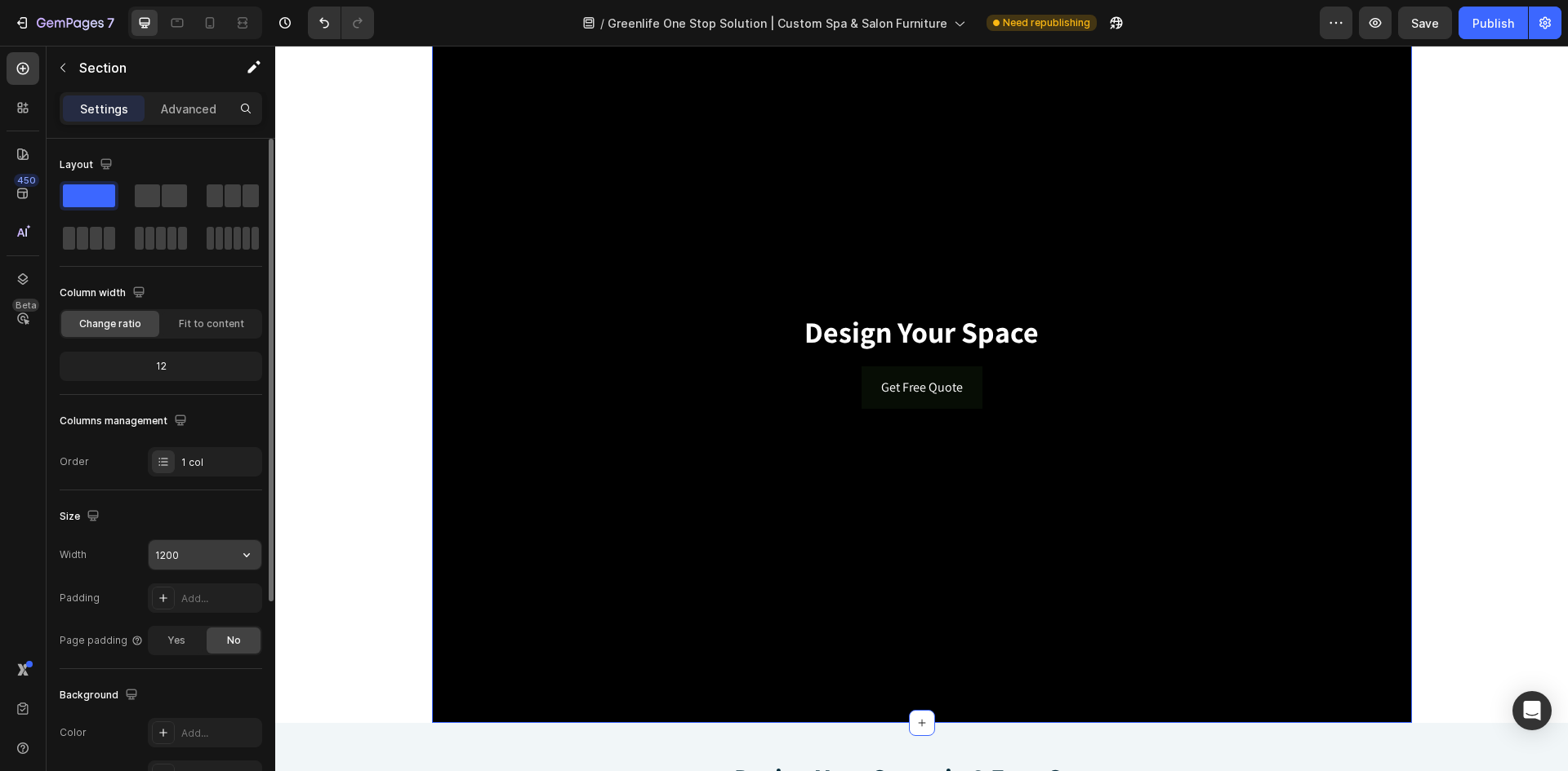
click at [167, 559] on input "1200" at bounding box center [205, 555] width 113 height 29
click at [169, 555] on input "1200" at bounding box center [205, 555] width 113 height 29
click at [163, 553] on input "1200" at bounding box center [205, 555] width 113 height 29
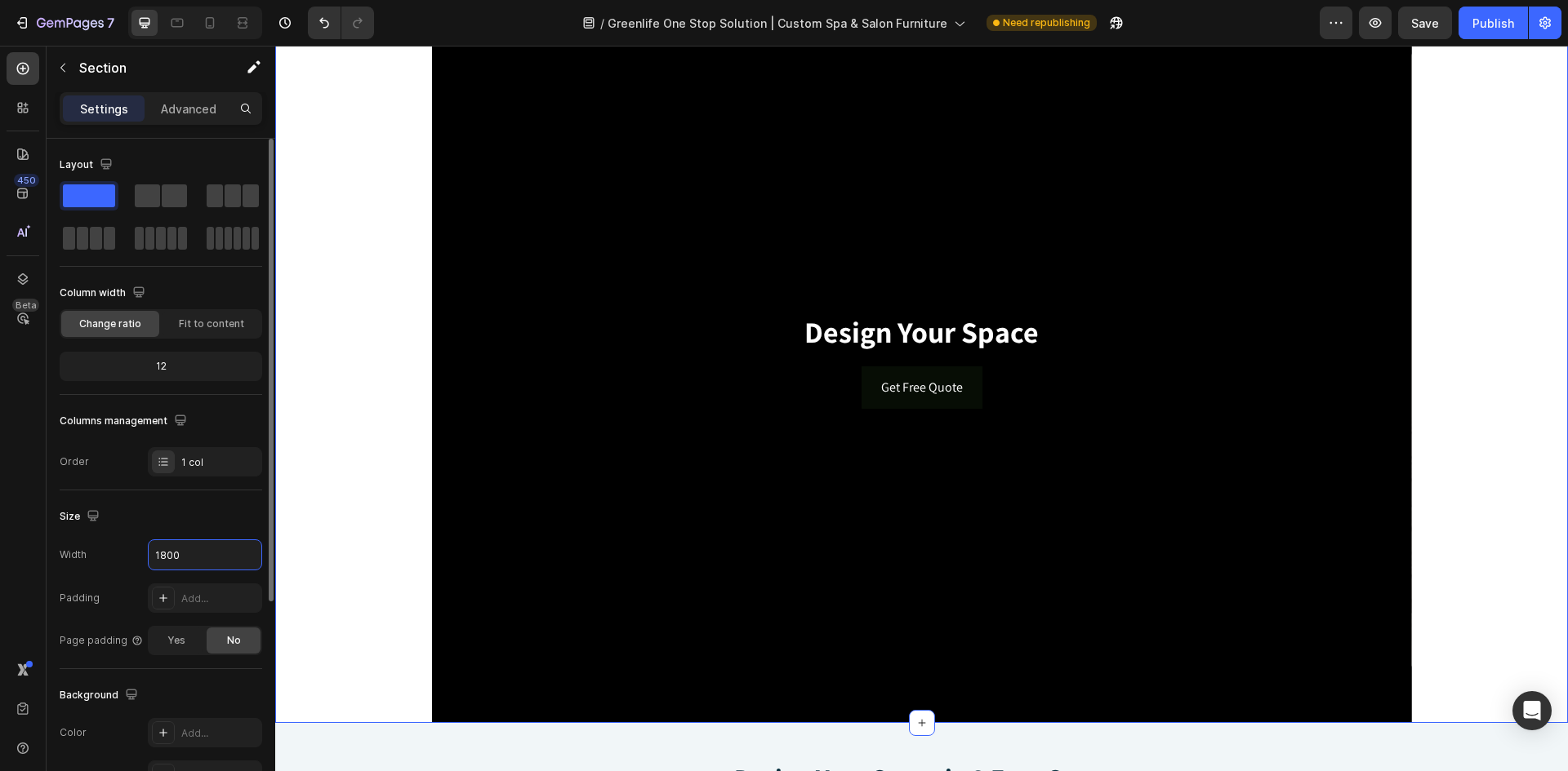
type input "1800"
click at [177, 539] on div "Size Width 1800 Padding Add... Page padding Yes No" at bounding box center [161, 580] width 203 height 178
click at [205, 587] on div "Add..." at bounding box center [205, 599] width 114 height 29
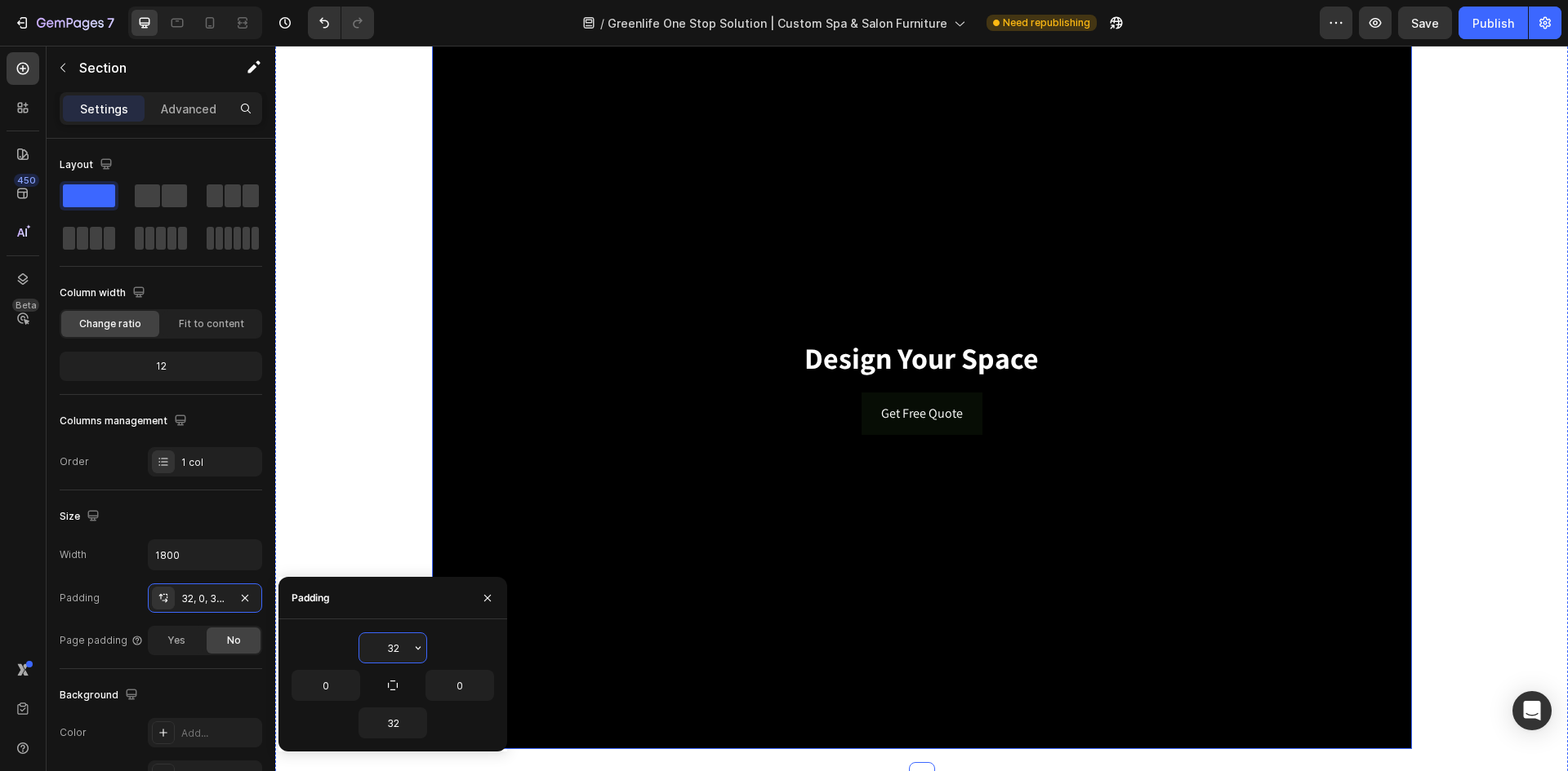
scroll to position [0, 0]
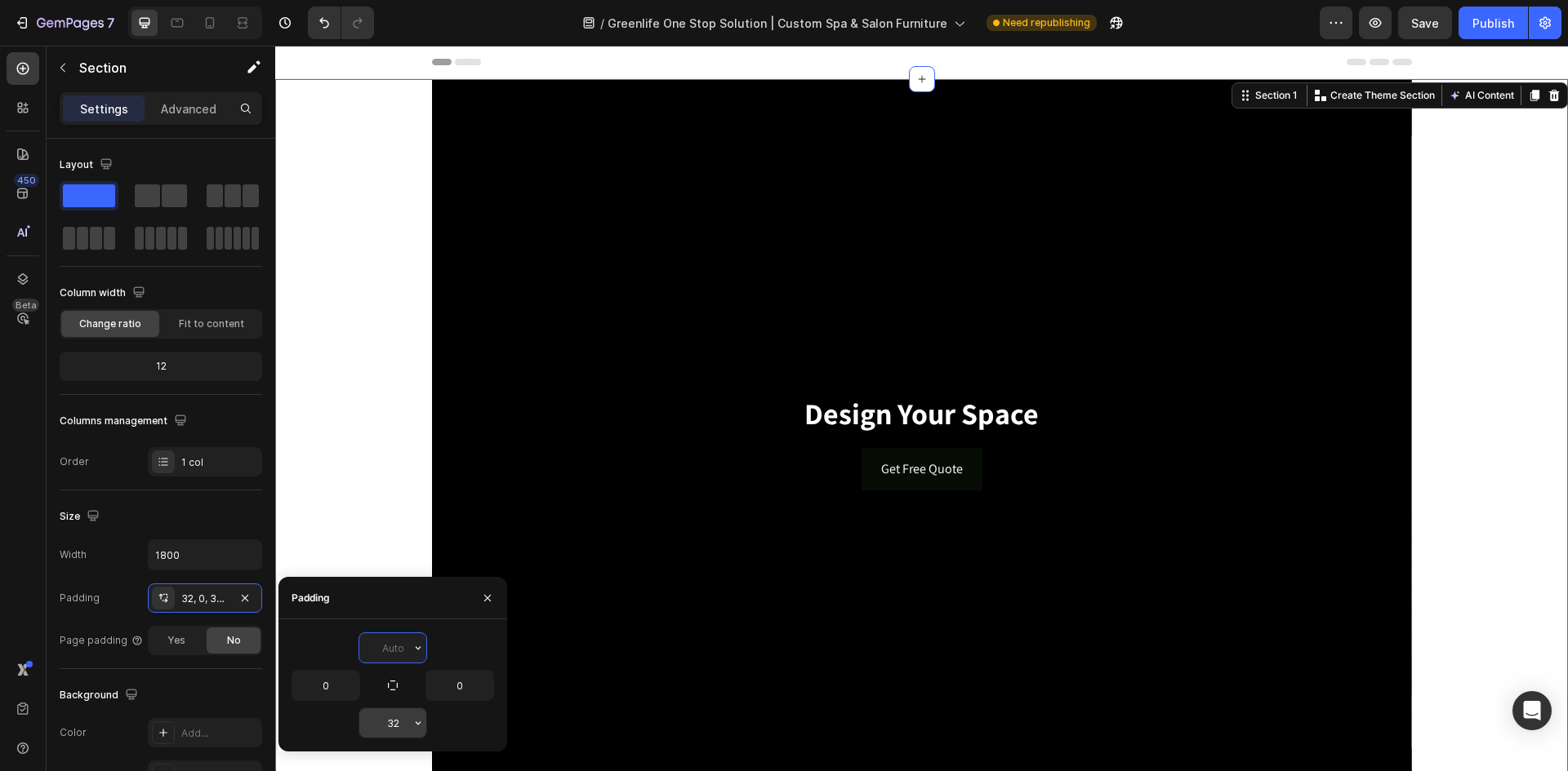
type input "0"
click at [400, 719] on input "32" at bounding box center [393, 723] width 67 height 29
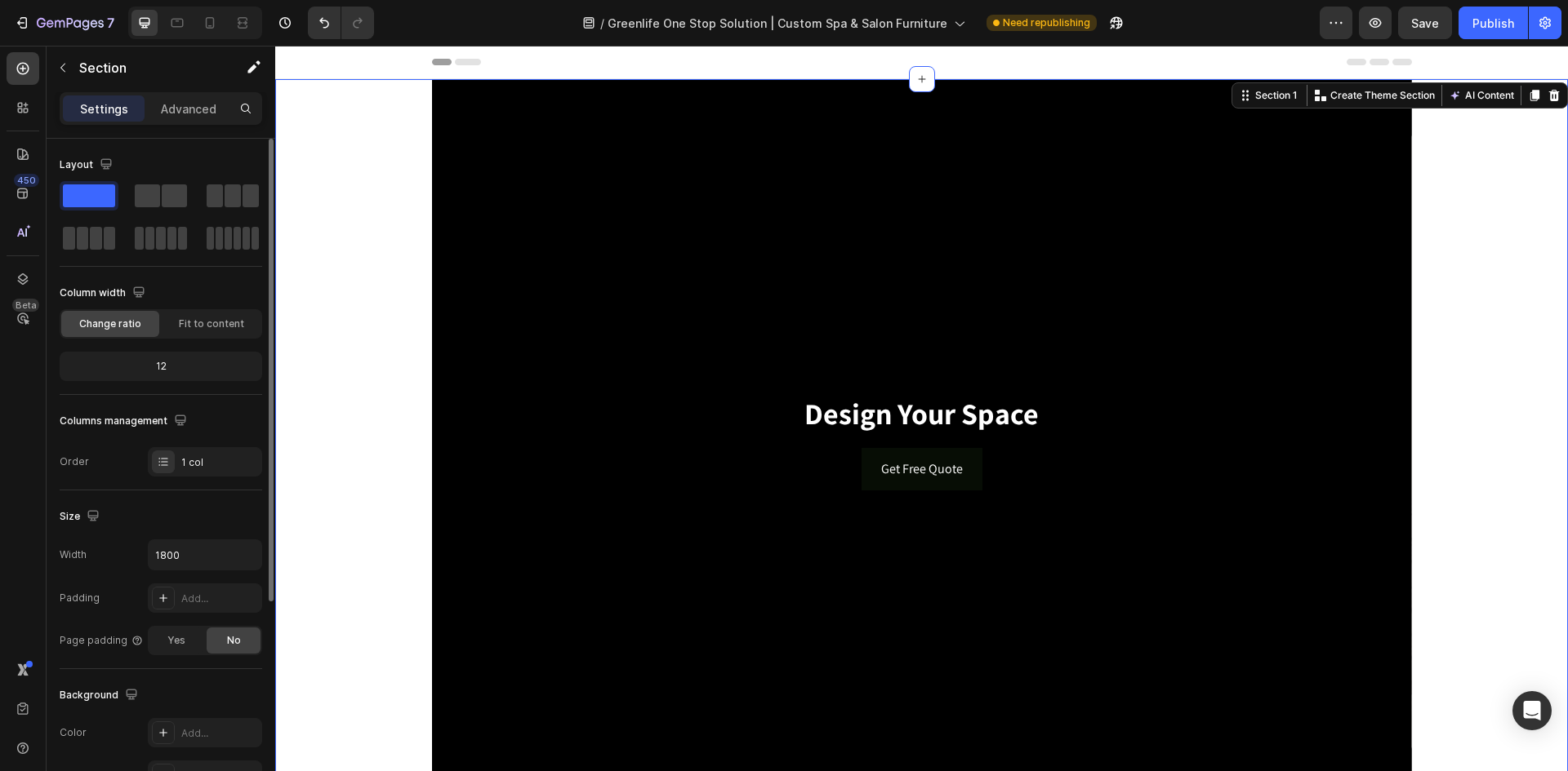
click at [230, 520] on div "Size" at bounding box center [161, 516] width 203 height 26
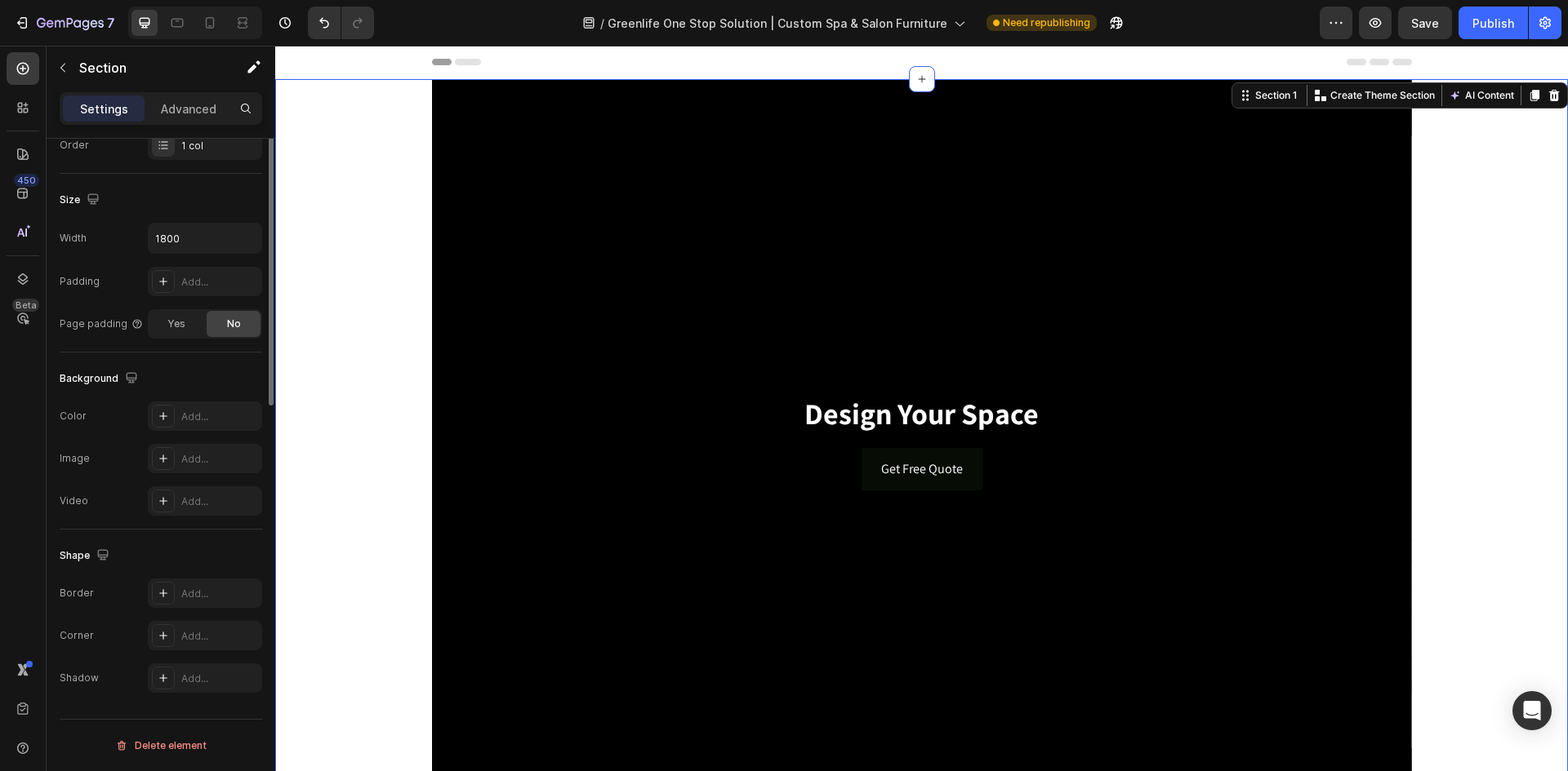
scroll to position [72, 0]
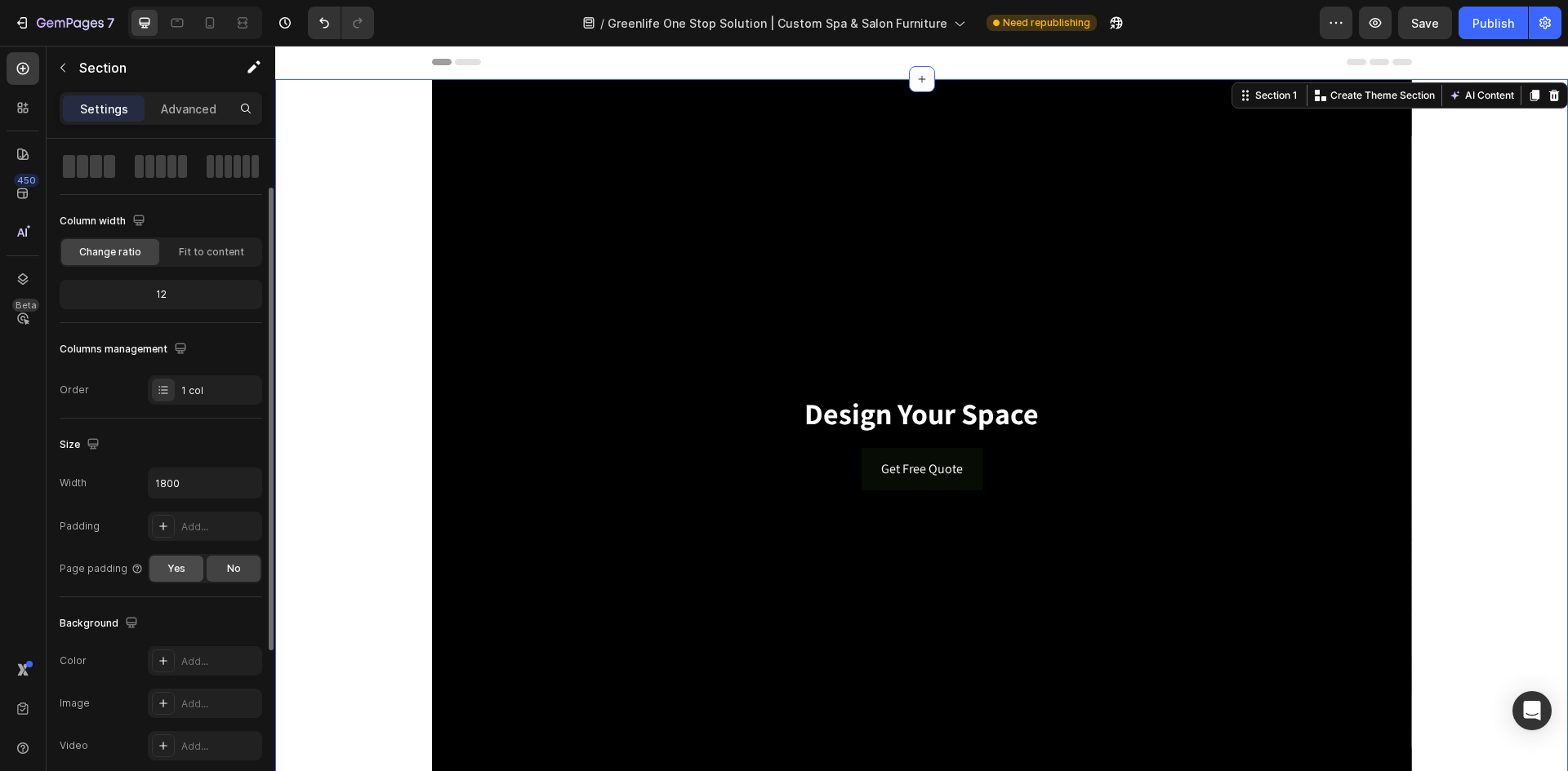
click at [164, 575] on div "Yes" at bounding box center [176, 569] width 54 height 26
click at [220, 568] on div "No" at bounding box center [233, 569] width 54 height 26
click at [192, 486] on input "1800" at bounding box center [205, 483] width 113 height 29
click at [211, 260] on div "Fit to content" at bounding box center [211, 252] width 98 height 26
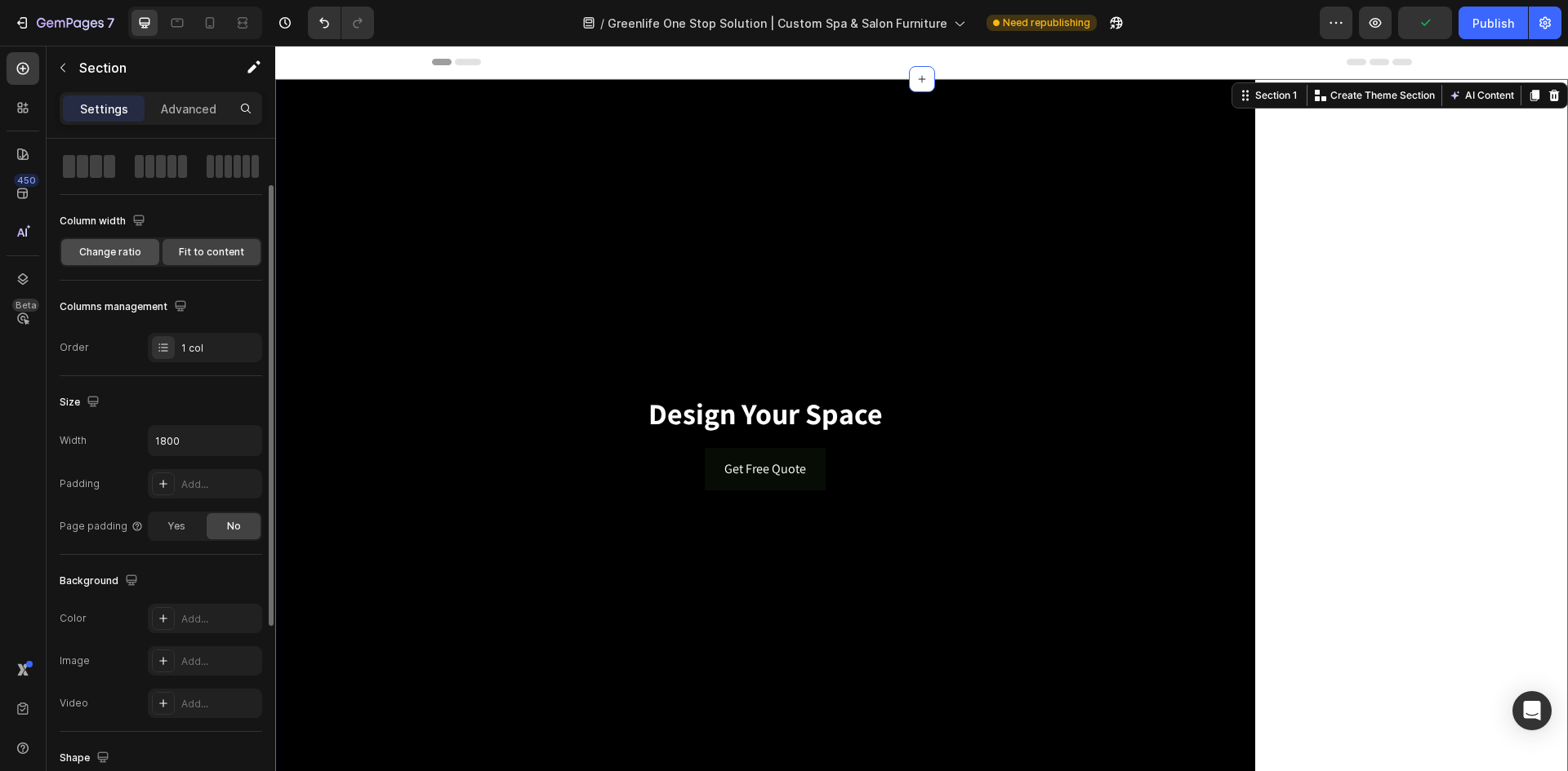
click at [125, 256] on span "Change ratio" at bounding box center [110, 252] width 62 height 15
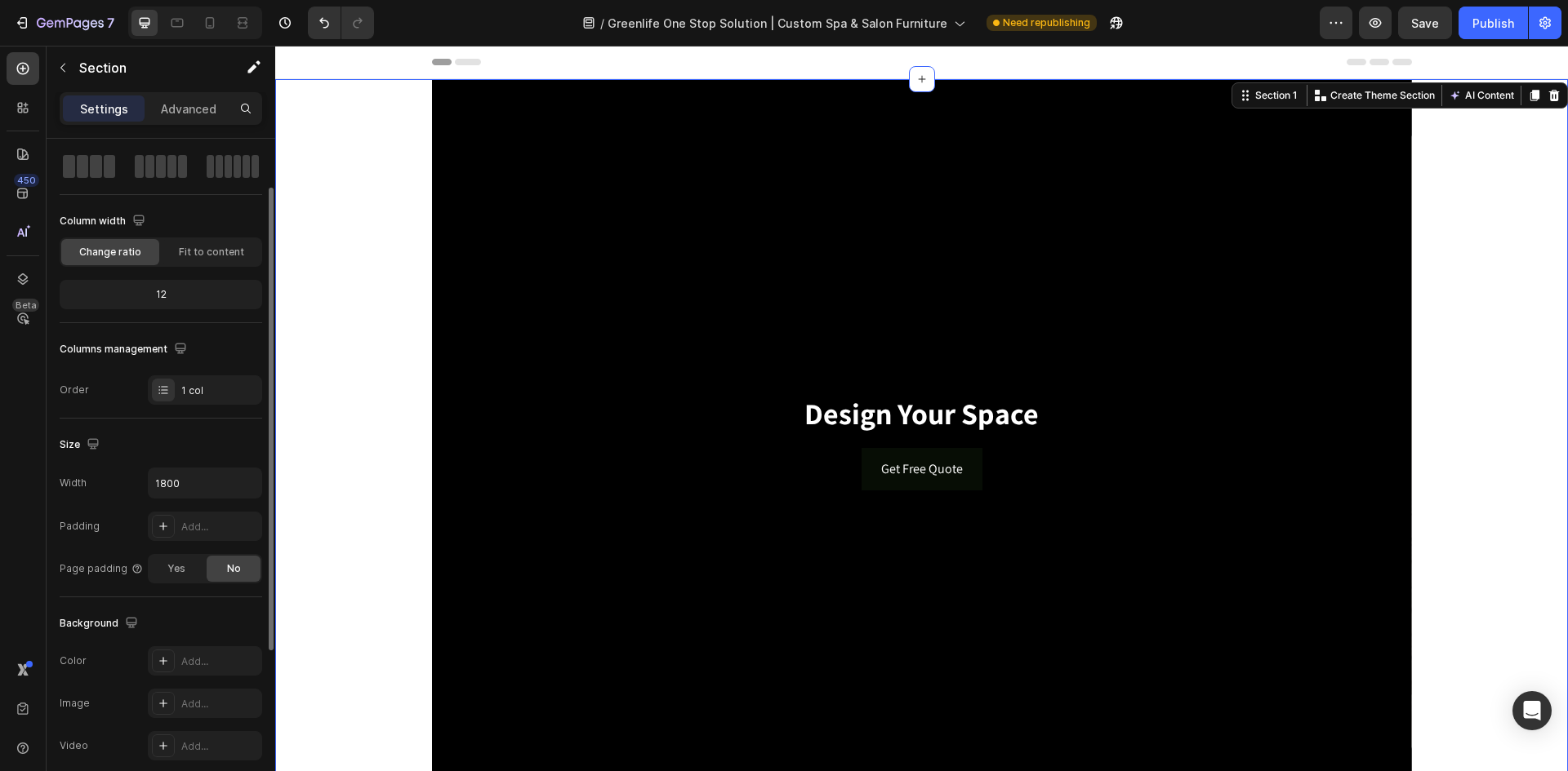
click at [185, 289] on div "12" at bounding box center [161, 295] width 196 height 23
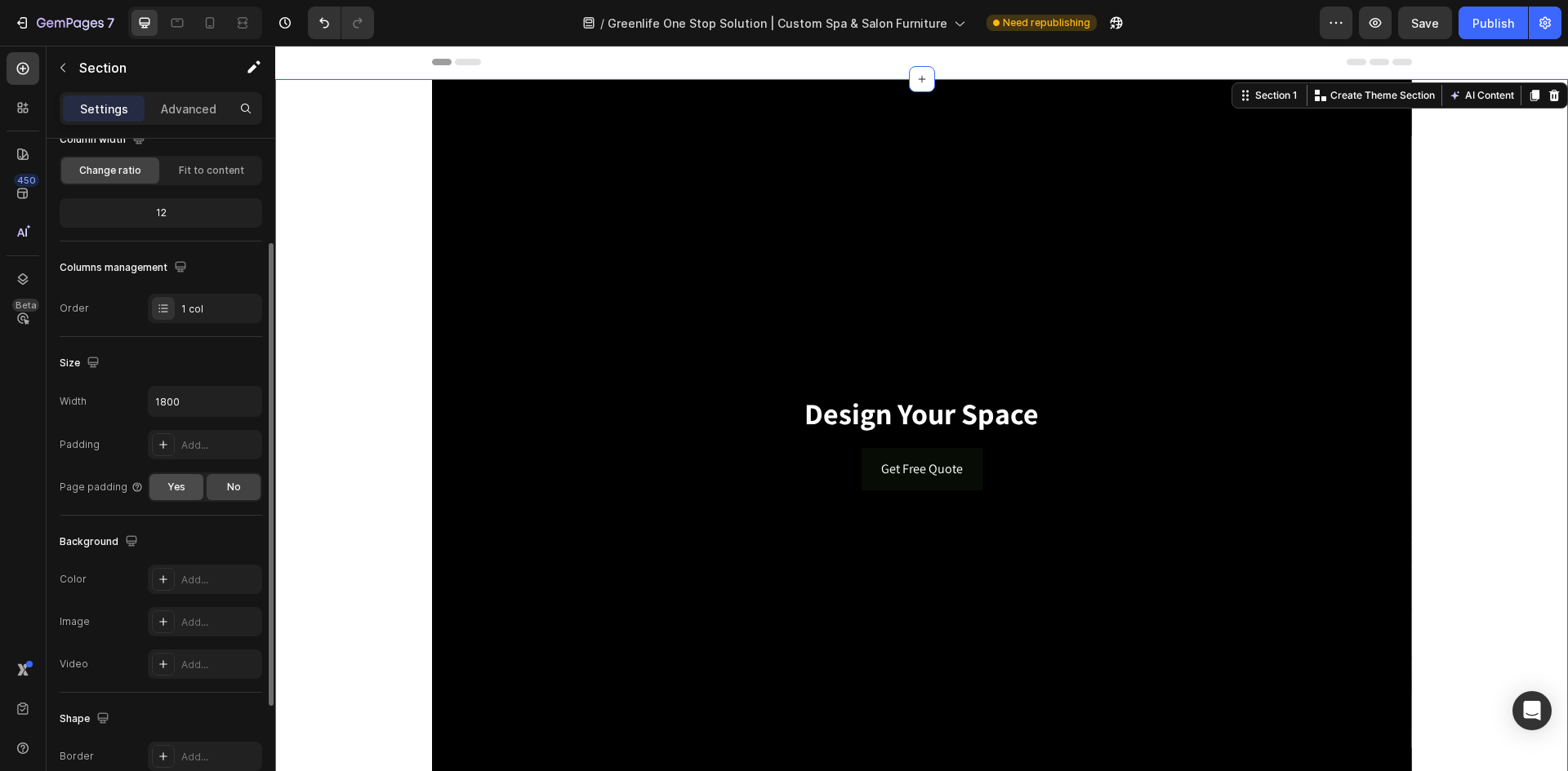
click at [186, 489] on div "Yes" at bounding box center [176, 487] width 54 height 26
click at [223, 487] on div "No" at bounding box center [233, 487] width 54 height 26
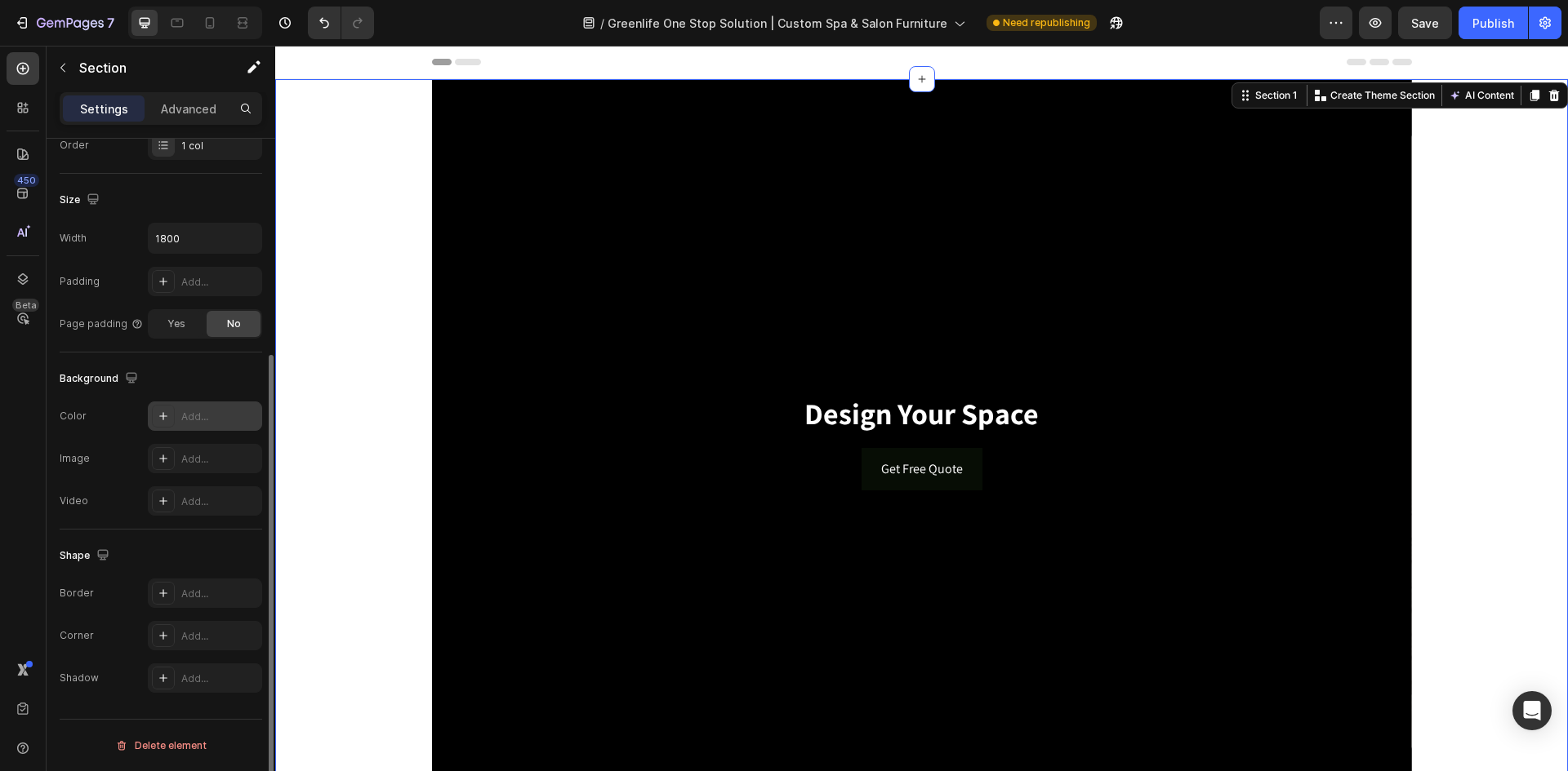
click at [159, 419] on icon at bounding box center [163, 416] width 13 height 13
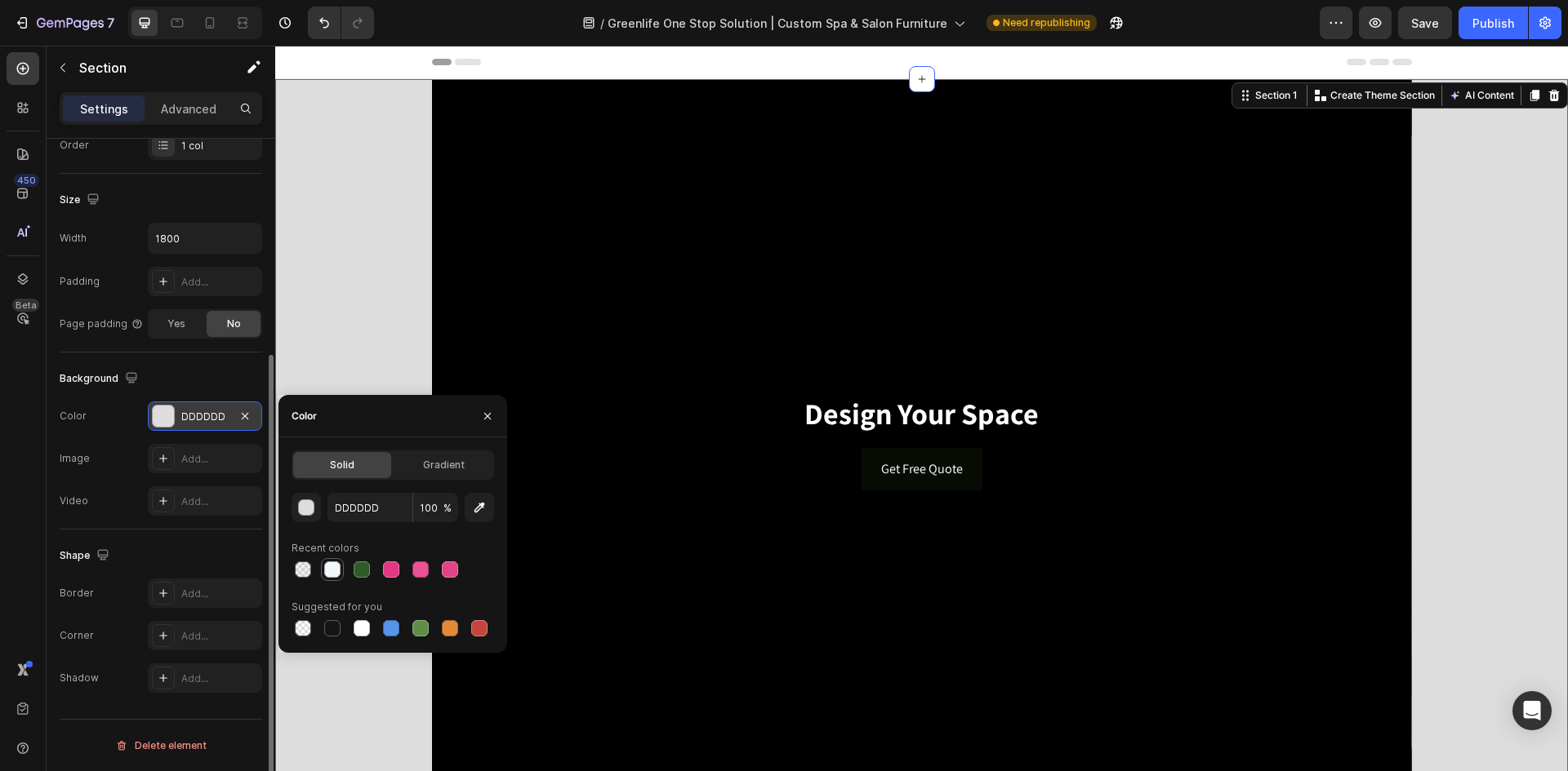
click at [322, 564] on div at bounding box center [332, 570] width 23 height 23
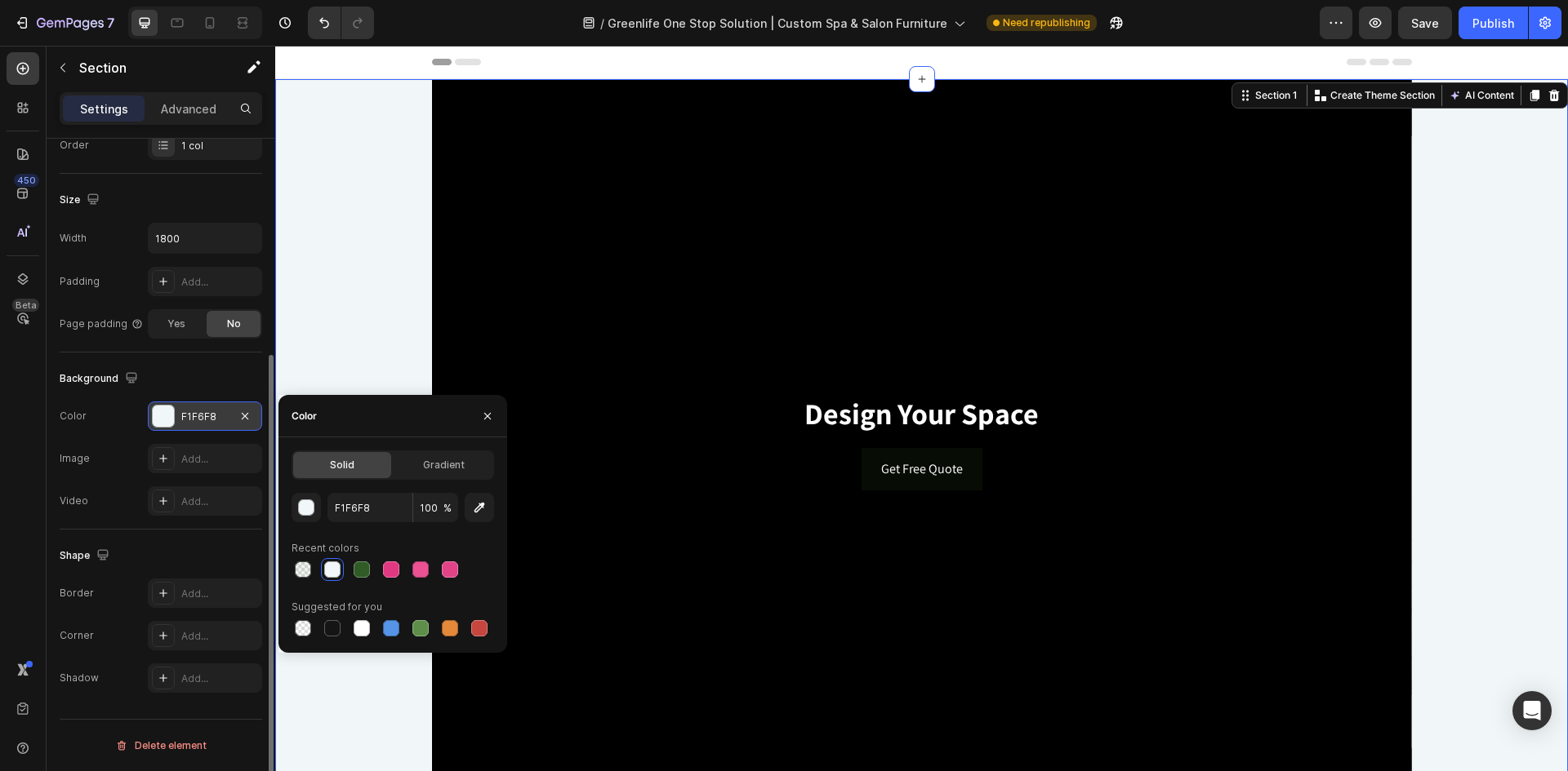
click at [183, 385] on div "Background" at bounding box center [161, 379] width 203 height 26
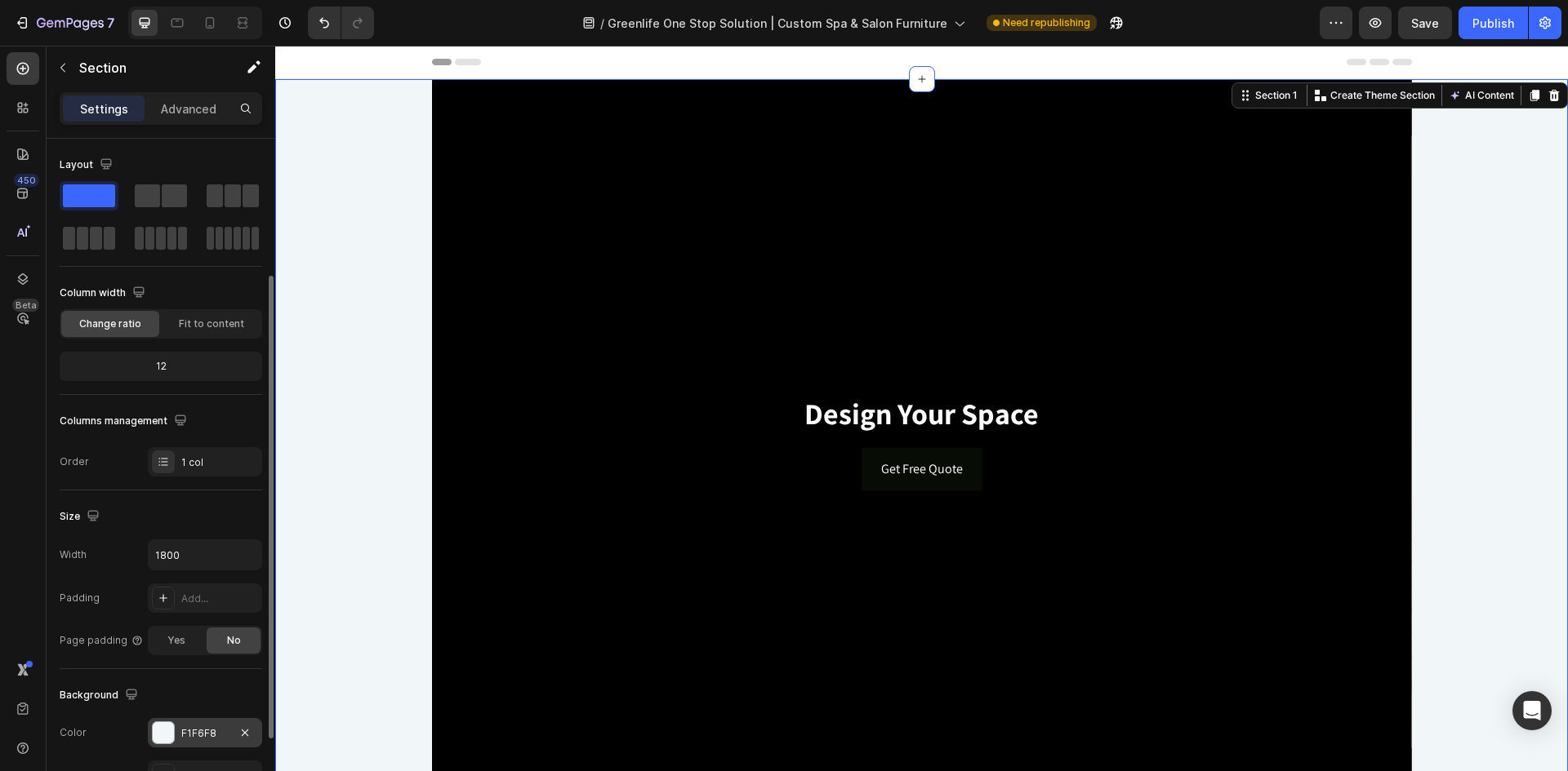
scroll to position [163, 0]
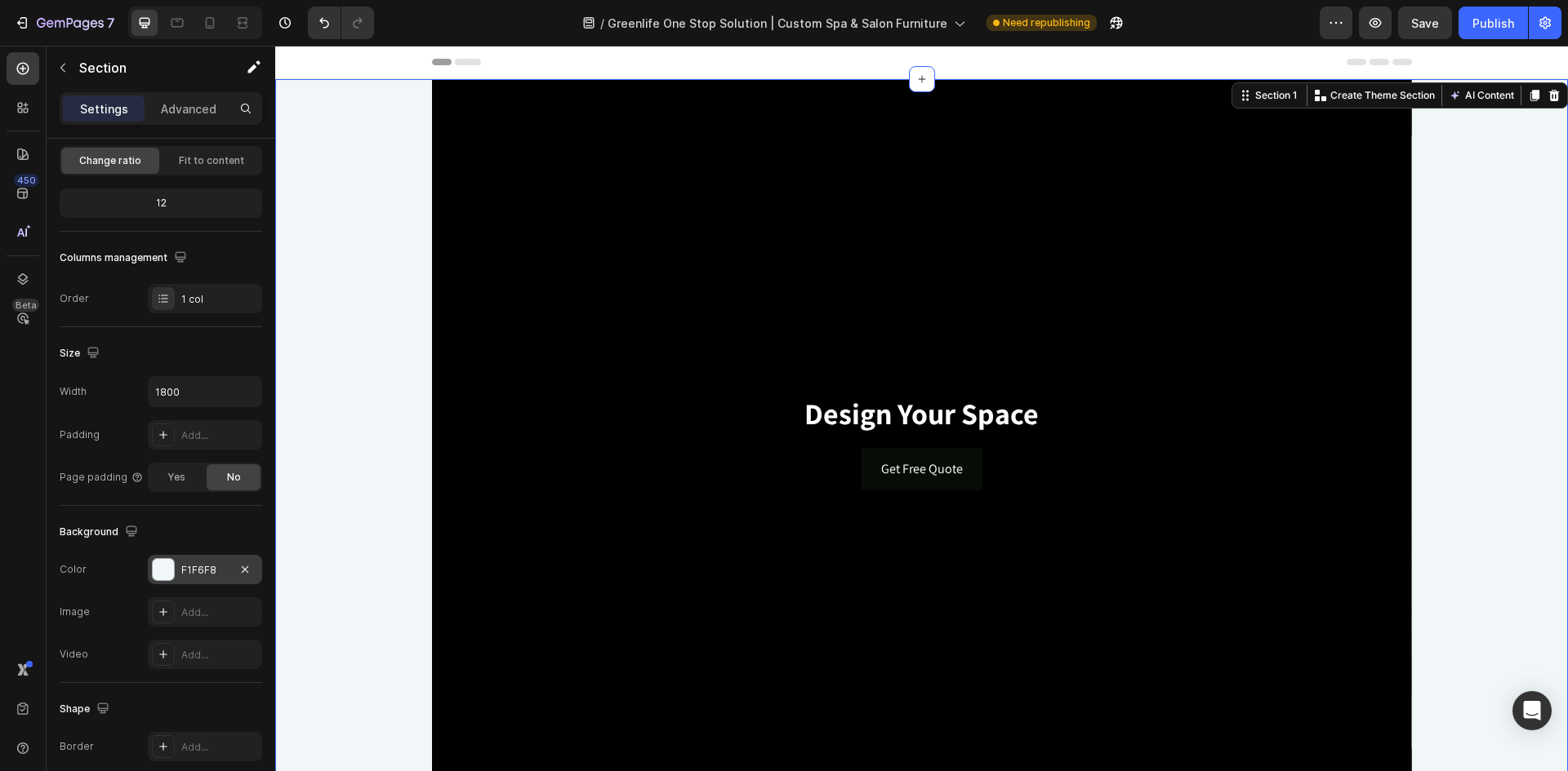
click at [167, 557] on div "F1F6F8" at bounding box center [205, 570] width 114 height 29
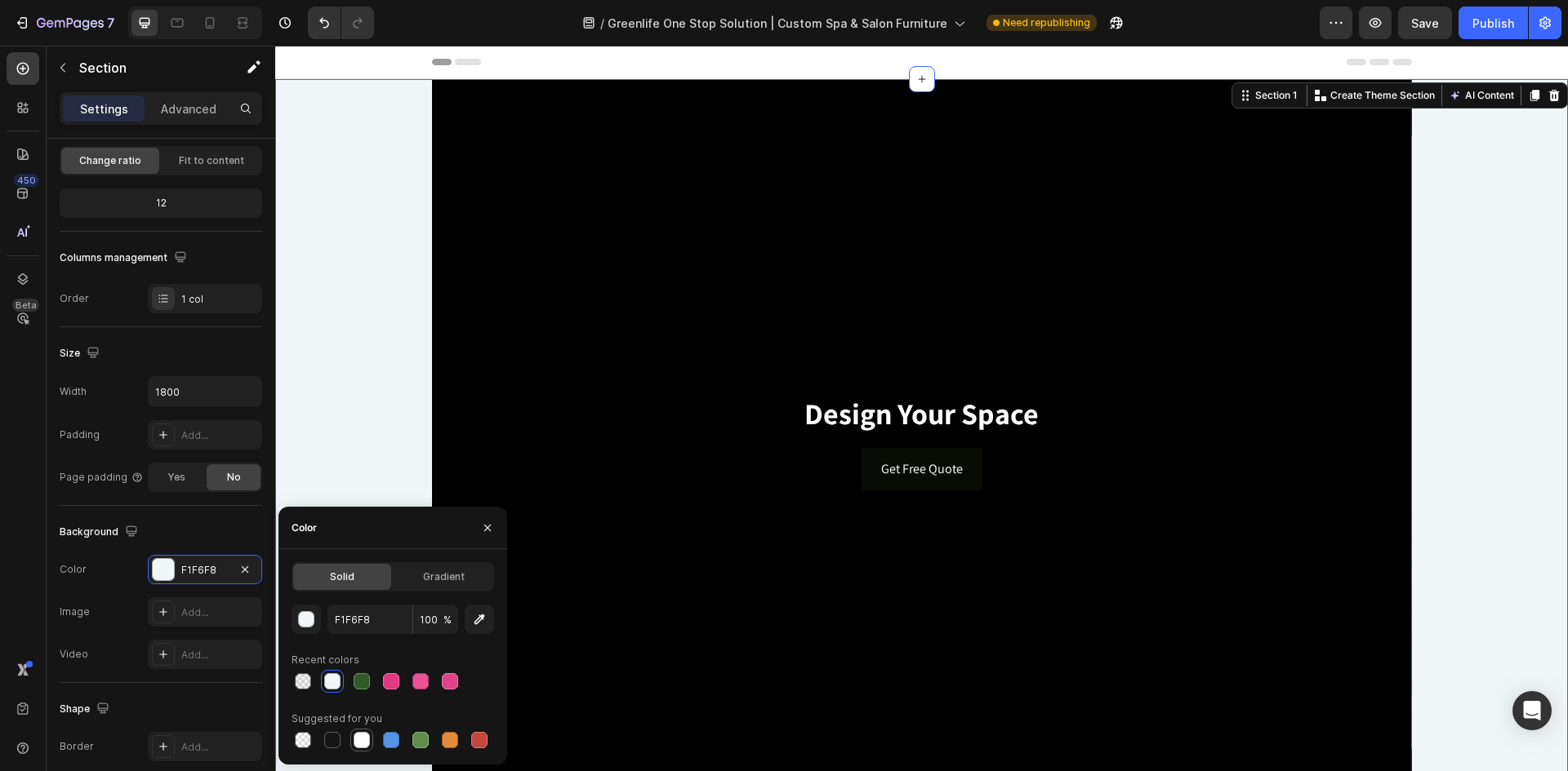
click at [361, 740] on div at bounding box center [361, 740] width 16 height 16
type input "FFFFFF"
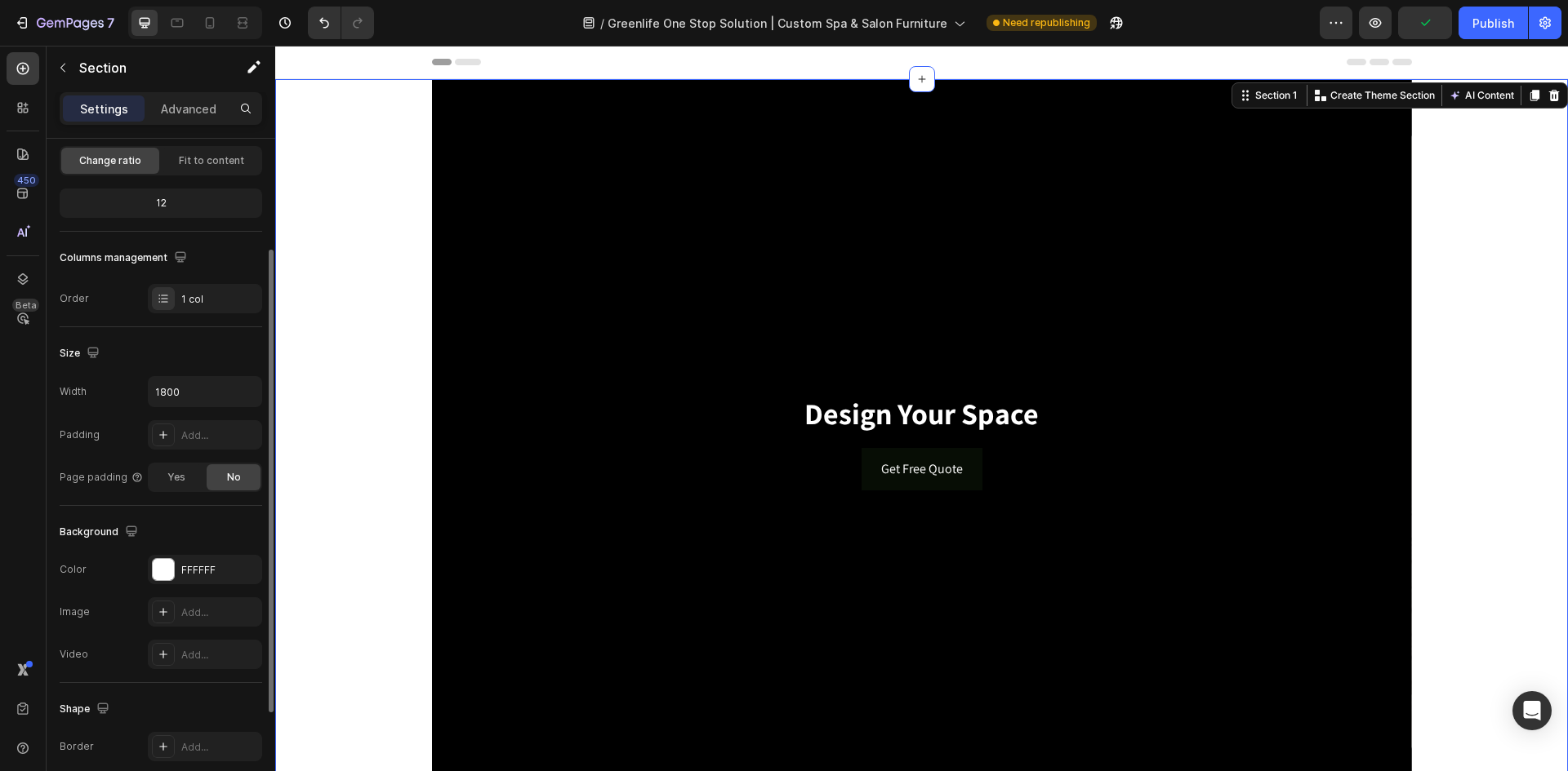
click at [218, 525] on div "Background" at bounding box center [161, 532] width 203 height 26
click at [220, 394] on input "1800" at bounding box center [205, 392] width 113 height 29
click at [247, 392] on icon "button" at bounding box center [246, 392] width 16 height 16
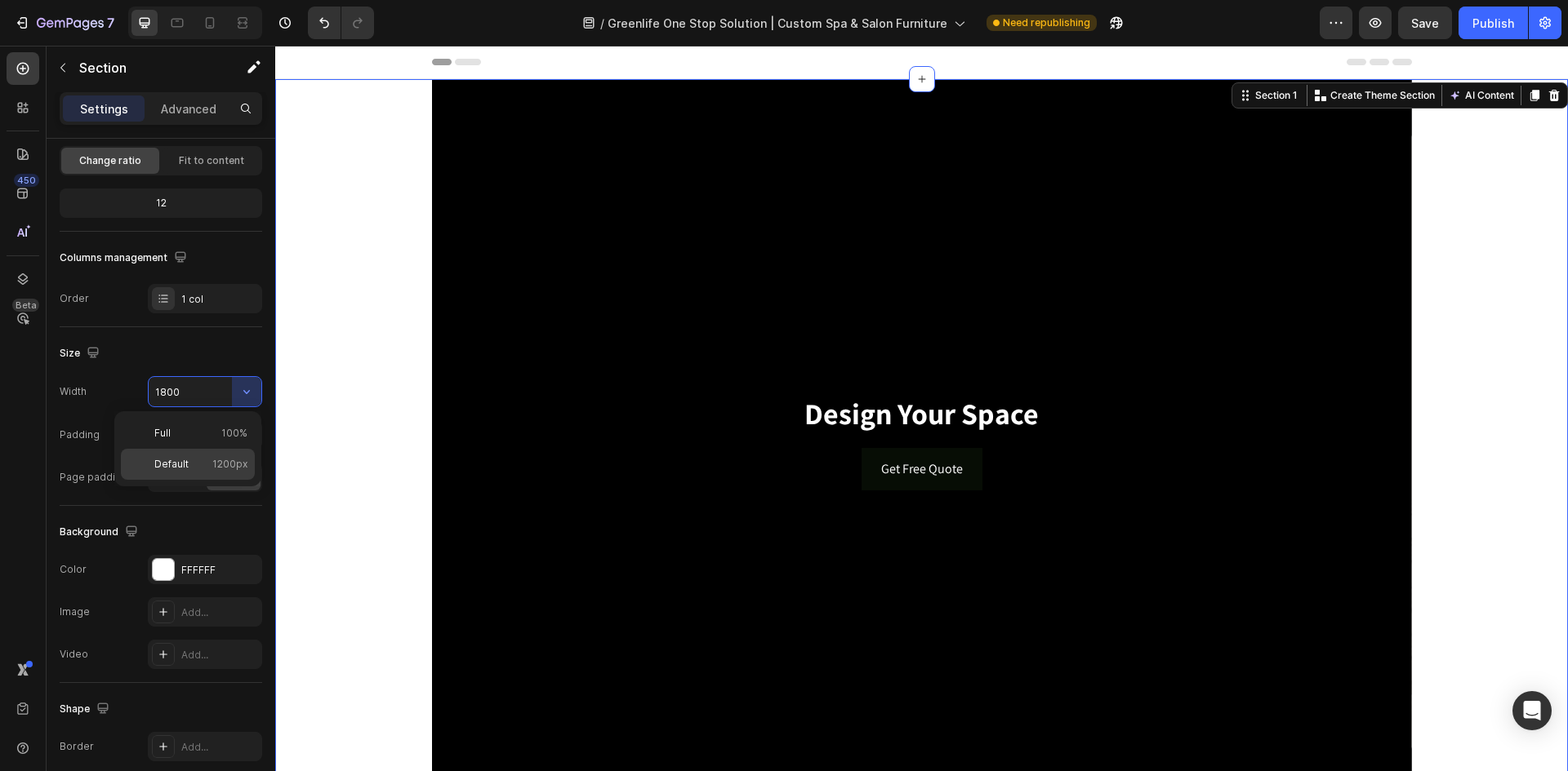
click at [192, 459] on p "Default 1200px" at bounding box center [200, 464] width 93 height 15
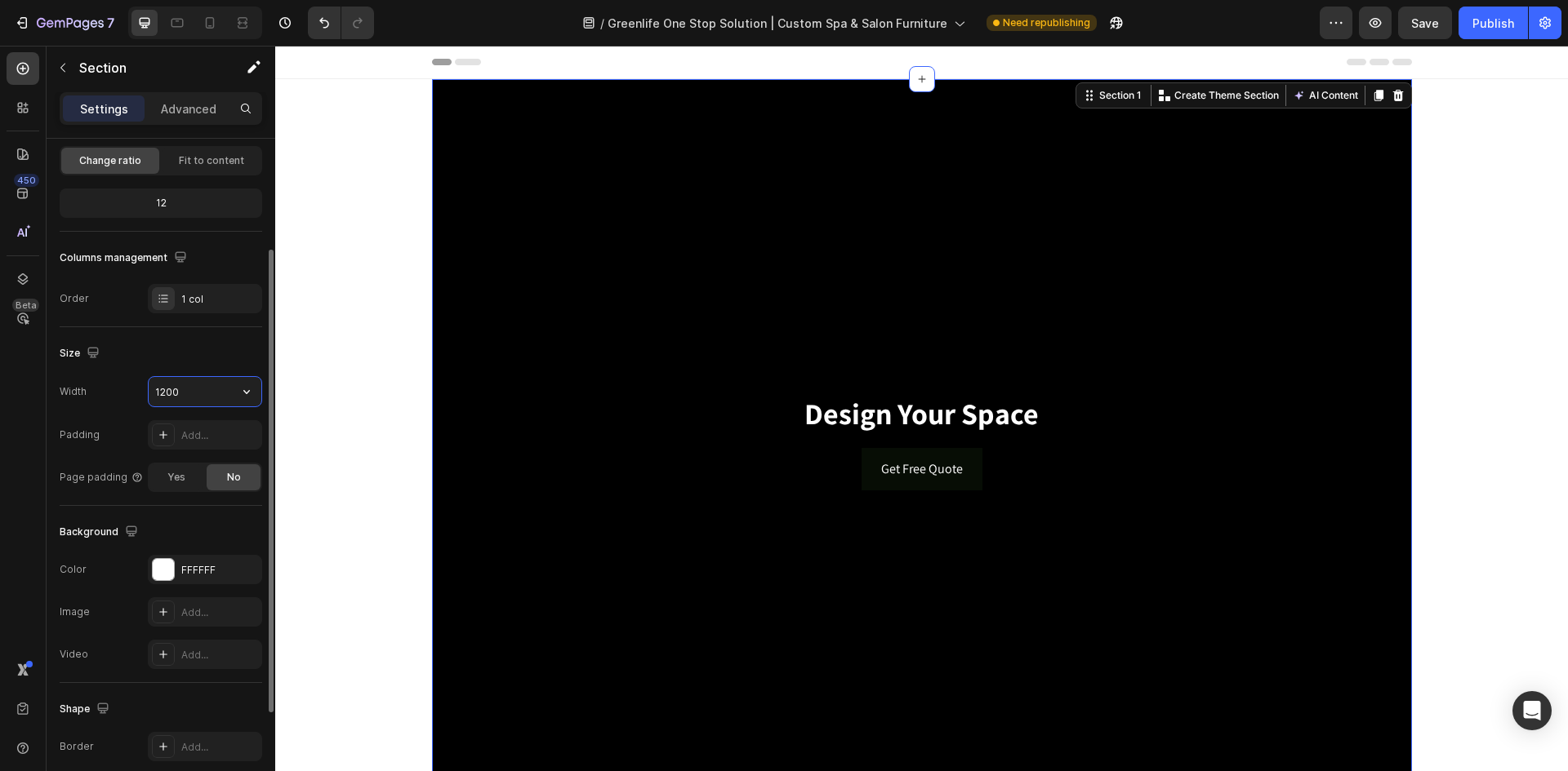
click at [226, 388] on input "1200" at bounding box center [205, 392] width 113 height 29
click at [246, 389] on icon "button" at bounding box center [246, 392] width 16 height 16
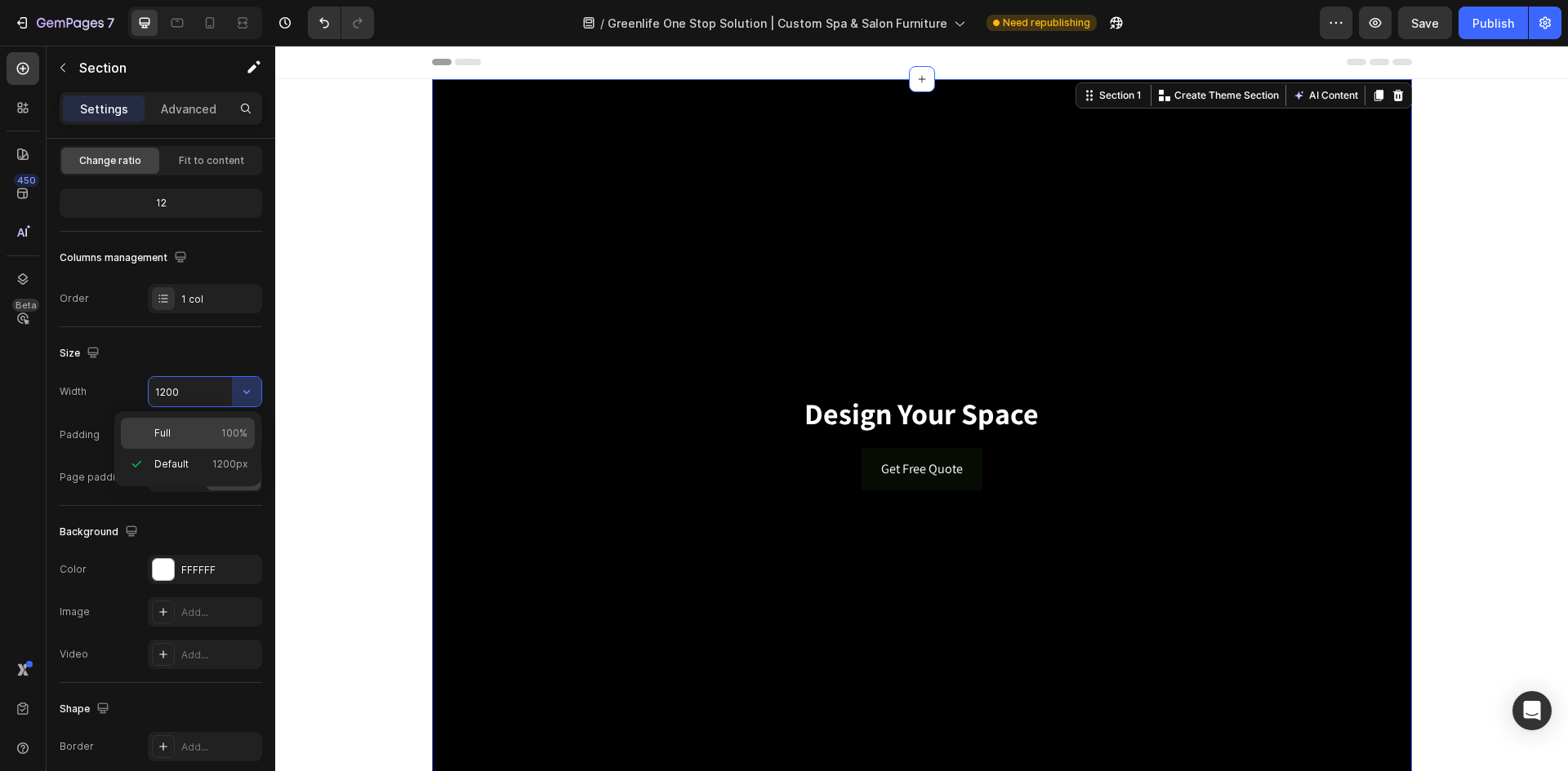
click at [165, 446] on div "Full 100%" at bounding box center [187, 433] width 134 height 31
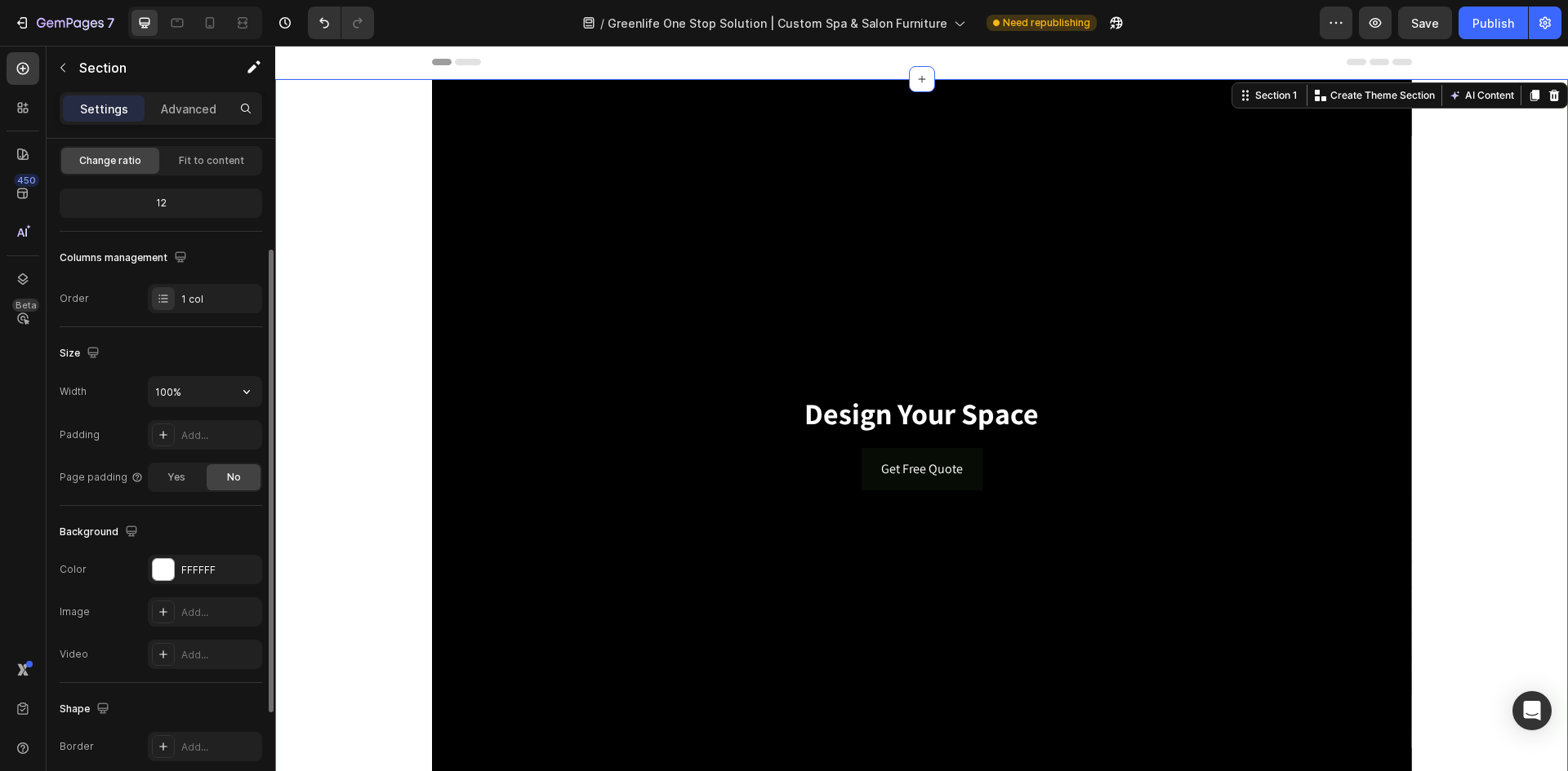
scroll to position [0, 0]
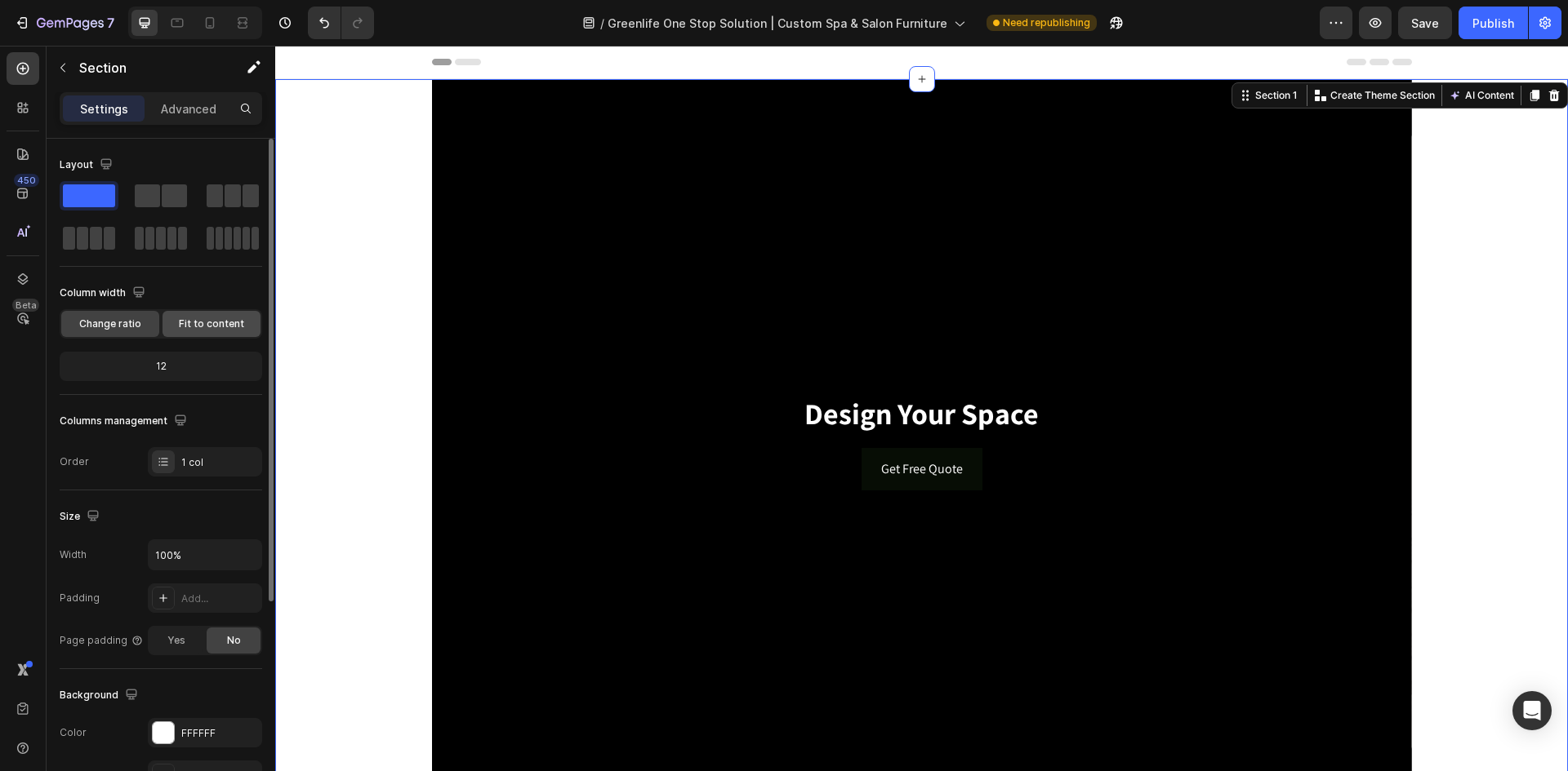
click at [203, 334] on div "Fit to content" at bounding box center [211, 324] width 98 height 26
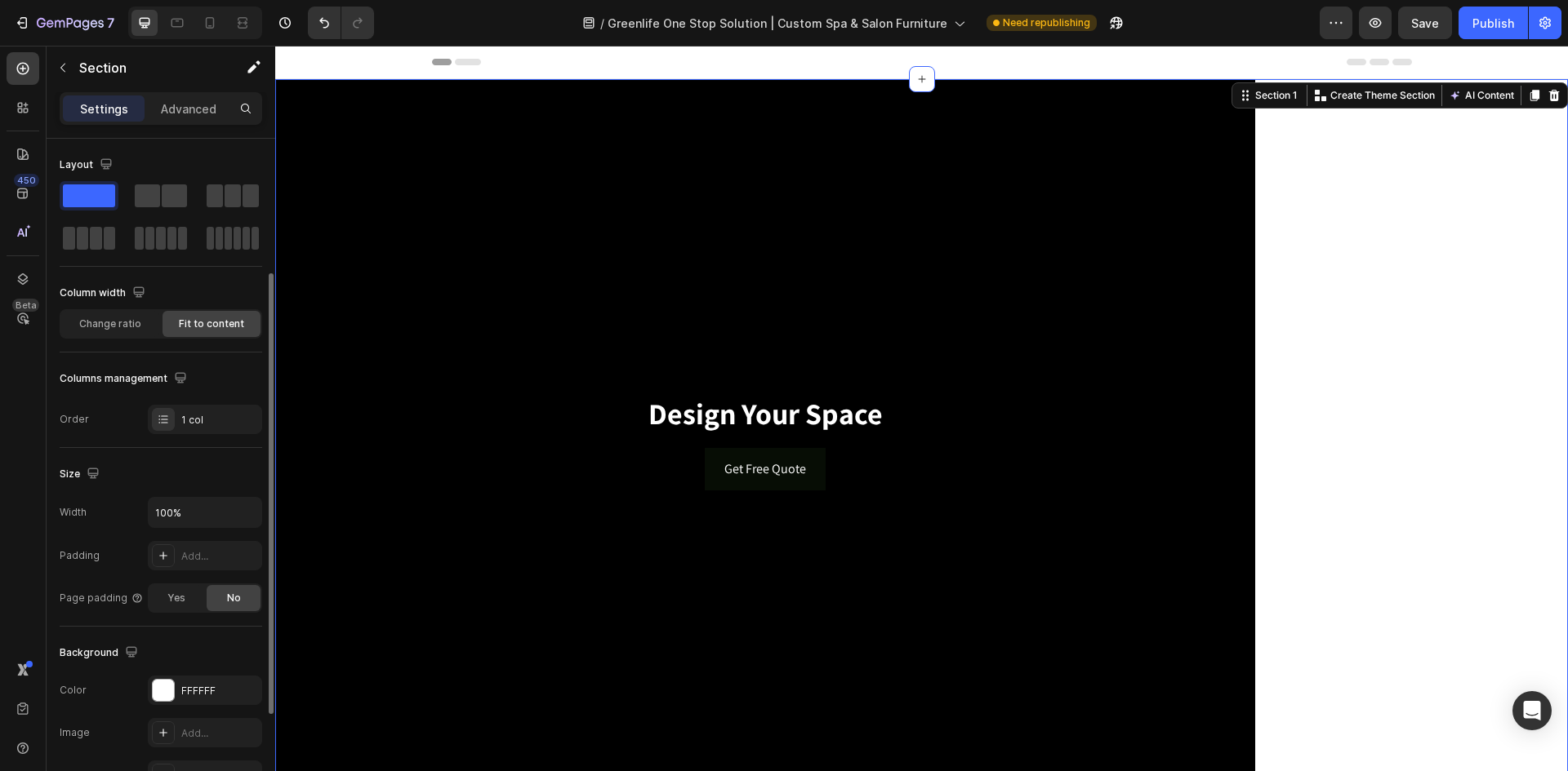
scroll to position [163, 0]
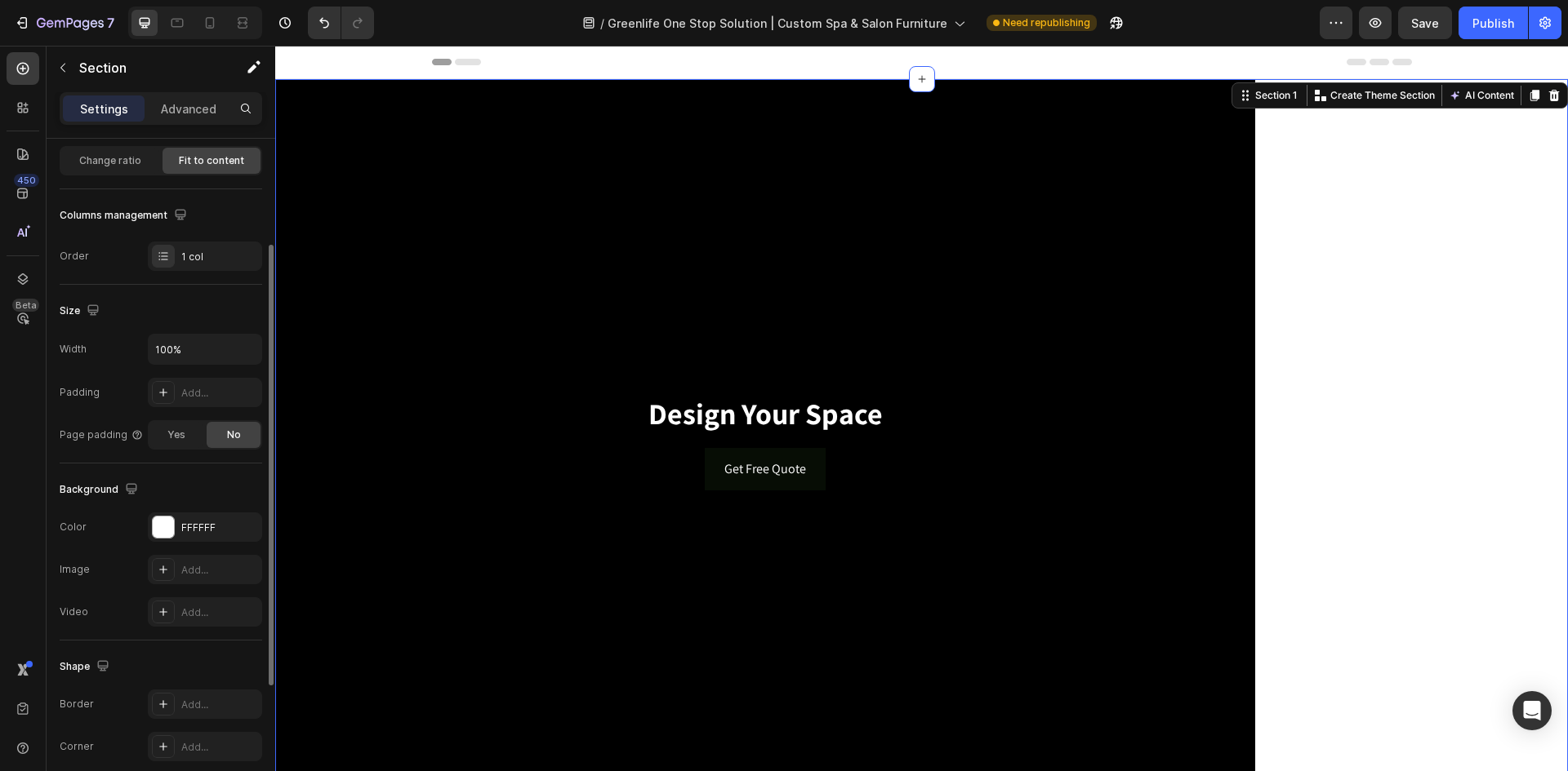
click at [169, 450] on div "Size Width 100% Padding Add... Page padding Yes No" at bounding box center [161, 374] width 203 height 178
click at [177, 438] on span "Yes" at bounding box center [176, 435] width 18 height 15
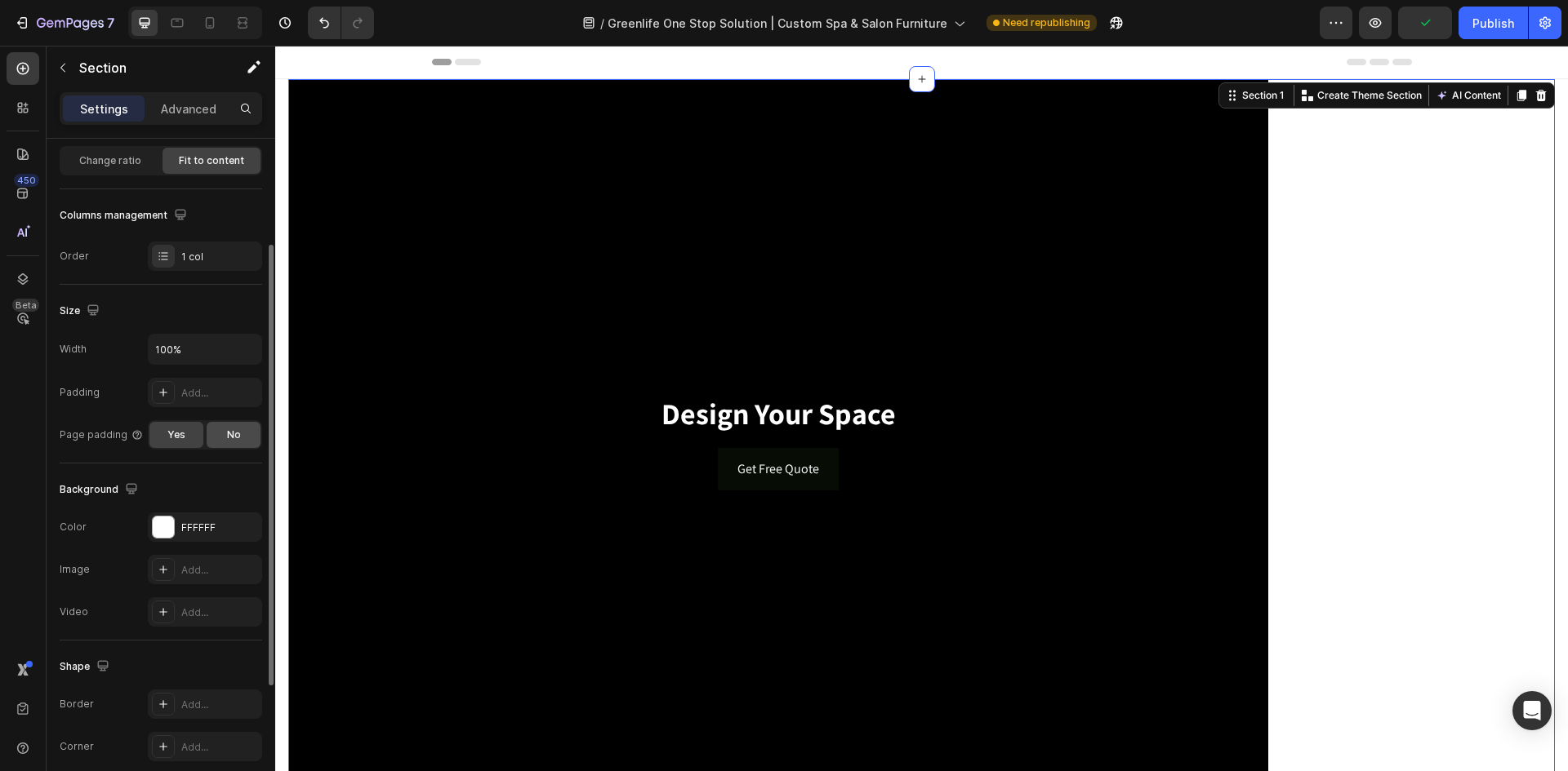
click at [224, 437] on div "No" at bounding box center [233, 435] width 54 height 26
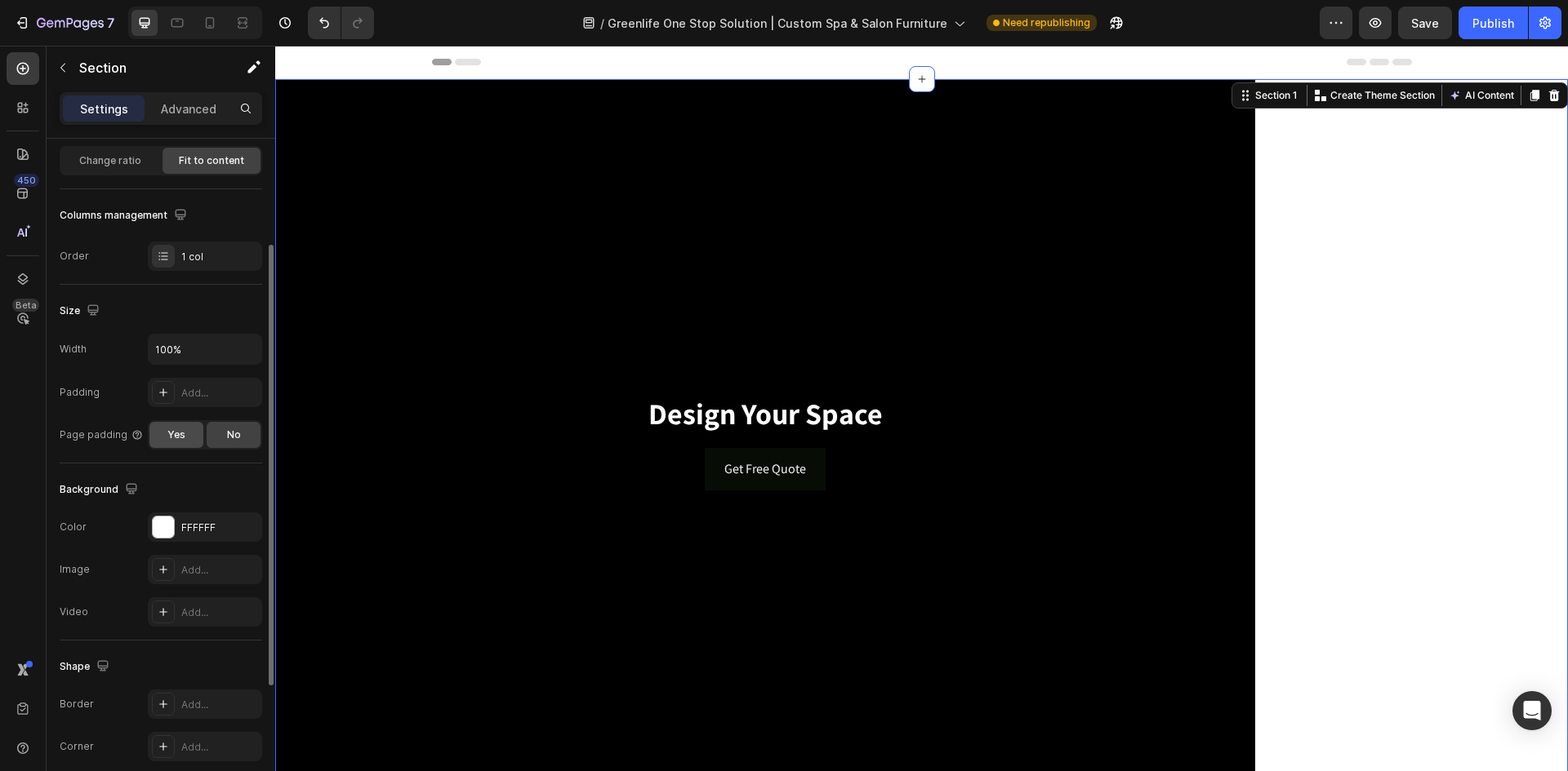
click at [166, 444] on div "Yes" at bounding box center [176, 435] width 54 height 26
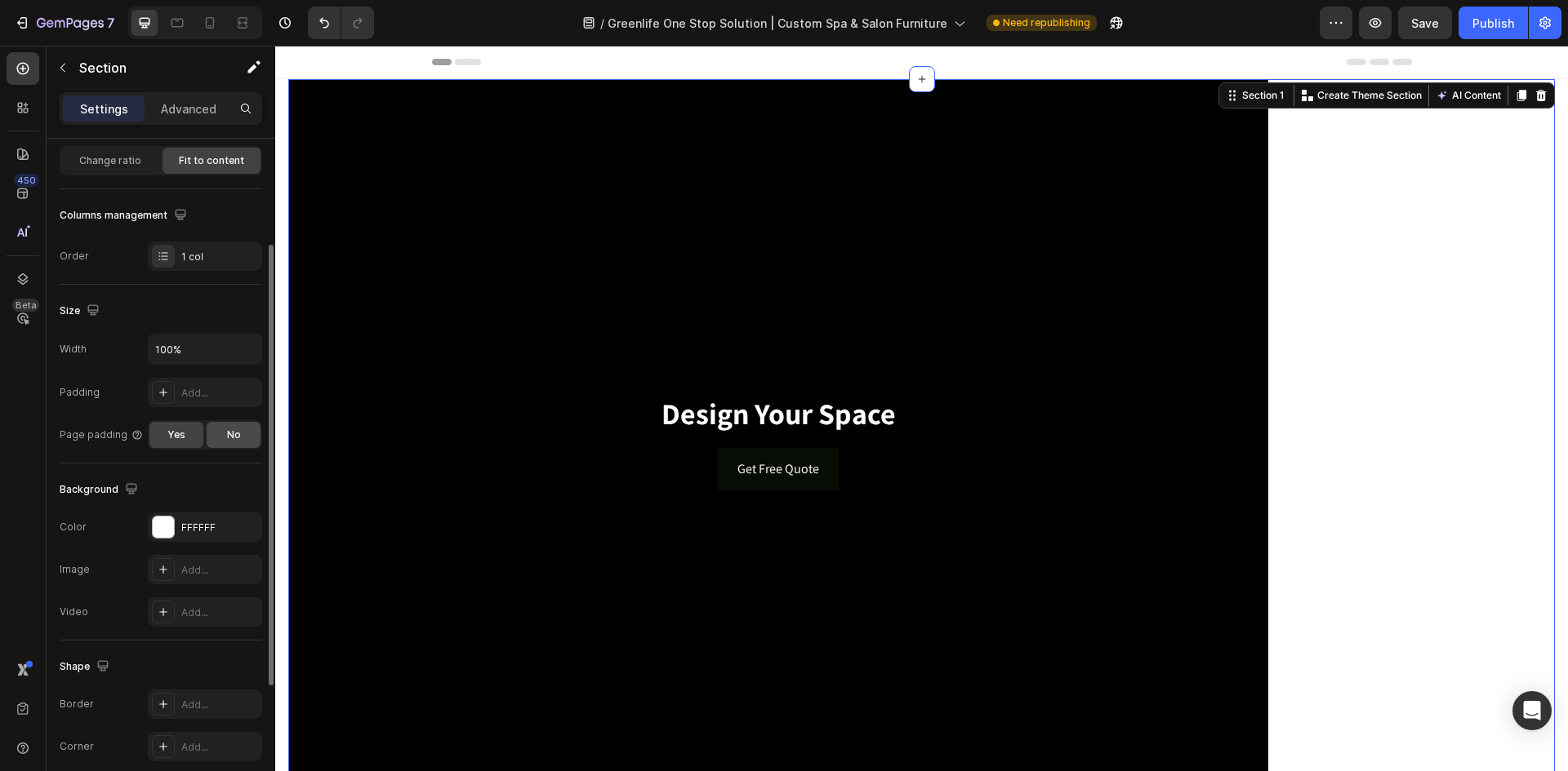
click at [222, 438] on div "No" at bounding box center [233, 435] width 54 height 26
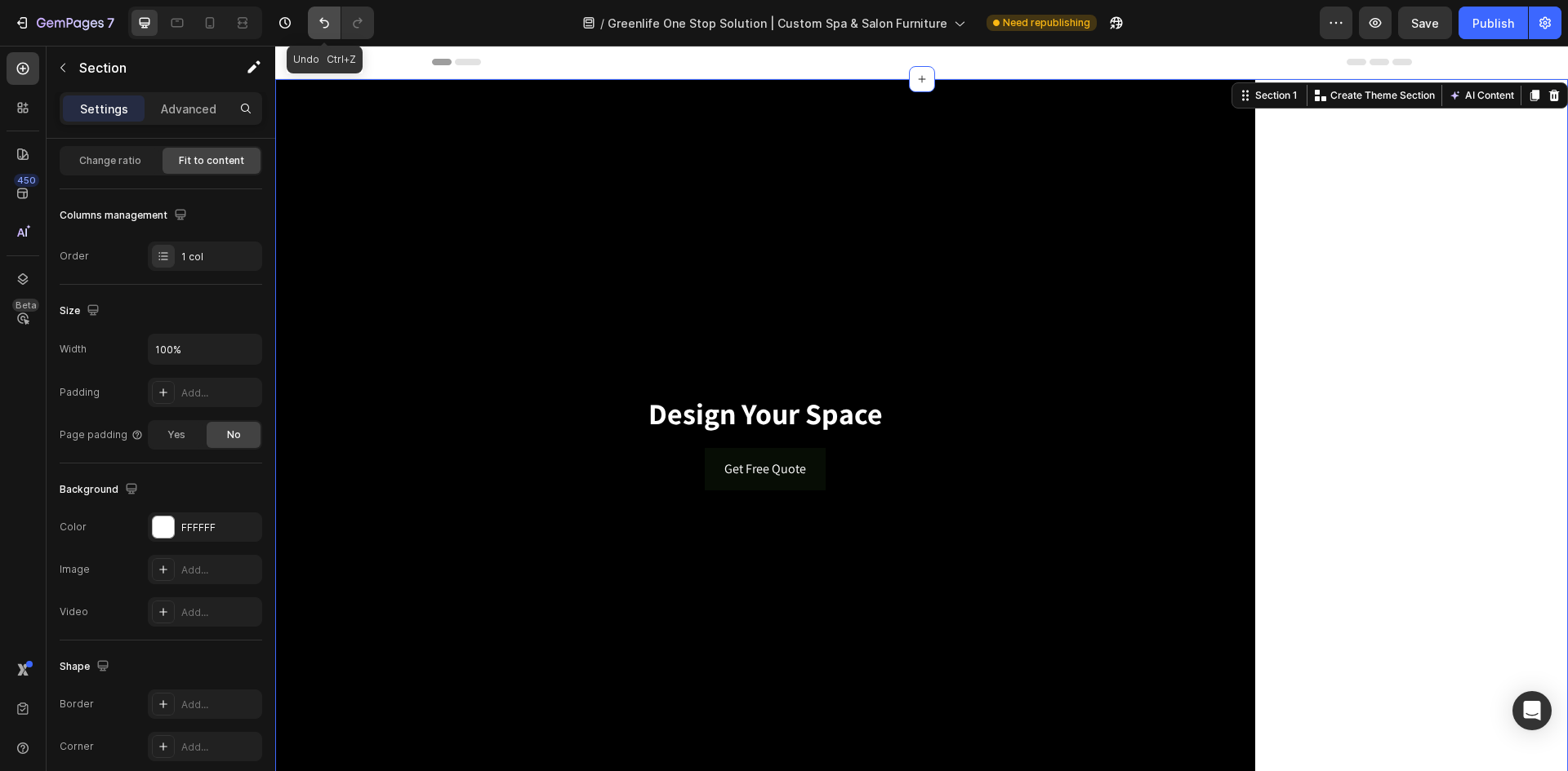
click at [324, 29] on icon "Undo/Redo" at bounding box center [324, 23] width 16 height 16
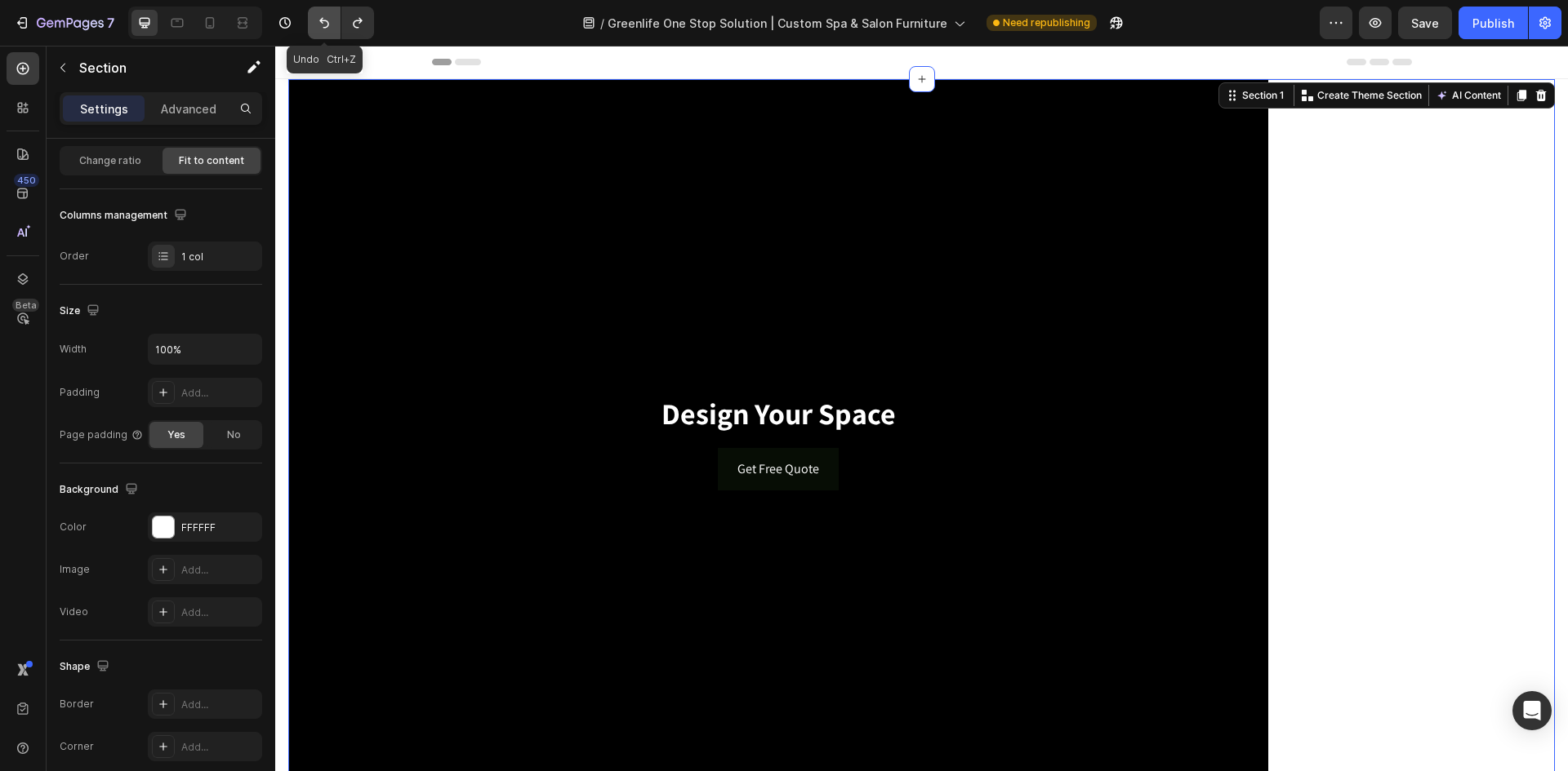
click at [324, 29] on icon "Undo/Redo" at bounding box center [324, 23] width 16 height 16
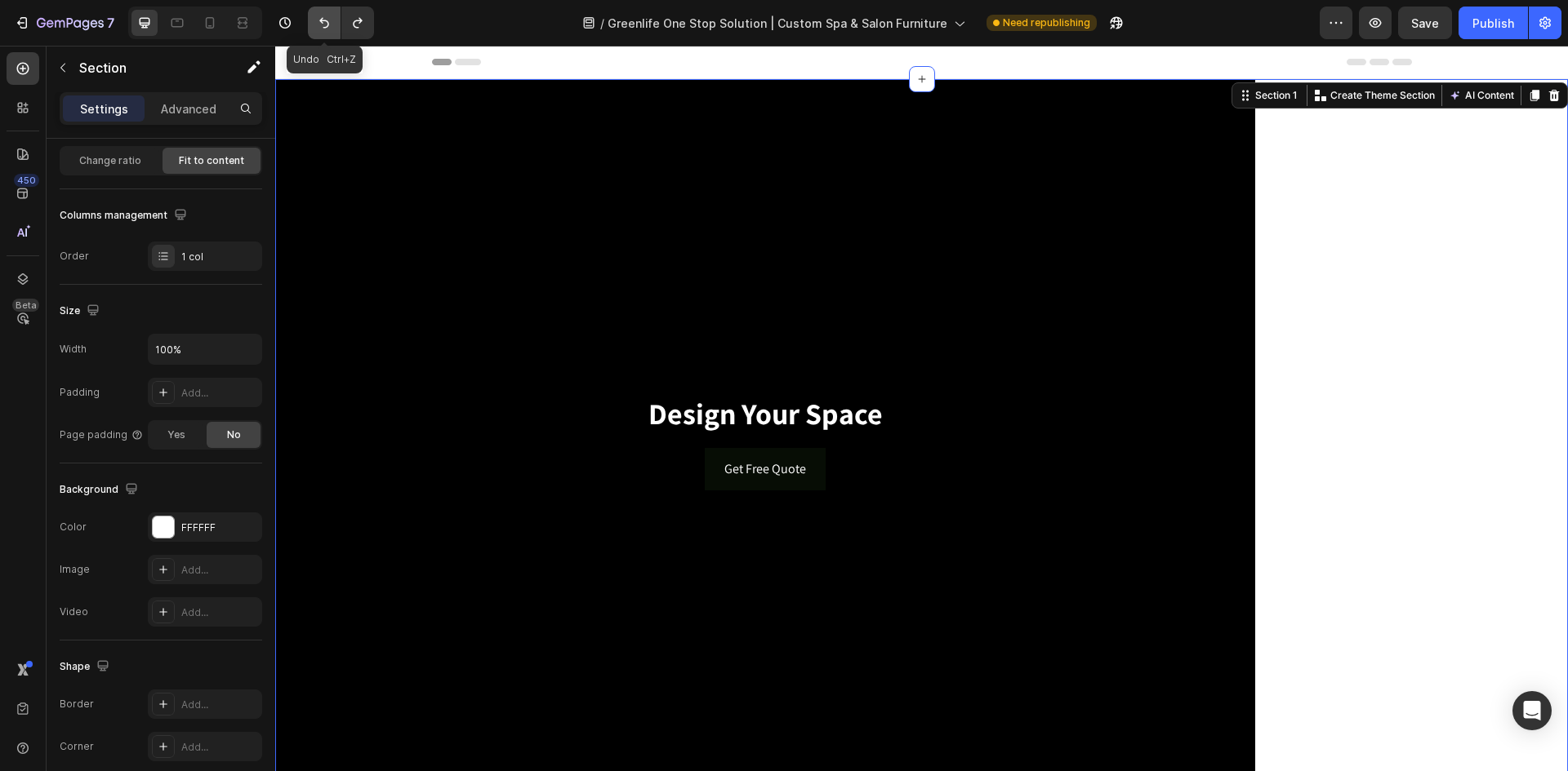
click at [324, 29] on icon "Undo/Redo" at bounding box center [324, 23] width 16 height 16
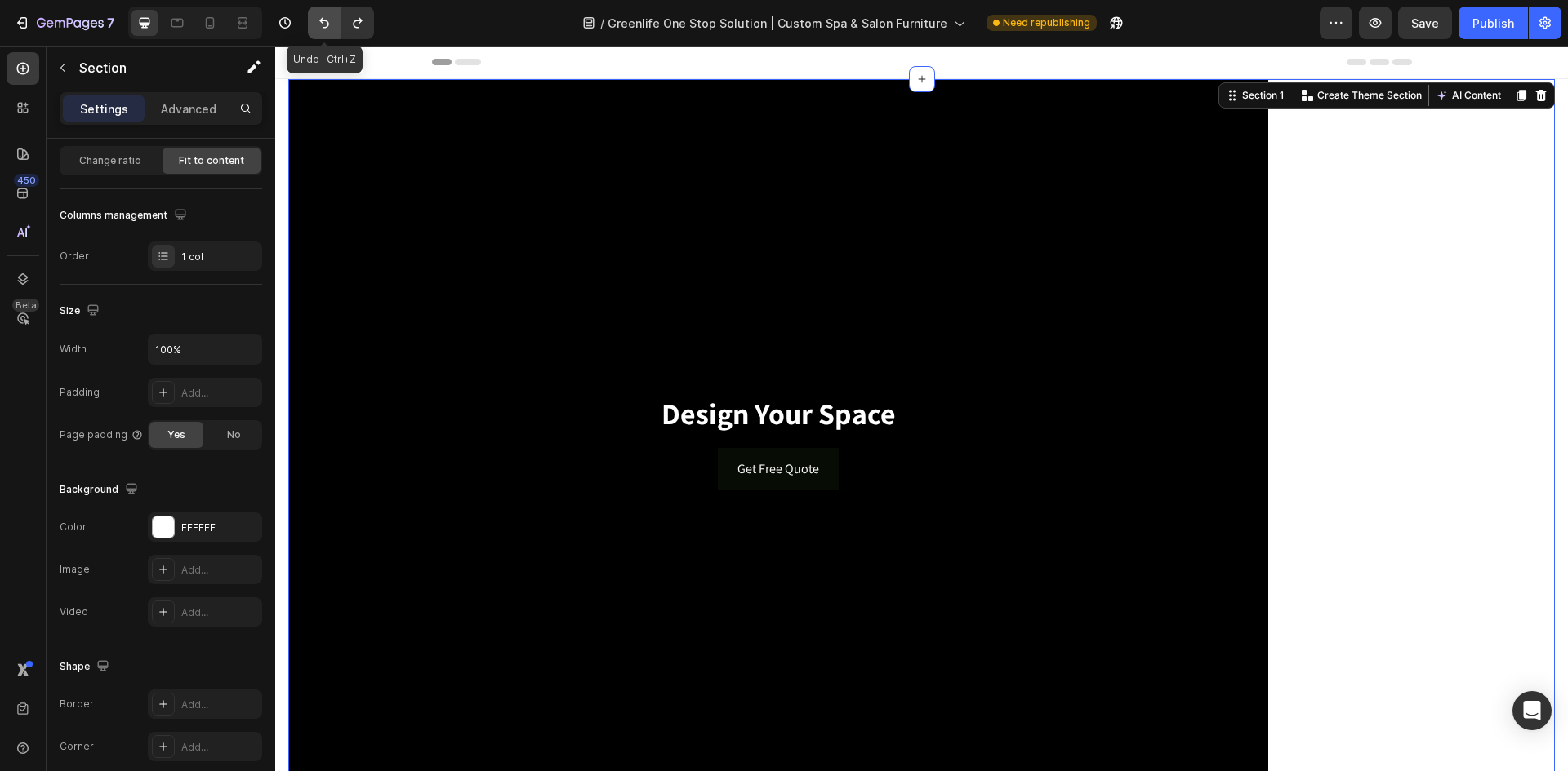
click at [324, 29] on icon "Undo/Redo" at bounding box center [324, 23] width 16 height 16
type input "1200"
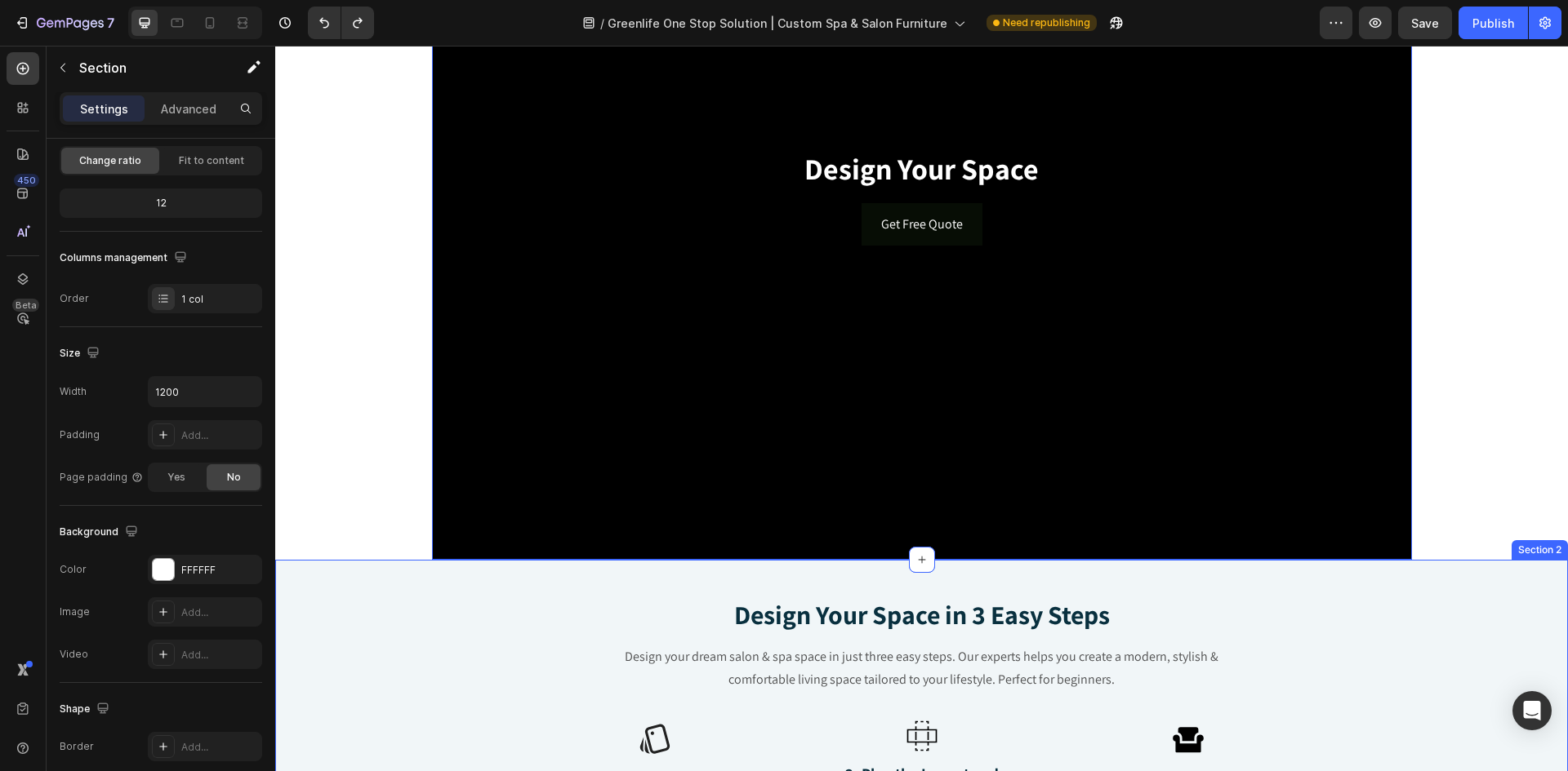
scroll to position [451, 0]
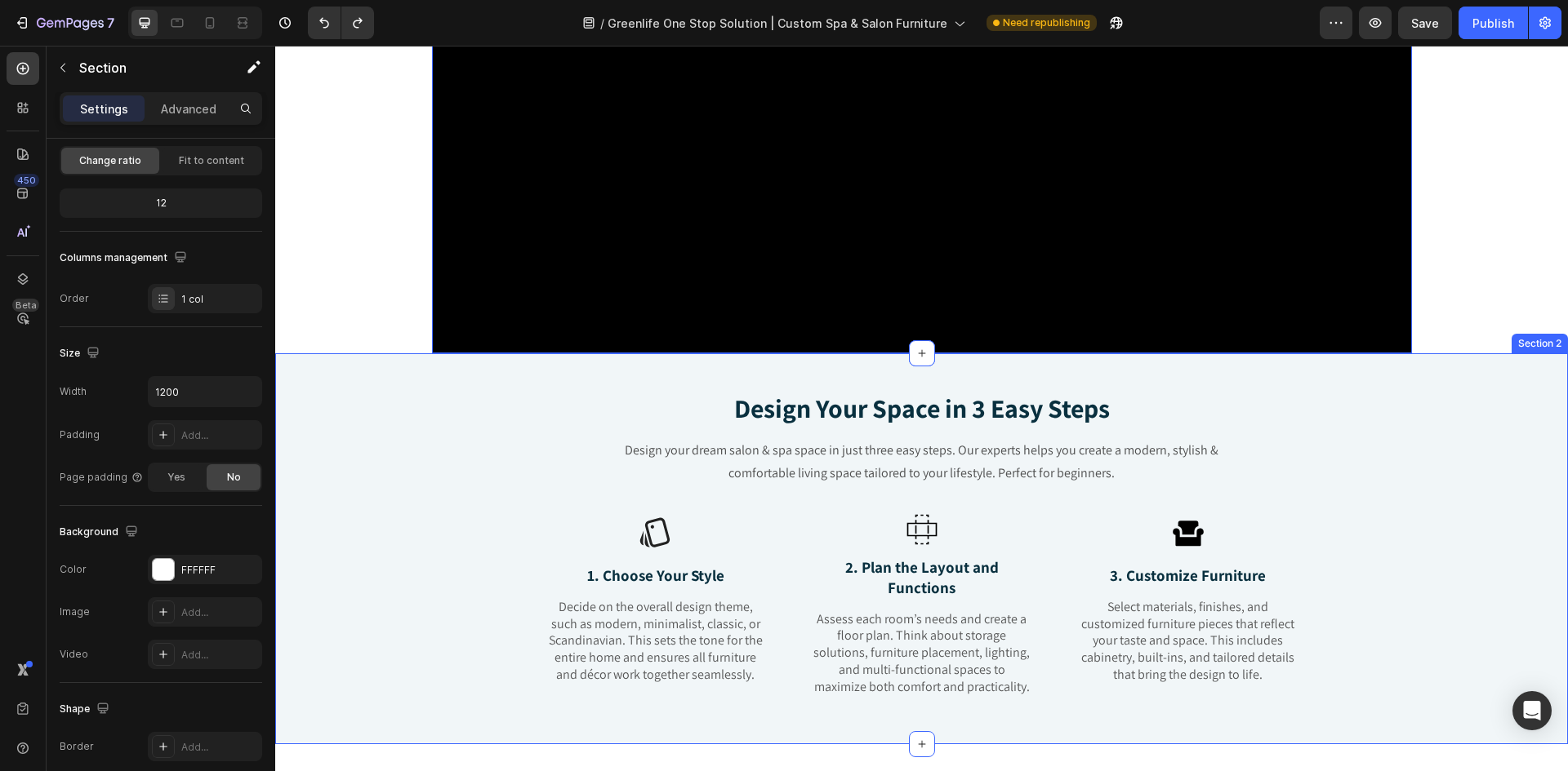
click at [988, 598] on p "2. Plan the Layout and Functions" at bounding box center [922, 578] width 218 height 40
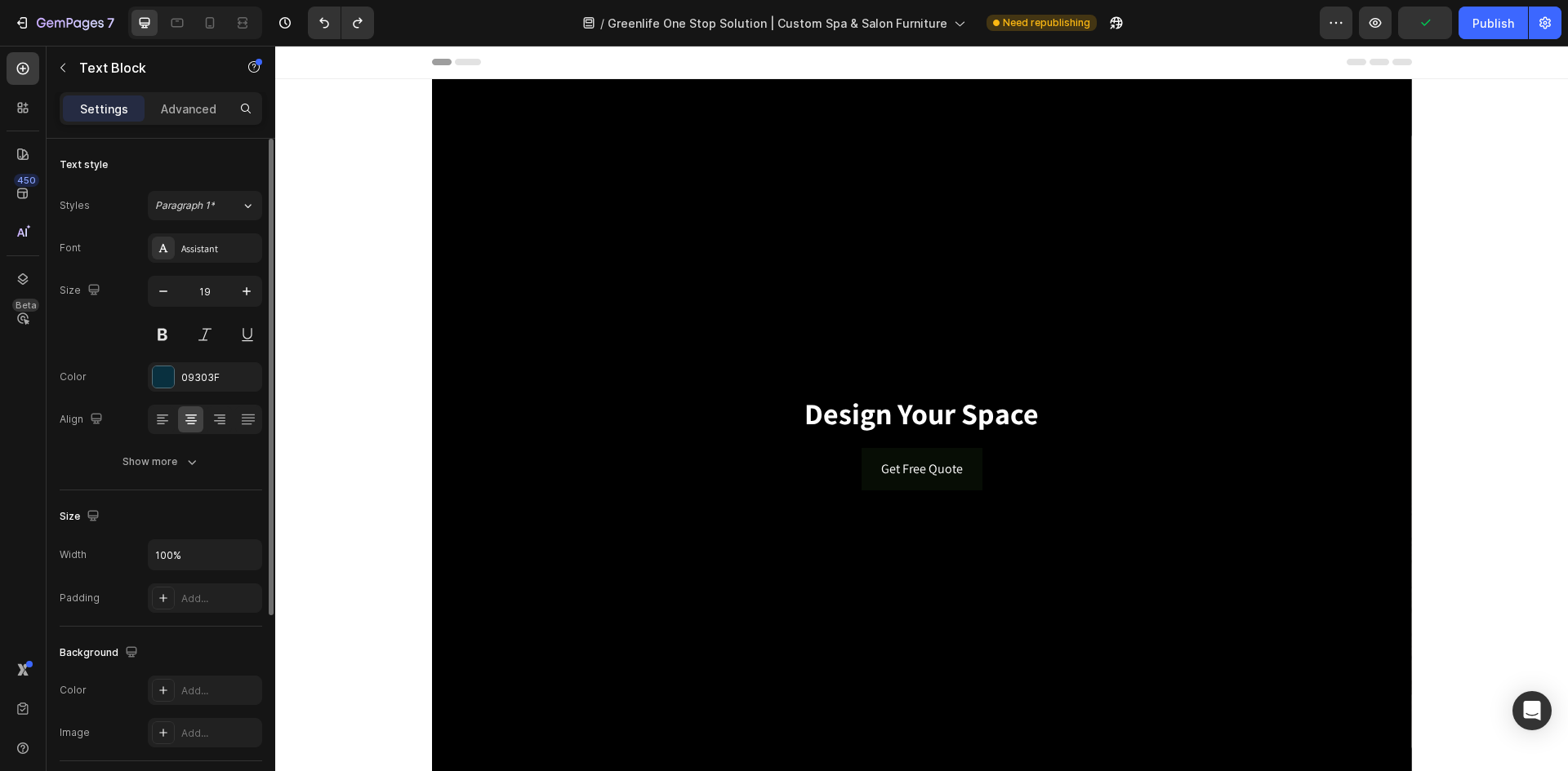
scroll to position [81, 0]
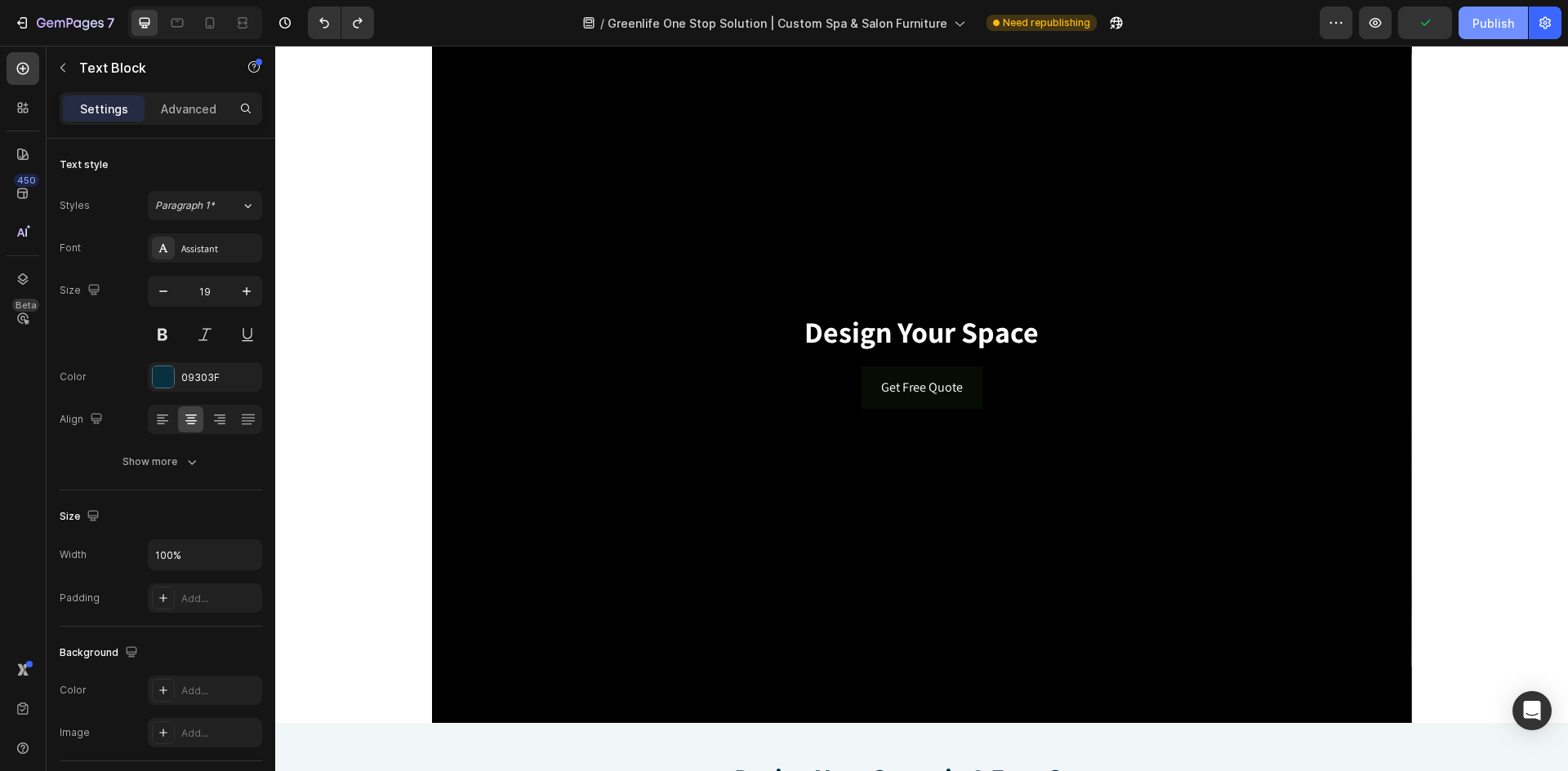
click at [1501, 23] on div "Publish" at bounding box center [1493, 23] width 42 height 17
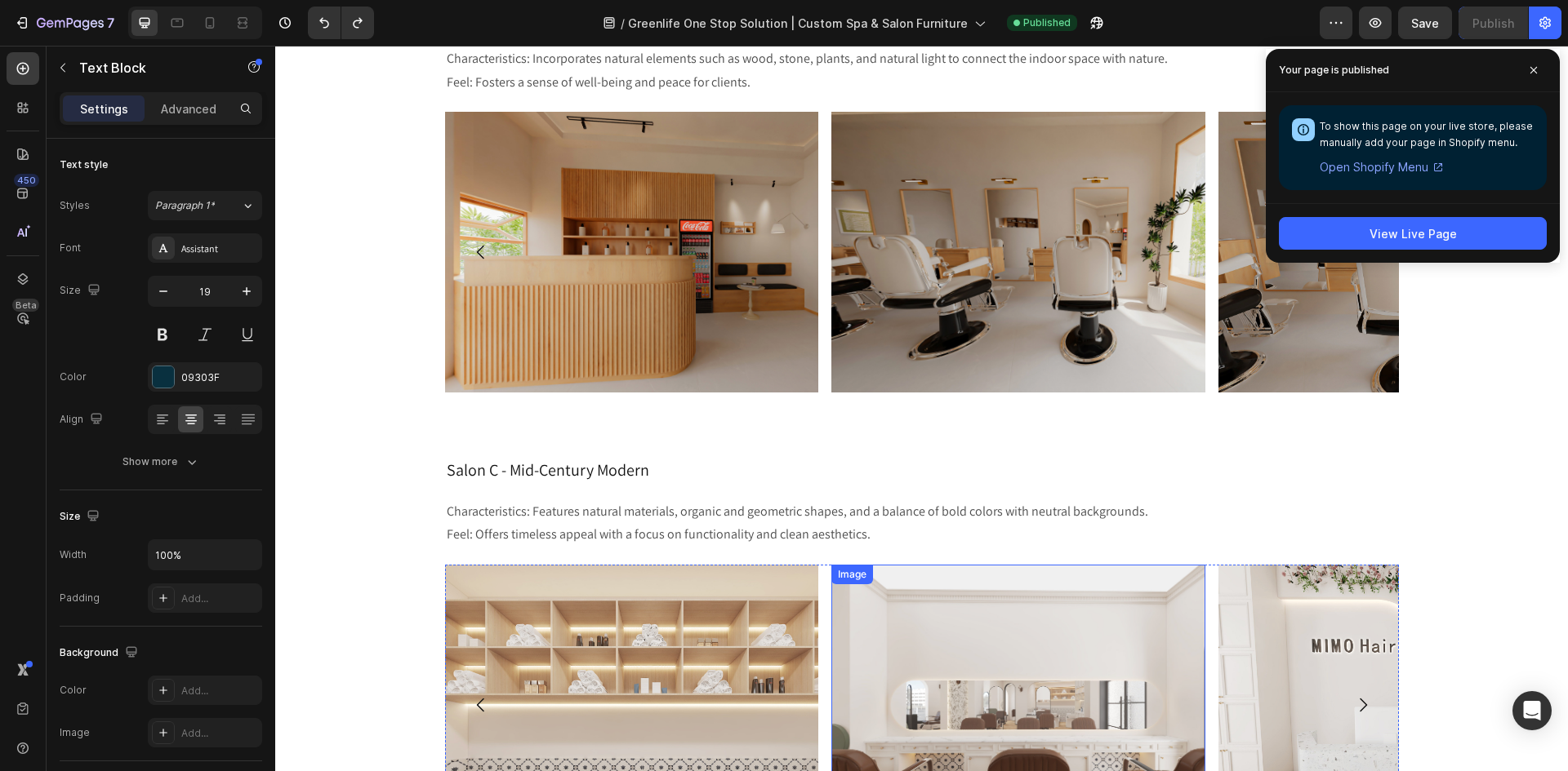
scroll to position [1551, 0]
